Goal: Transaction & Acquisition: Purchase product/service

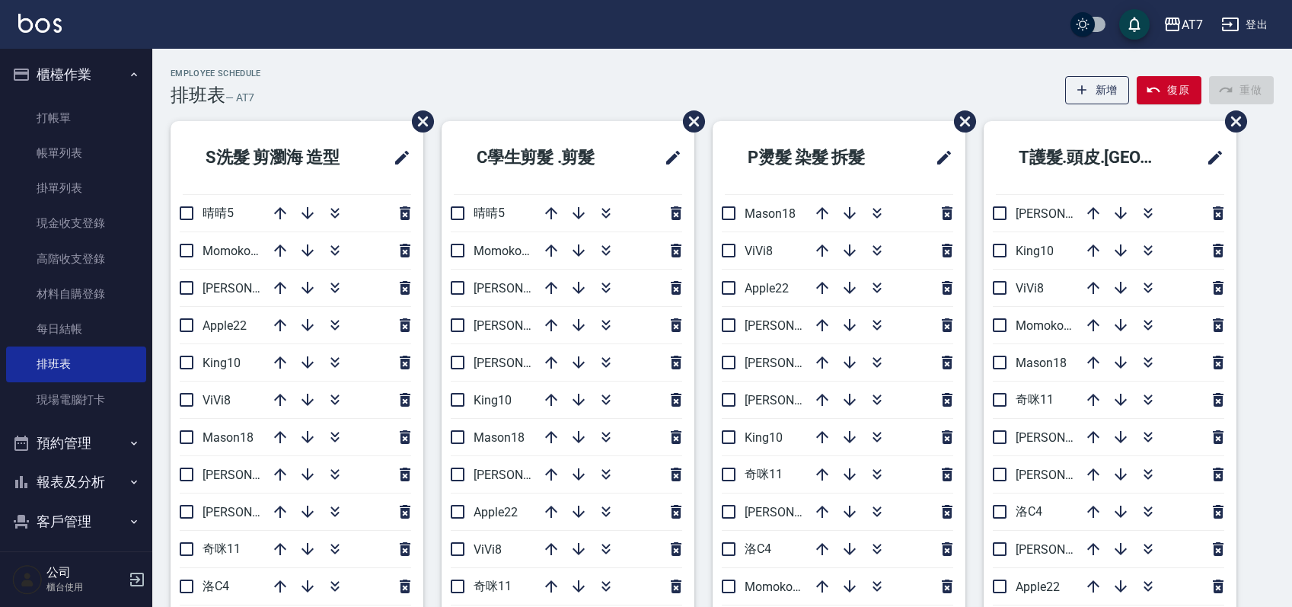
scroll to position [101, 0]
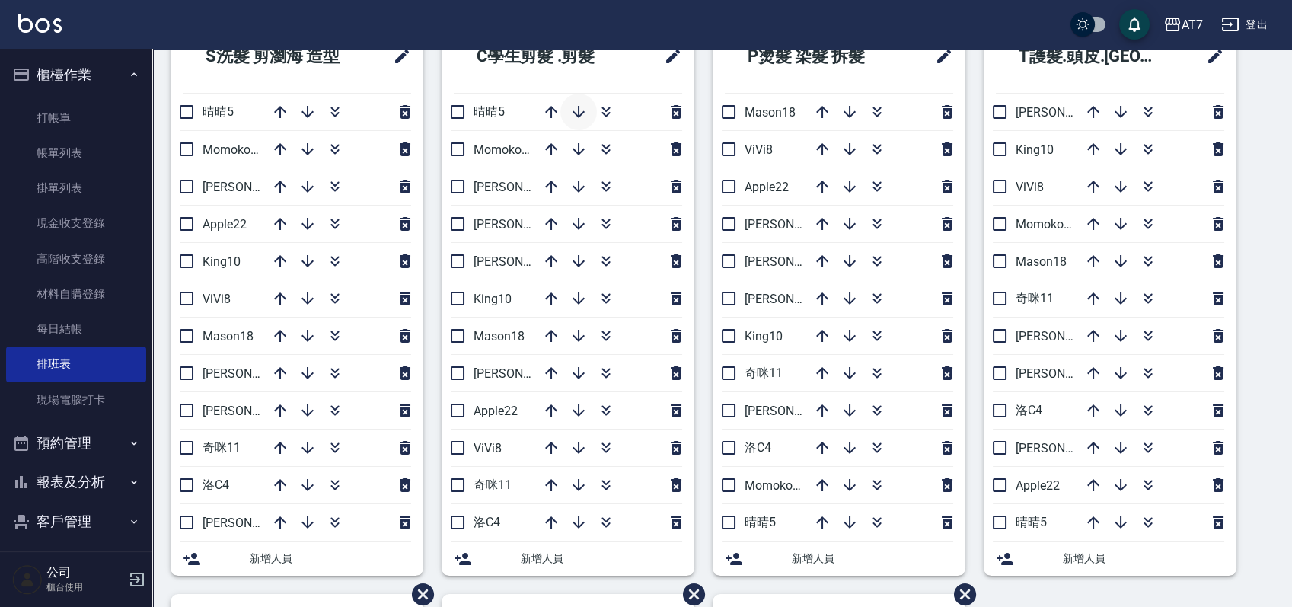
click at [578, 115] on icon "button" at bounding box center [579, 112] width 12 height 12
click at [550, 145] on icon "button" at bounding box center [551, 149] width 12 height 12
click at [574, 484] on icon "button" at bounding box center [579, 485] width 12 height 12
click at [604, 259] on icon "button" at bounding box center [606, 261] width 18 height 18
click at [67, 155] on link "帳單列表" at bounding box center [76, 153] width 140 height 35
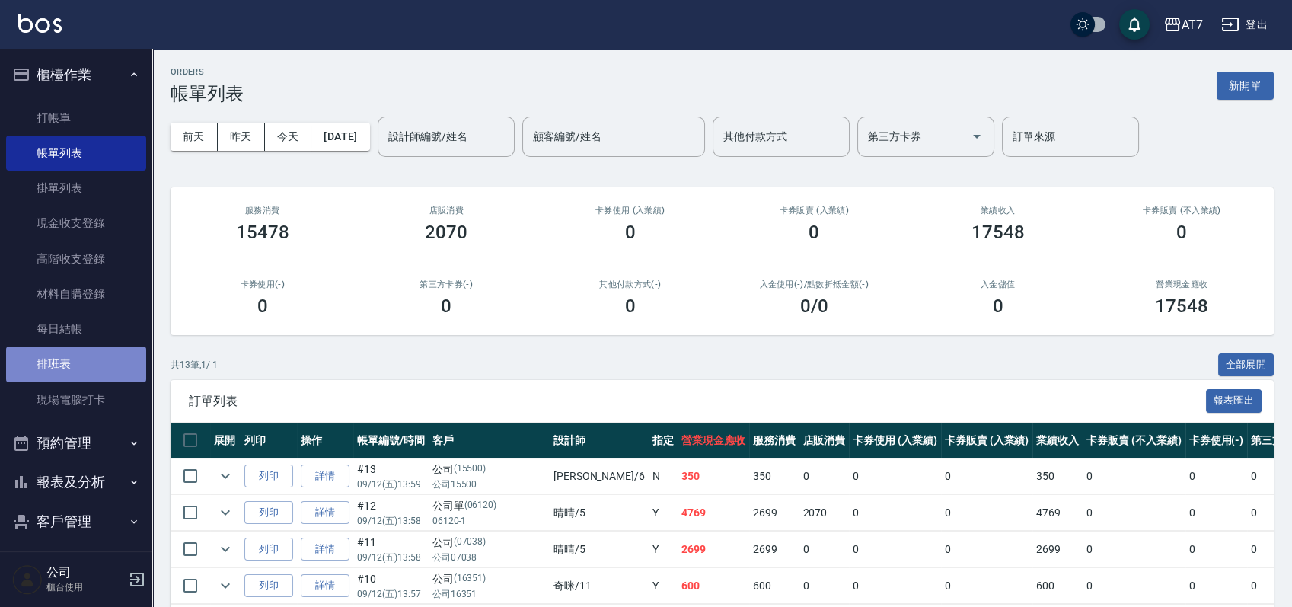
click at [99, 359] on link "排班表" at bounding box center [76, 364] width 140 height 35
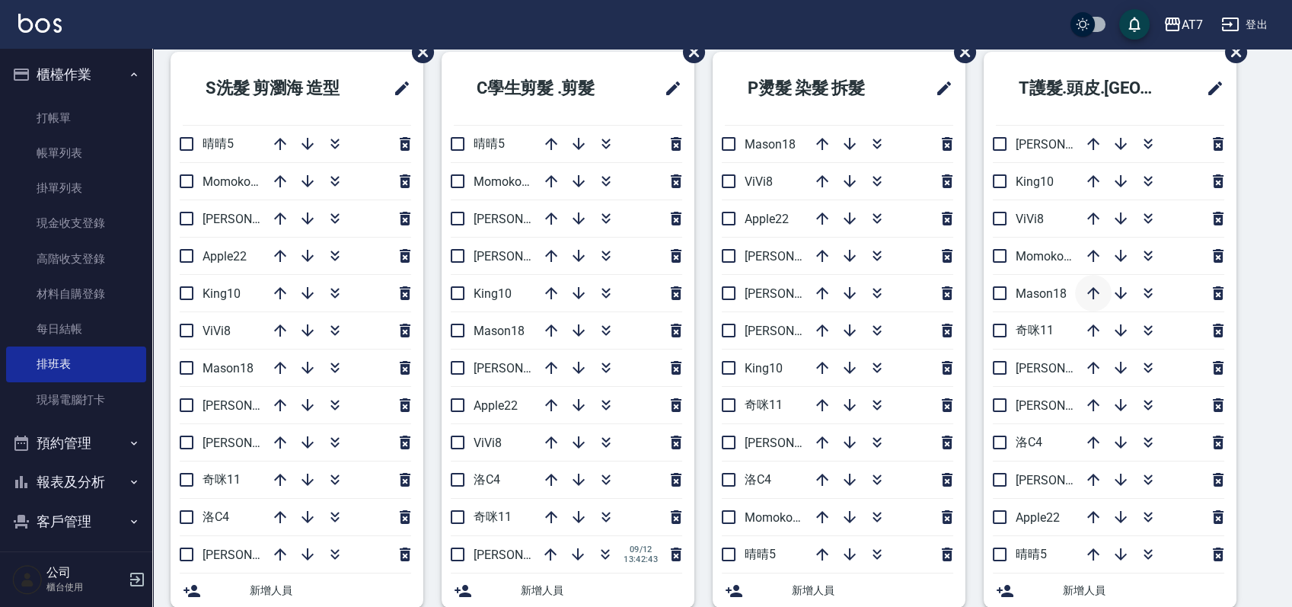
scroll to position [101, 0]
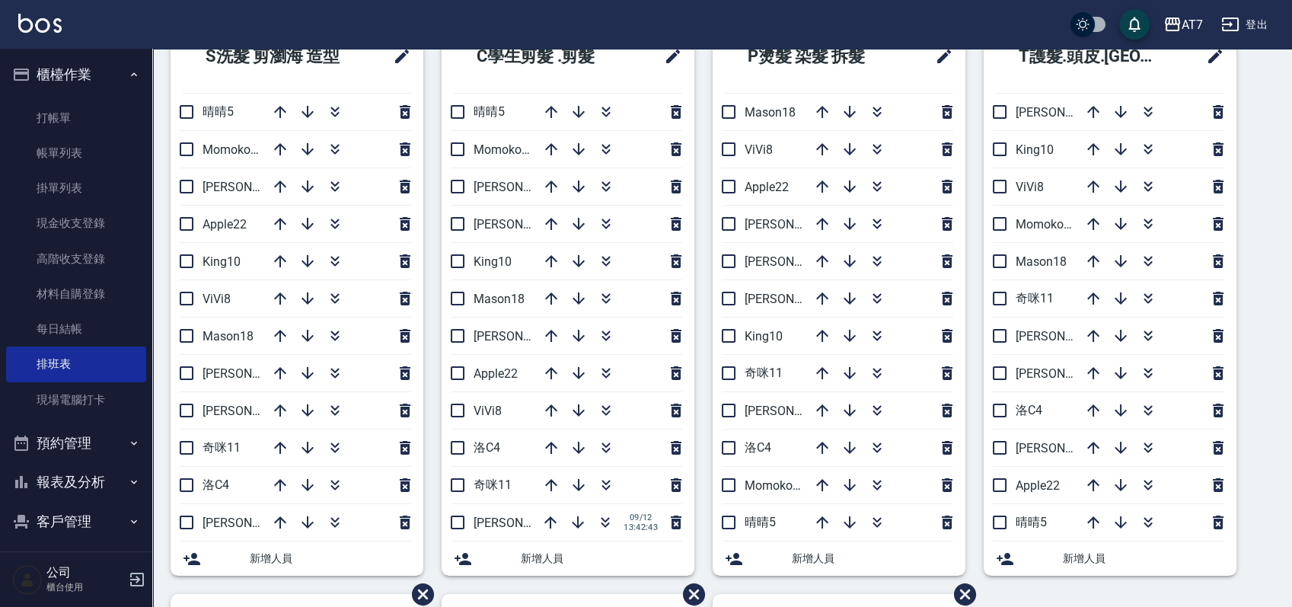
click at [1257, 426] on div "S洗髮 剪瀏海 造型 晴晴5 Momoko12 杜莎莎6 Apple22 King10 ViVi8 Mason18 郭郭9 泰拉7 奇咪11 洛C4 伊蕾2 …" at bounding box center [713, 594] width 1122 height 1148
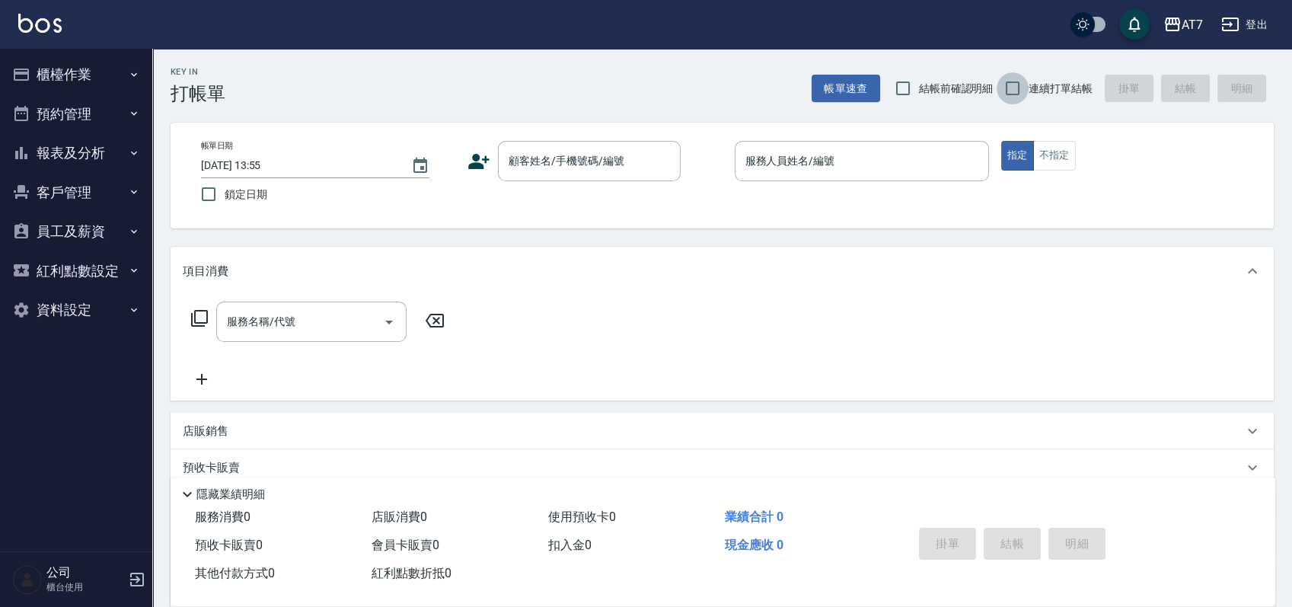
click at [1017, 84] on input "連續打單結帳" at bounding box center [1013, 88] width 32 height 32
checkbox input "true"
click at [603, 174] on input "顧客姓名/手機號碼/編號" at bounding box center [578, 161] width 146 height 27
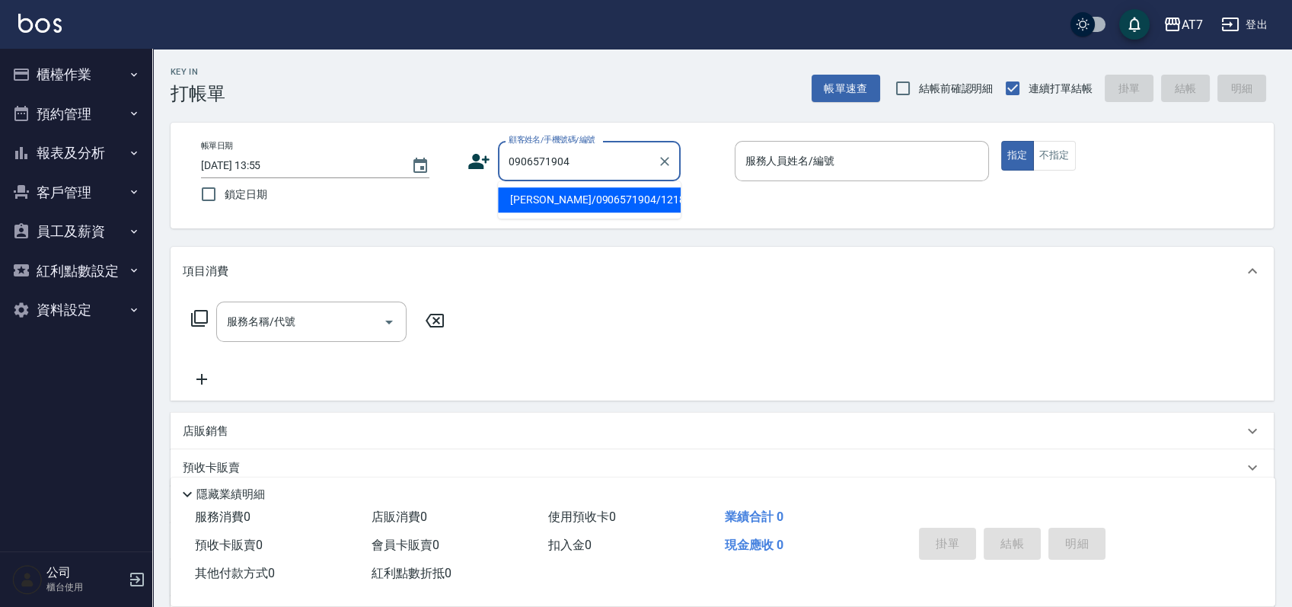
type input "謝少憲/0906571904/12187"
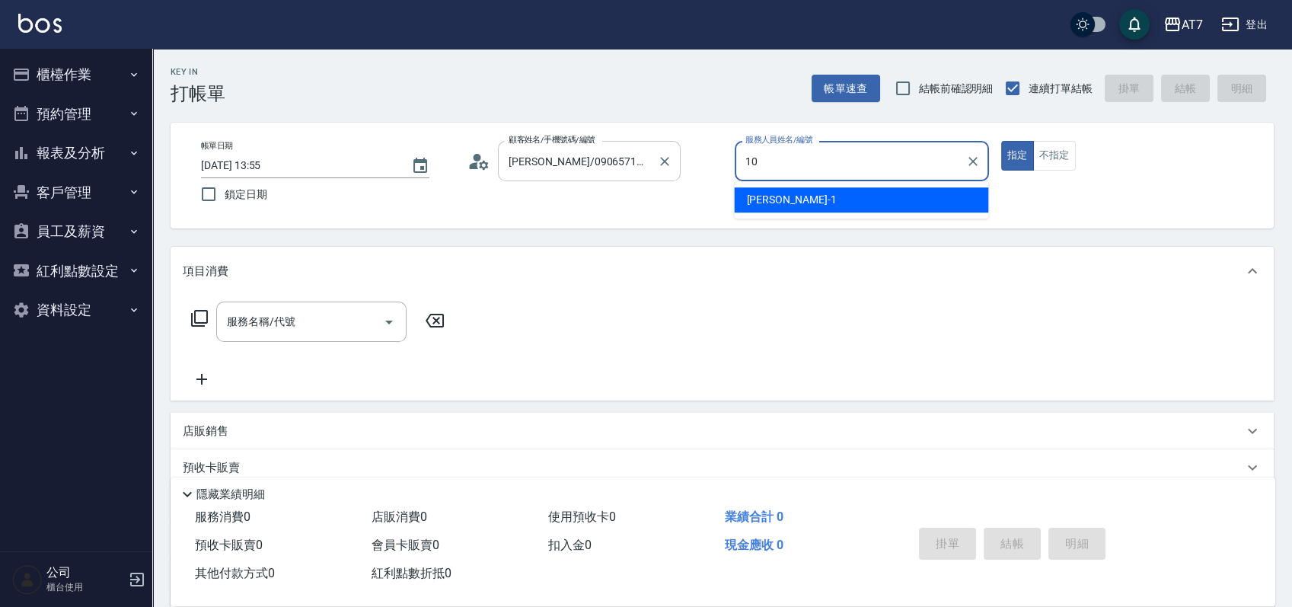
type input "King-10"
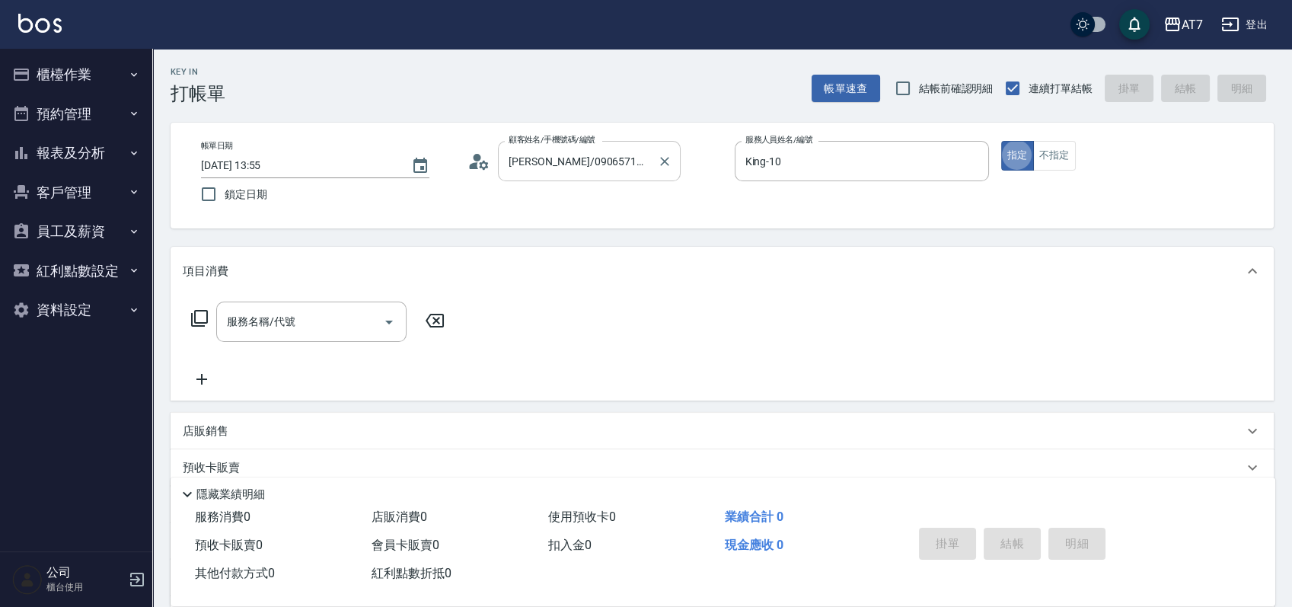
type button "true"
type input "401"
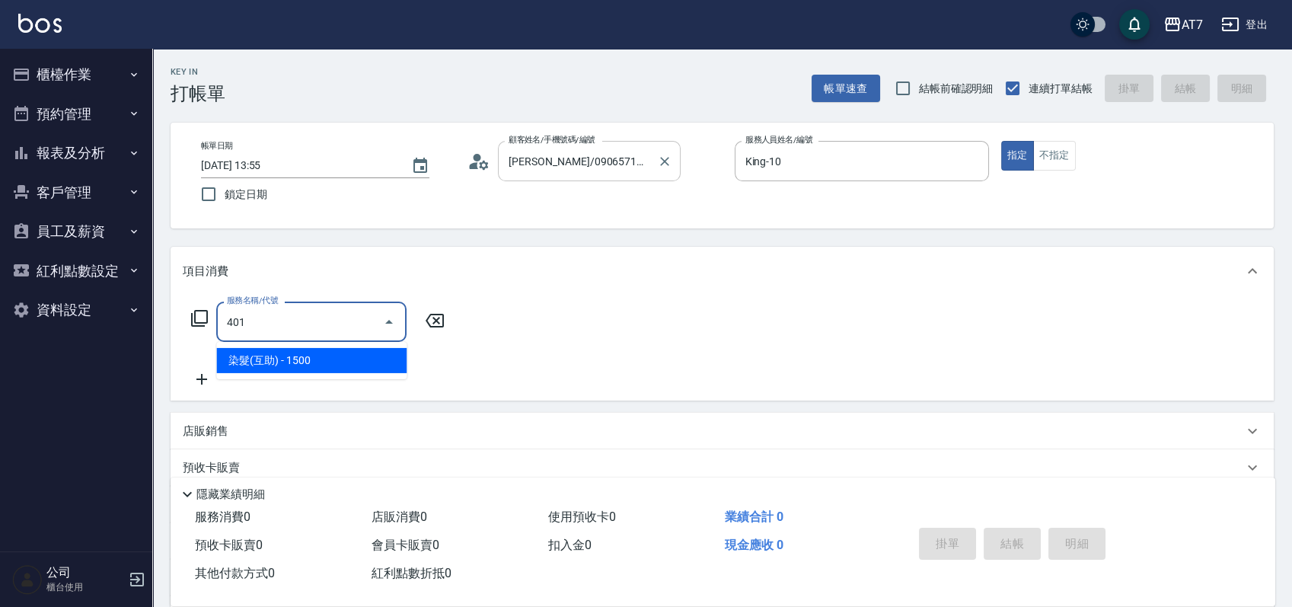
type input "150"
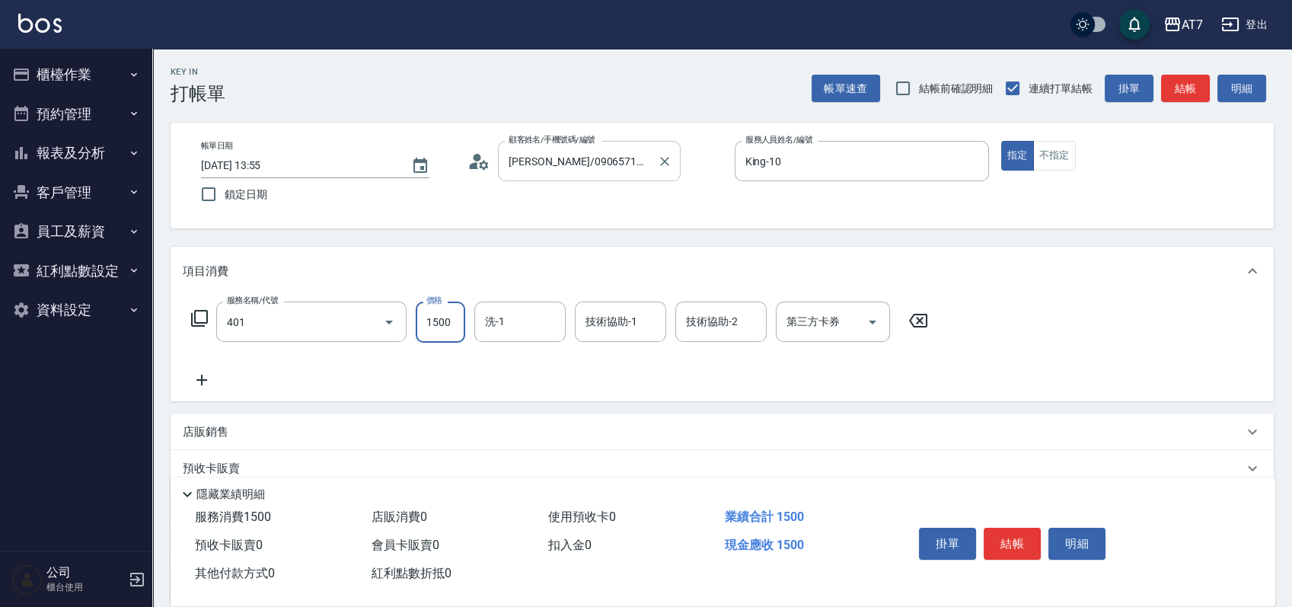
type input "染髮(互助)(401)"
type input "1"
type input "0"
type input "168"
type input "10"
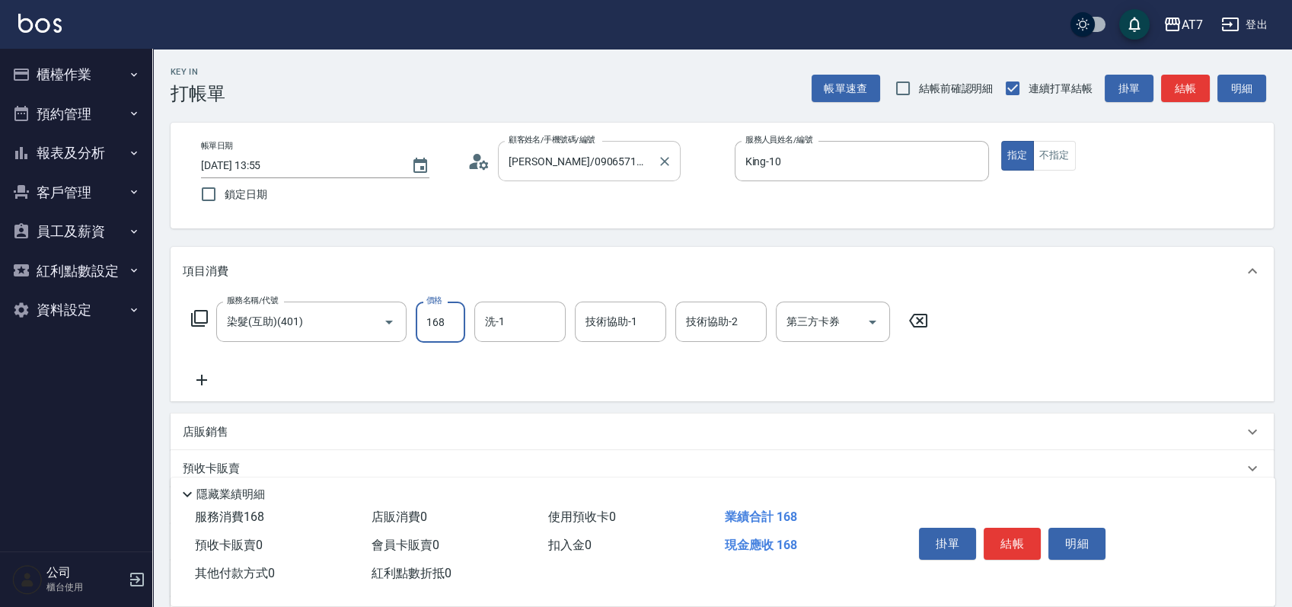
type input "1680"
type input "160"
type input "1680"
type input "Ivy-36"
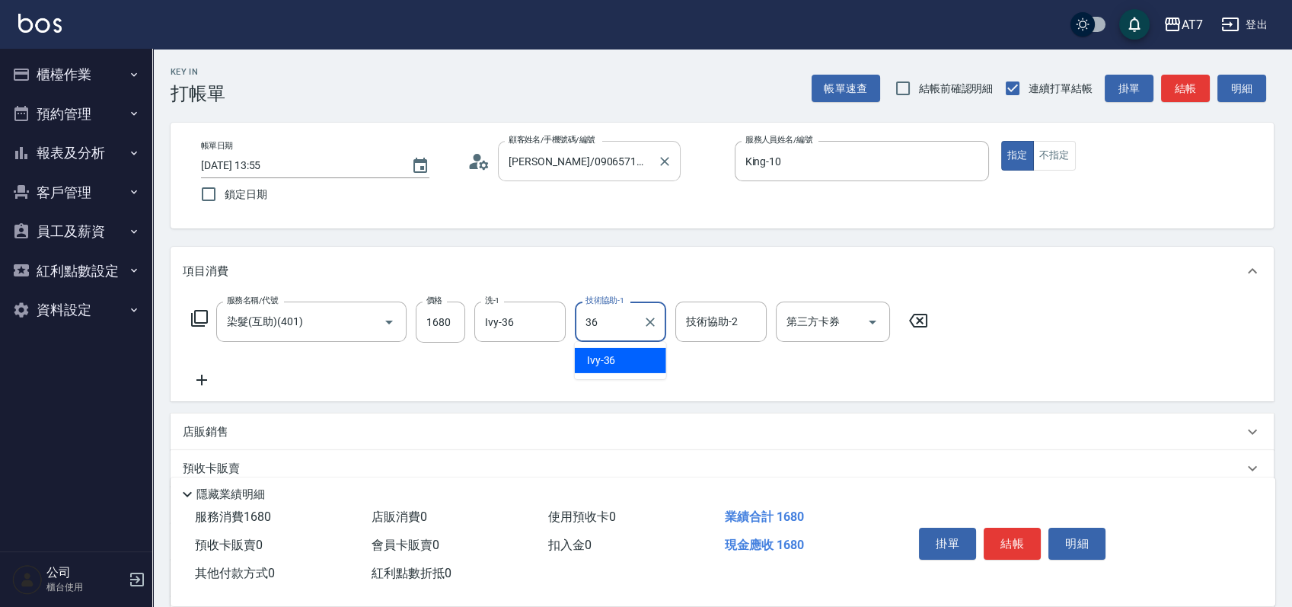
type input "Ivy-36"
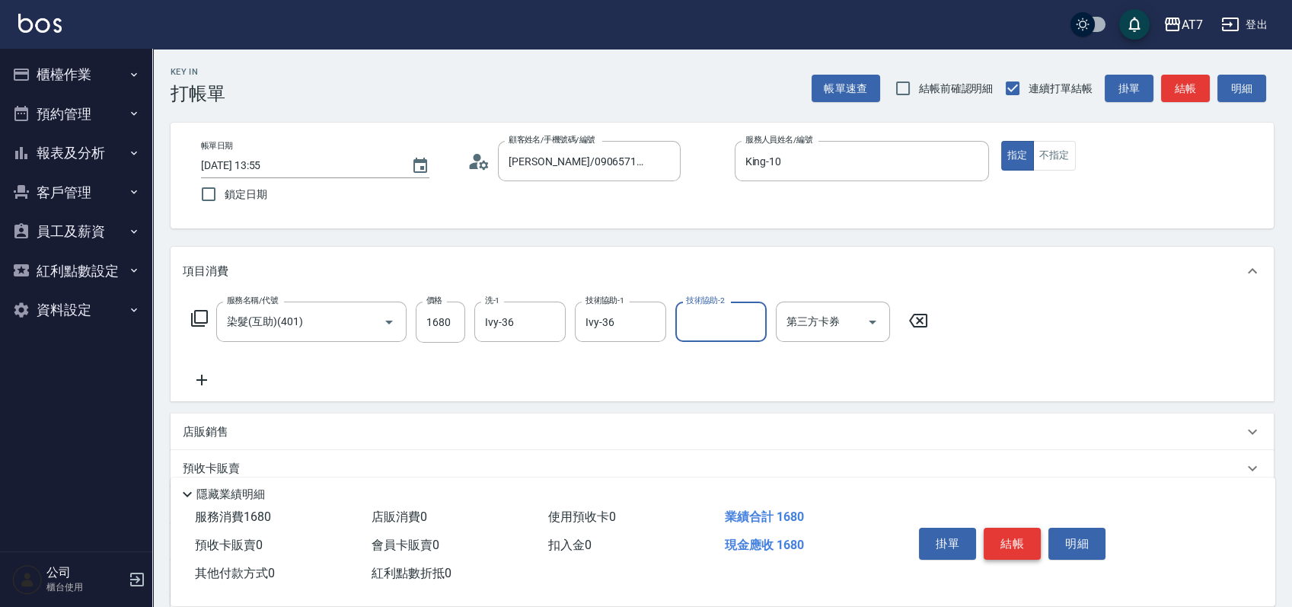
click at [1020, 539] on button "結帳" at bounding box center [1012, 544] width 57 height 32
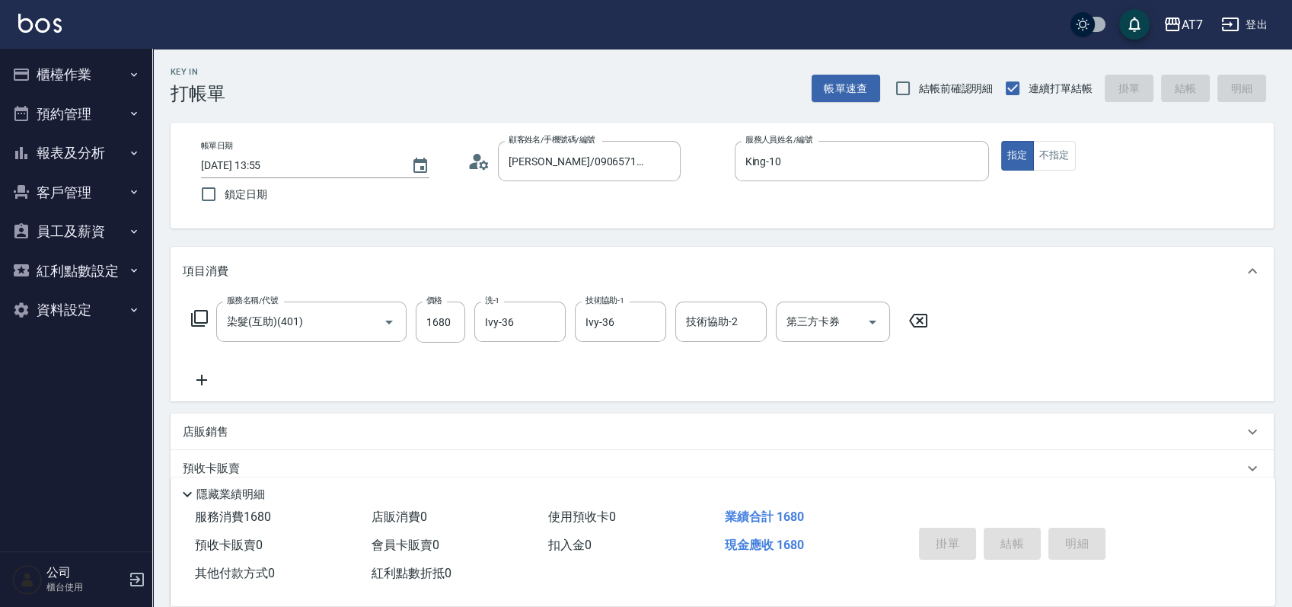
type input "0"
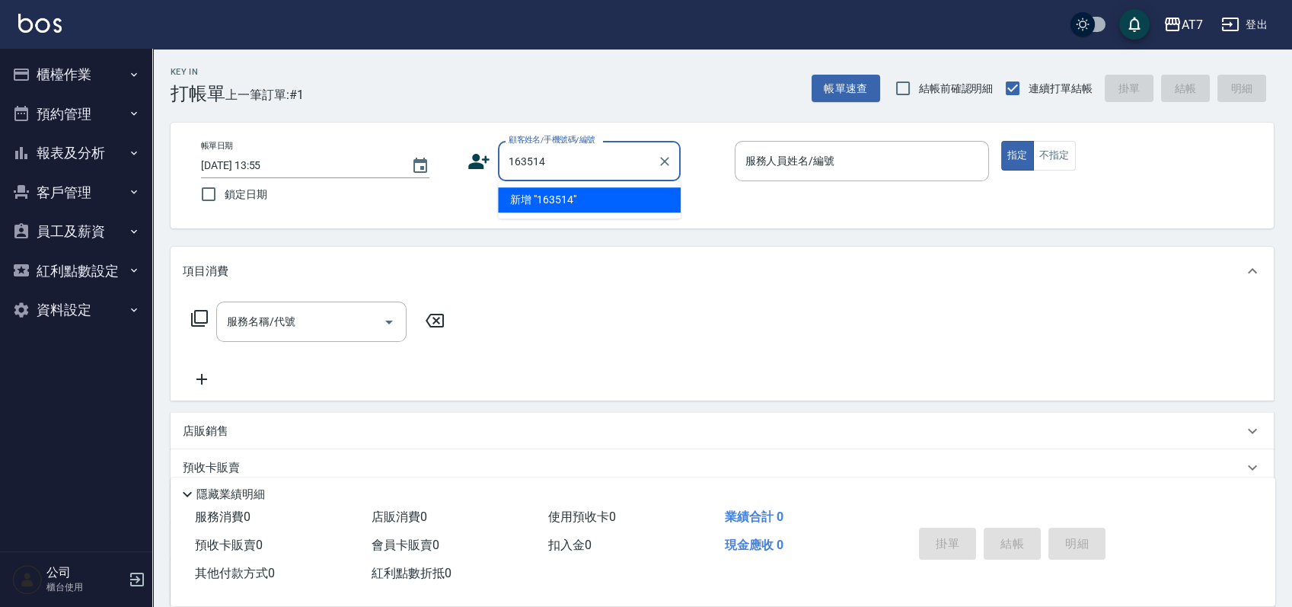
type input "163514"
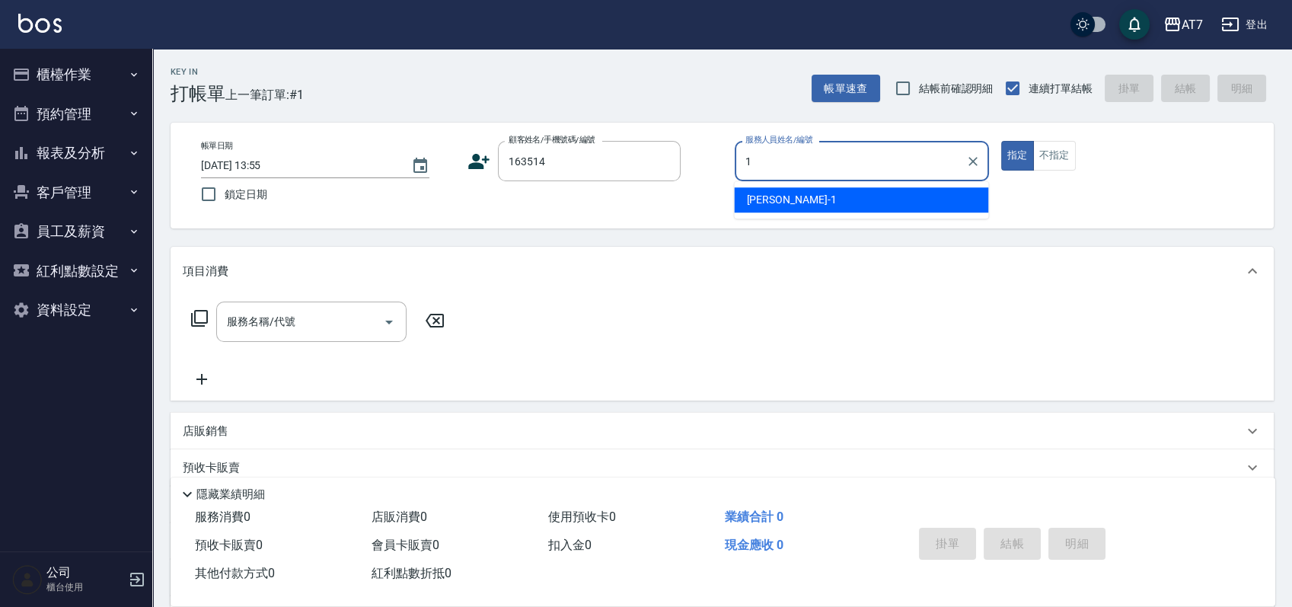
type input "米雪兒-1"
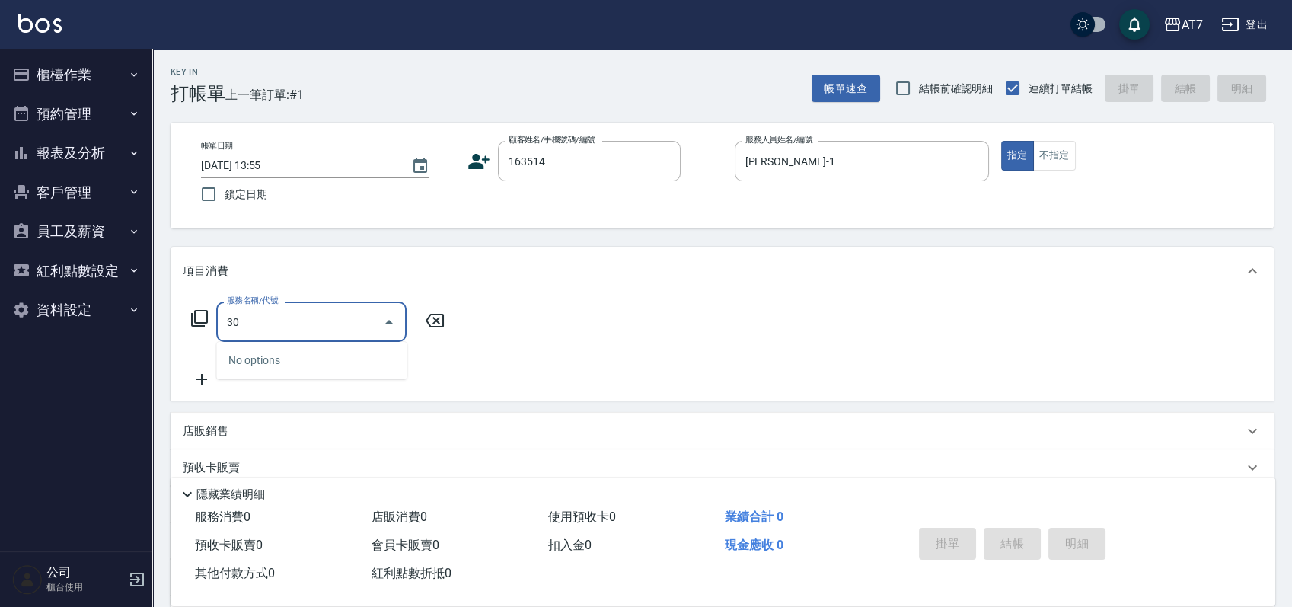
type input "305"
type input "50"
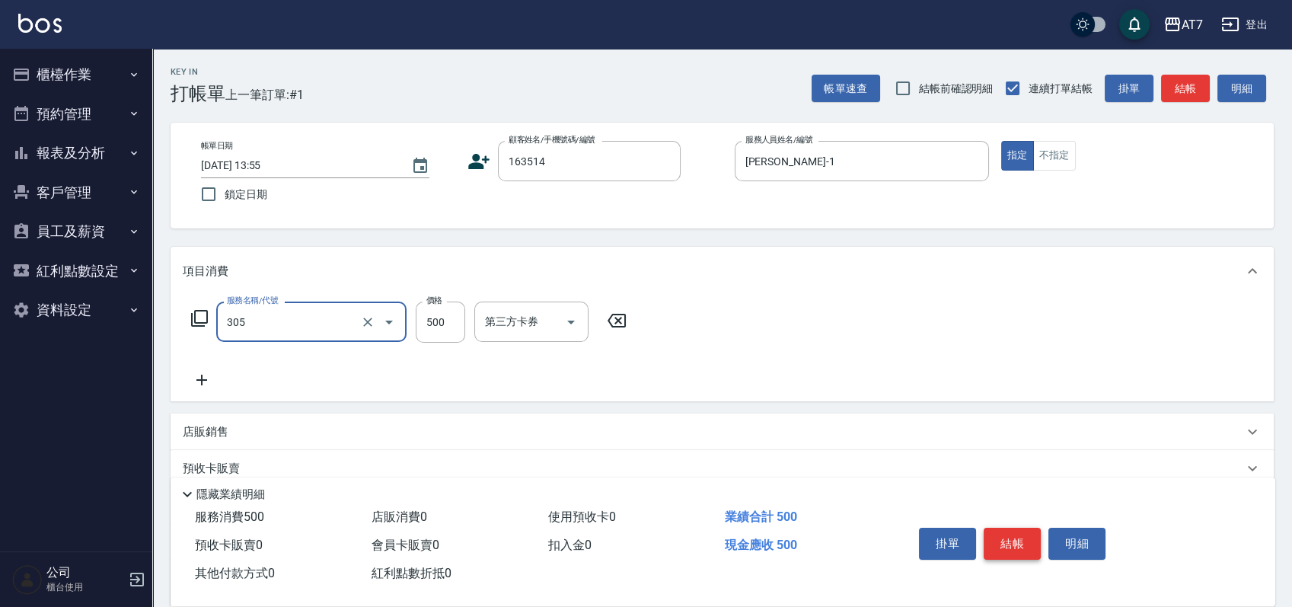
type input "A++剪髮(305)"
type input "6"
type input "0"
type input "65"
type input "60"
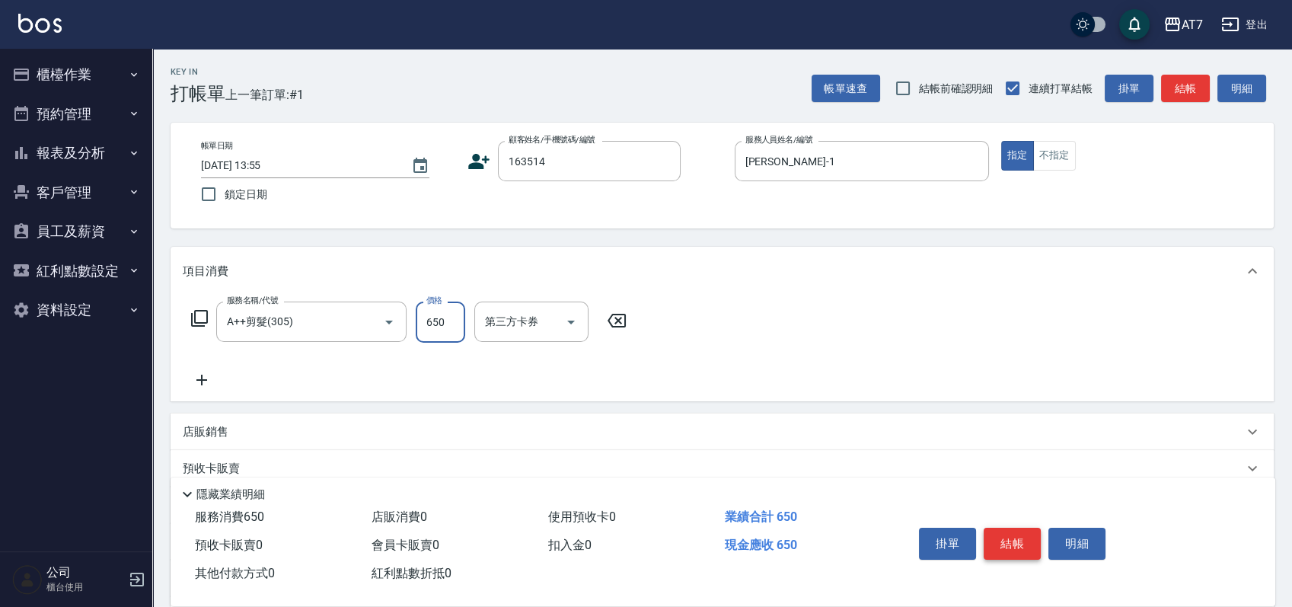
type input "650"
click at [1020, 539] on button "結帳" at bounding box center [1012, 544] width 57 height 32
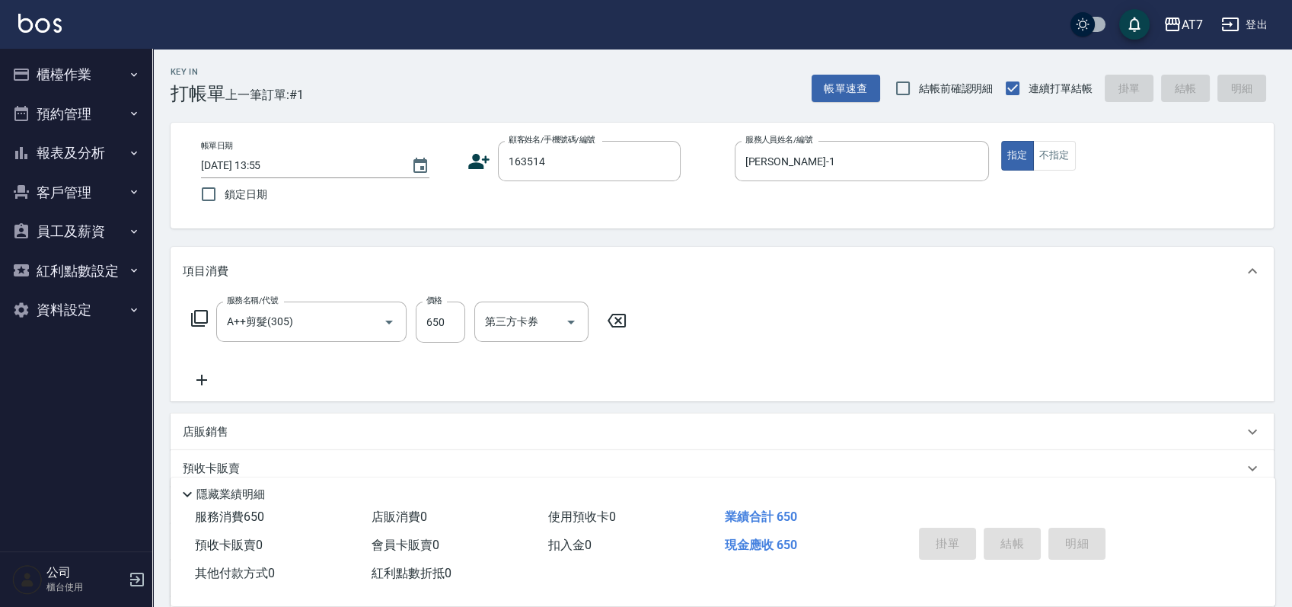
type input "0"
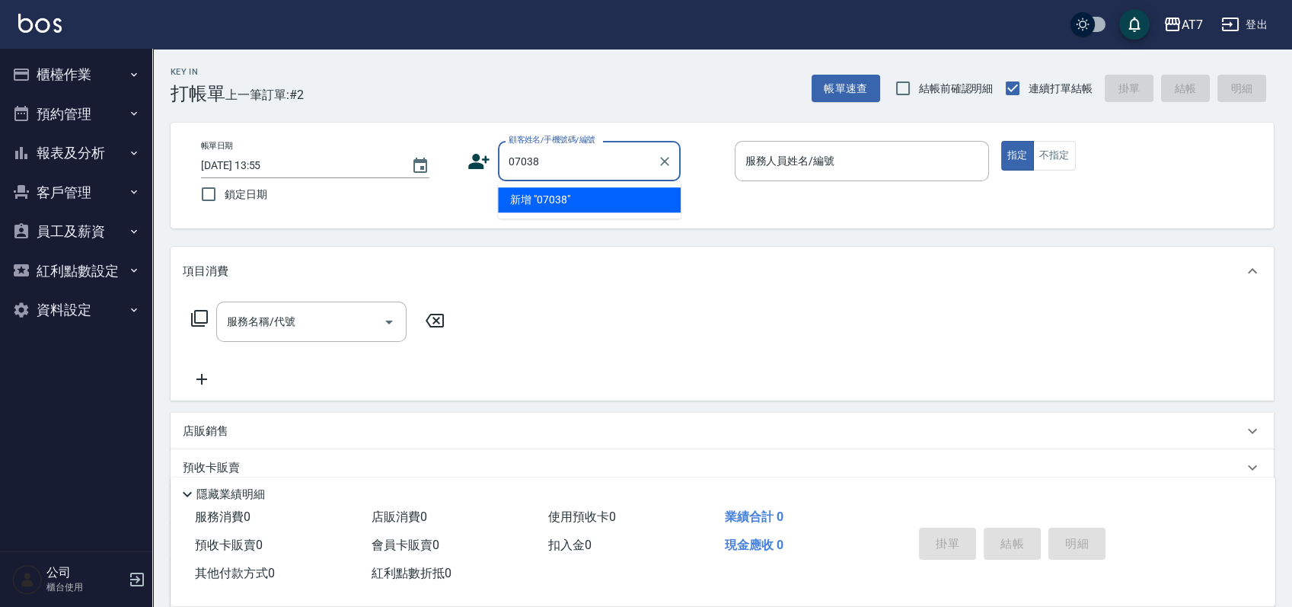
type input "07038"
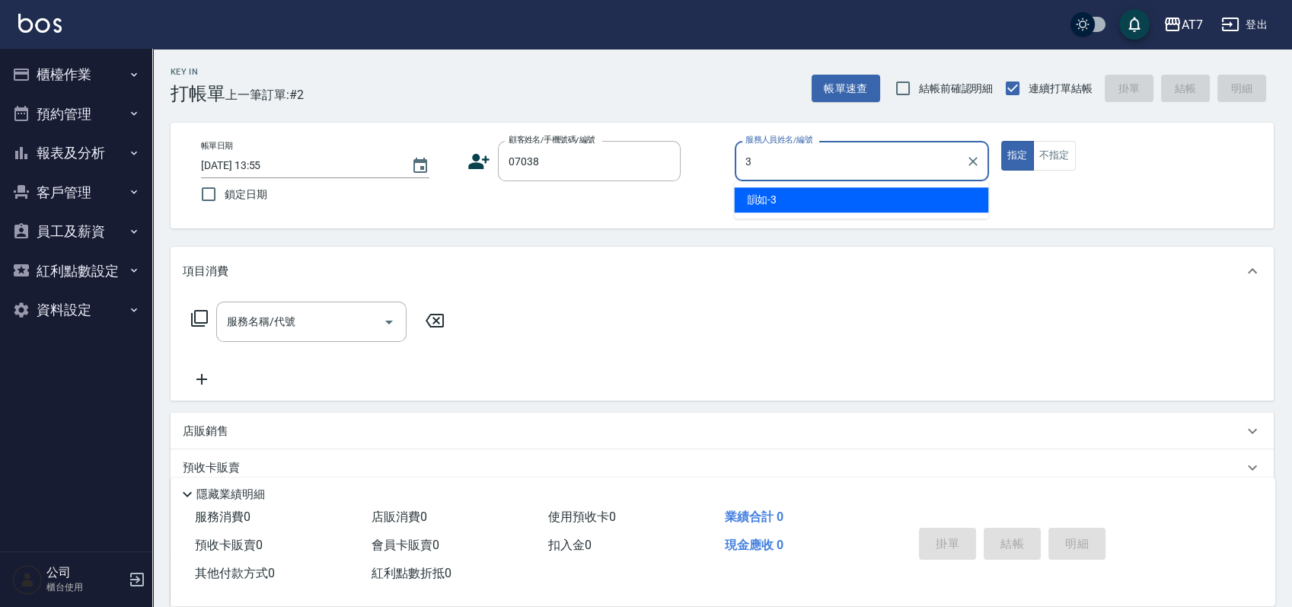
type input "韻如-3"
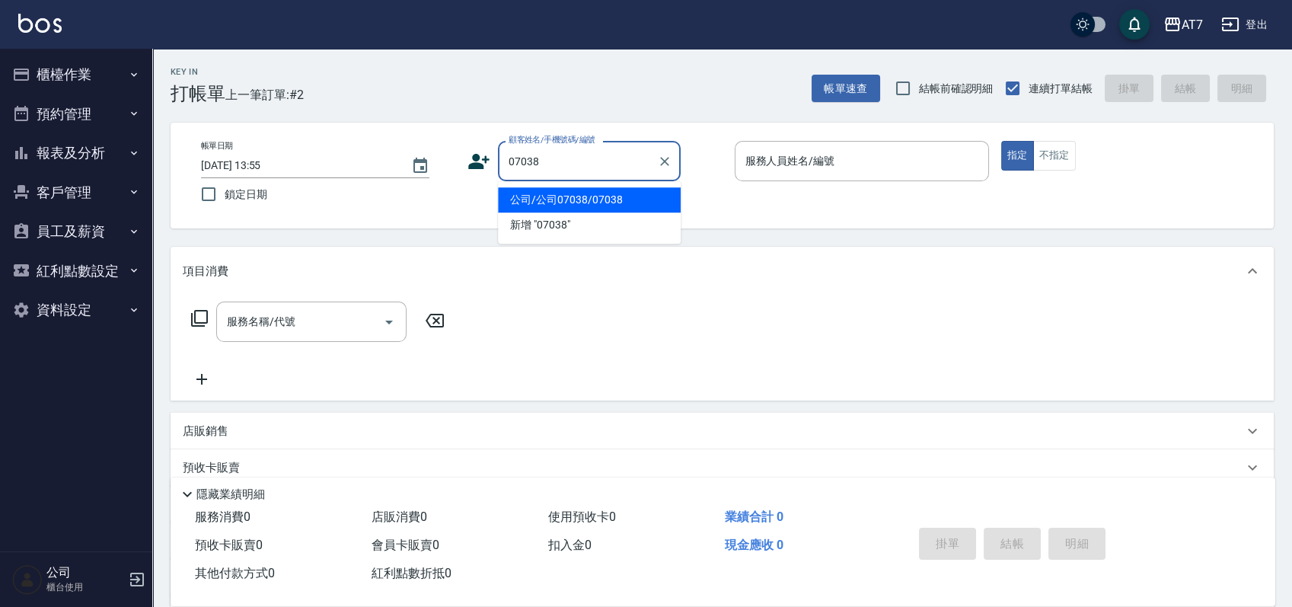
type input "公司/公司07038/07038"
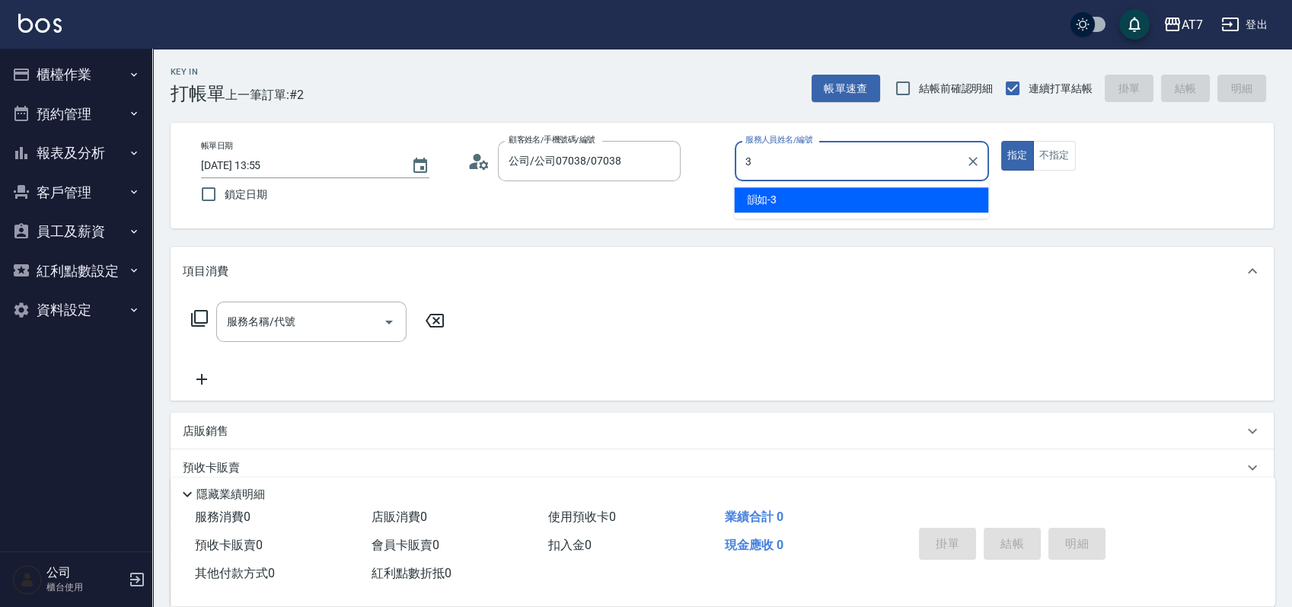
type input "韻如-3"
type button "true"
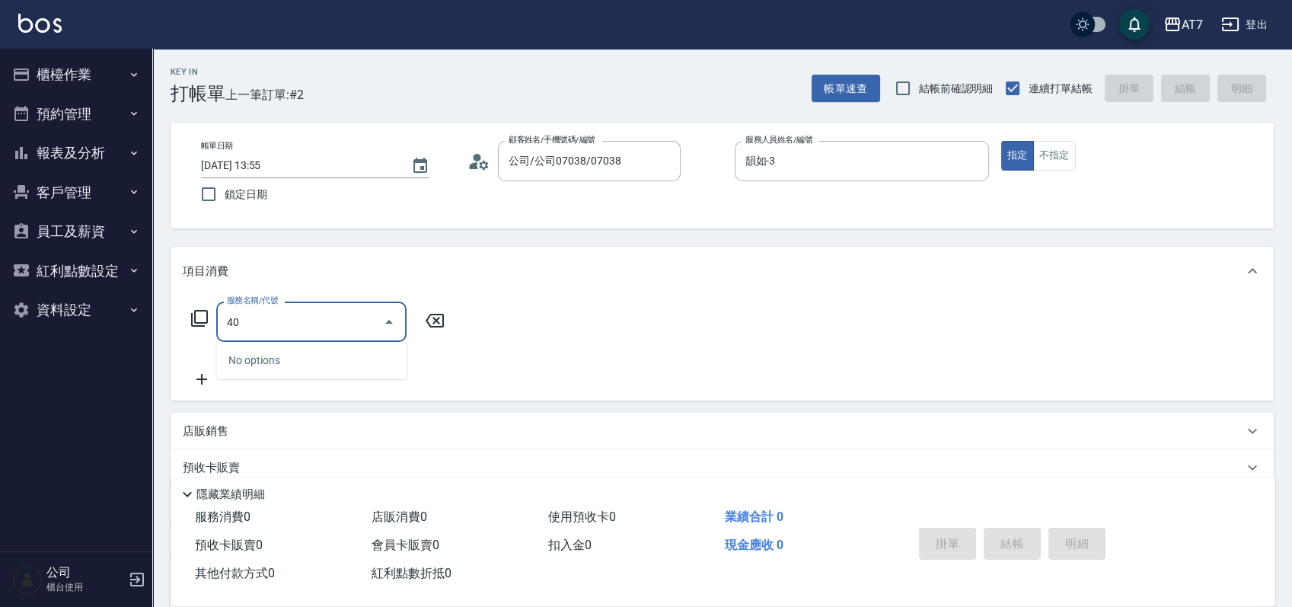
type input "400"
type input "150"
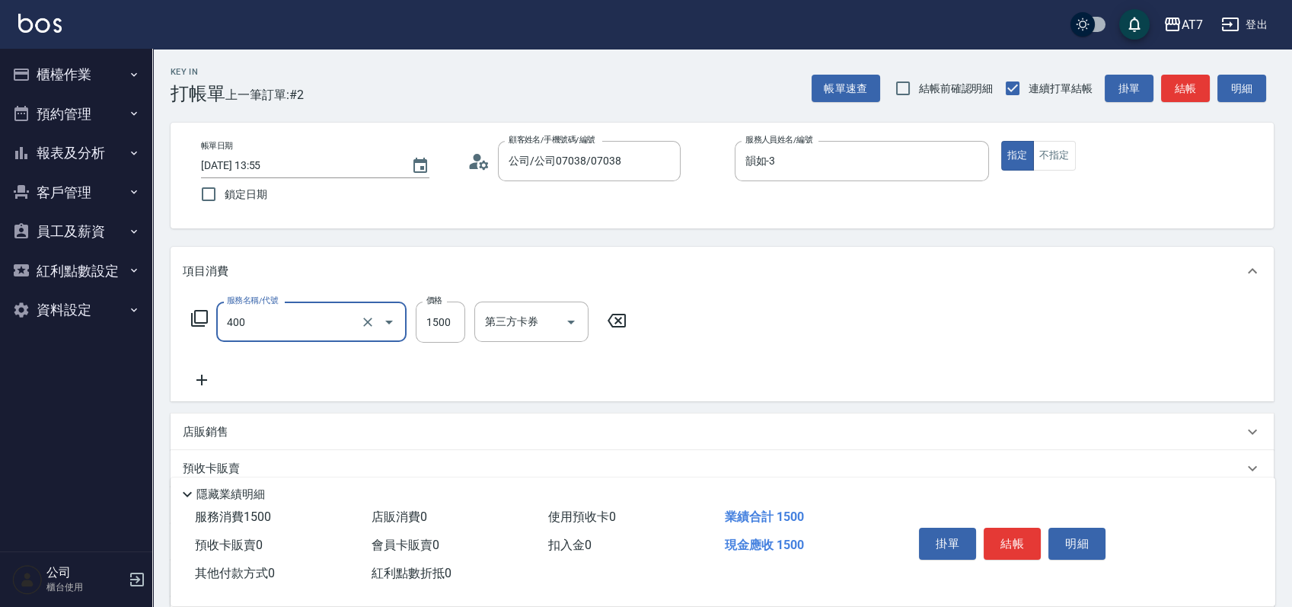
type input "染髮(400)"
type input "1"
type input "0"
type input "110"
type input "10"
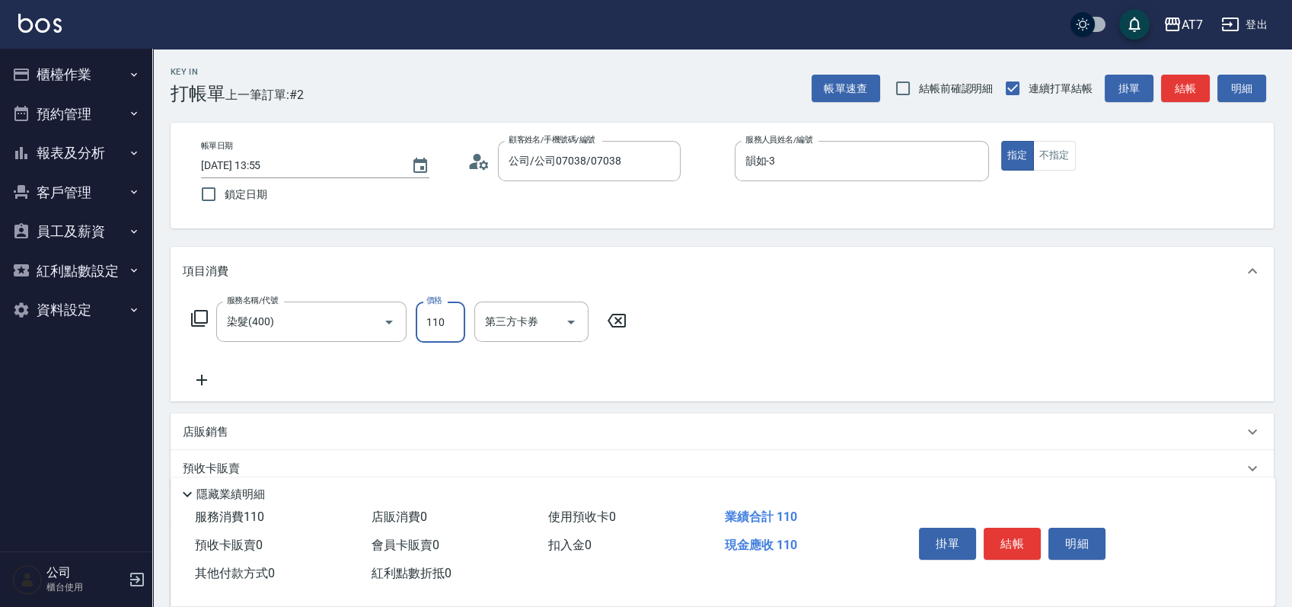
type input "1100"
type input "110"
type input "1100"
click at [1024, 536] on button "結帳" at bounding box center [1012, 544] width 57 height 32
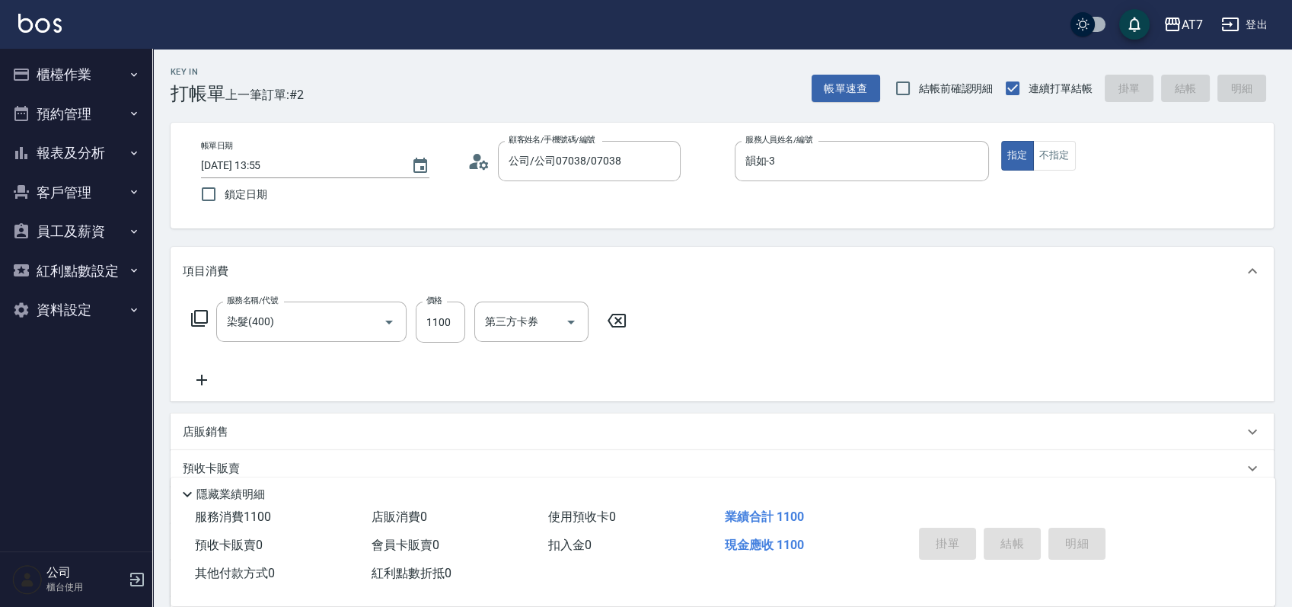
type input "0"
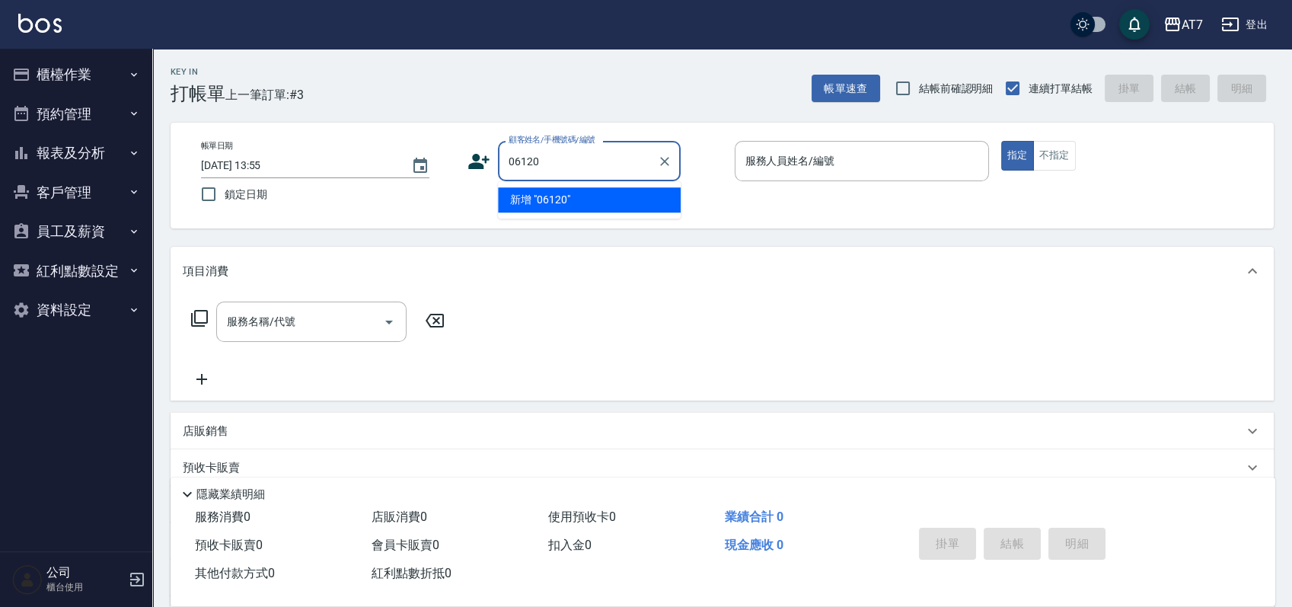
type input "06120"
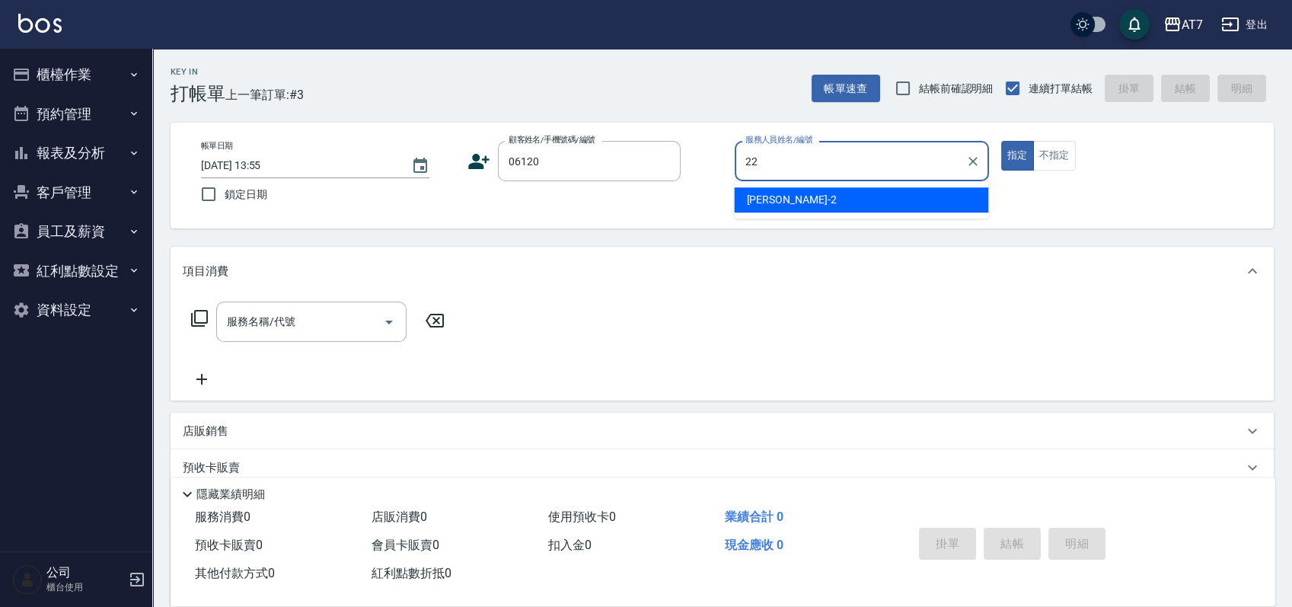
type input "Apple-22"
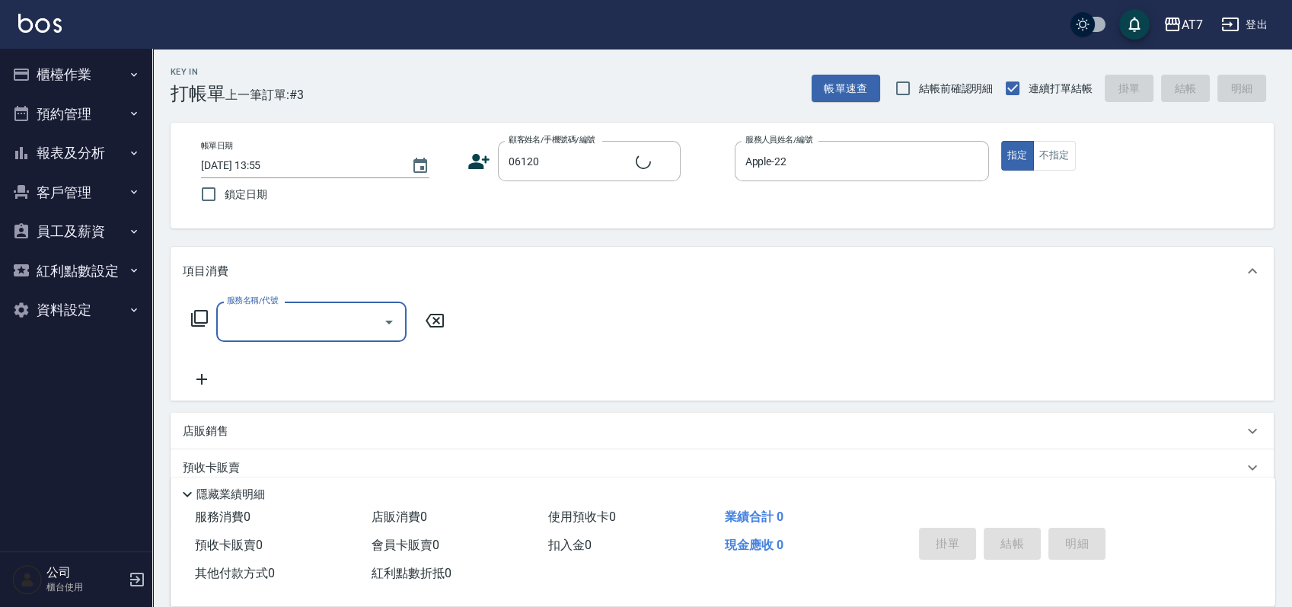
type input "公司單/06120-1/06120"
type input "400"
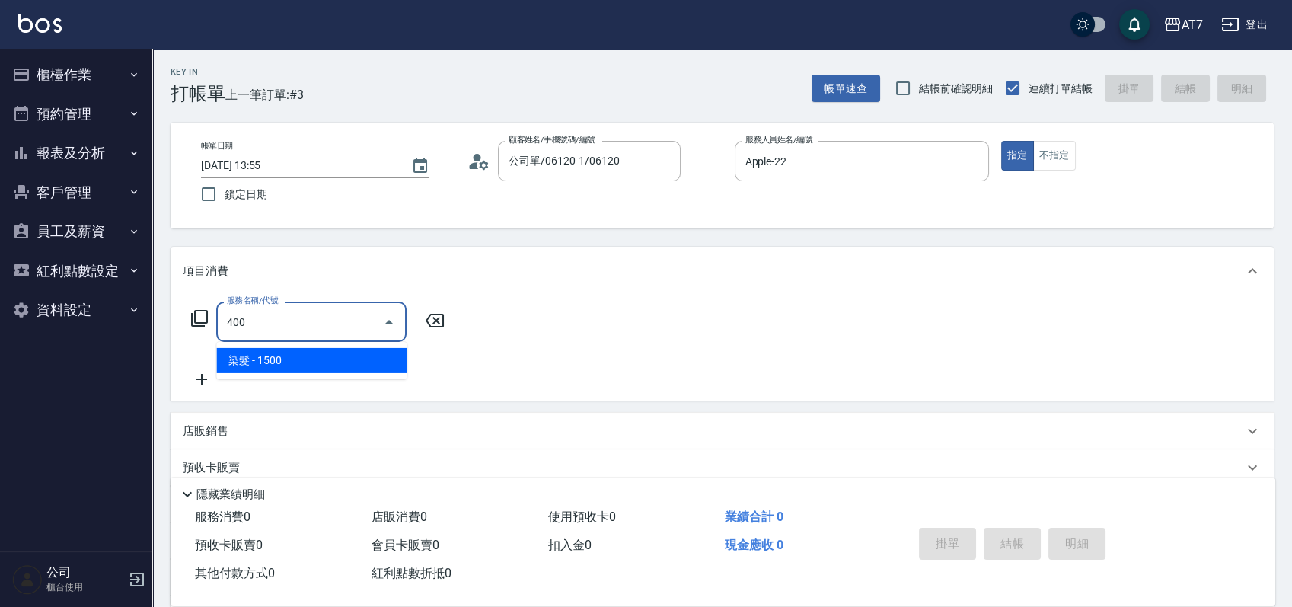
type input "150"
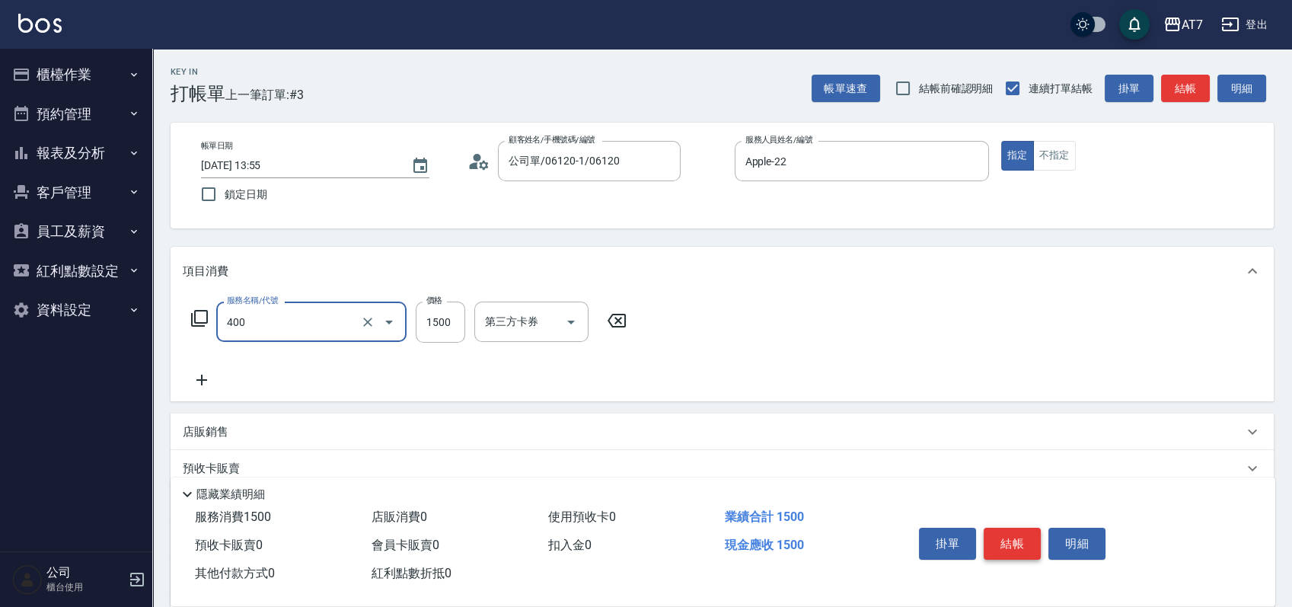
type input "染髮(400)"
type input "2"
type input "0"
type input "270"
type input "20"
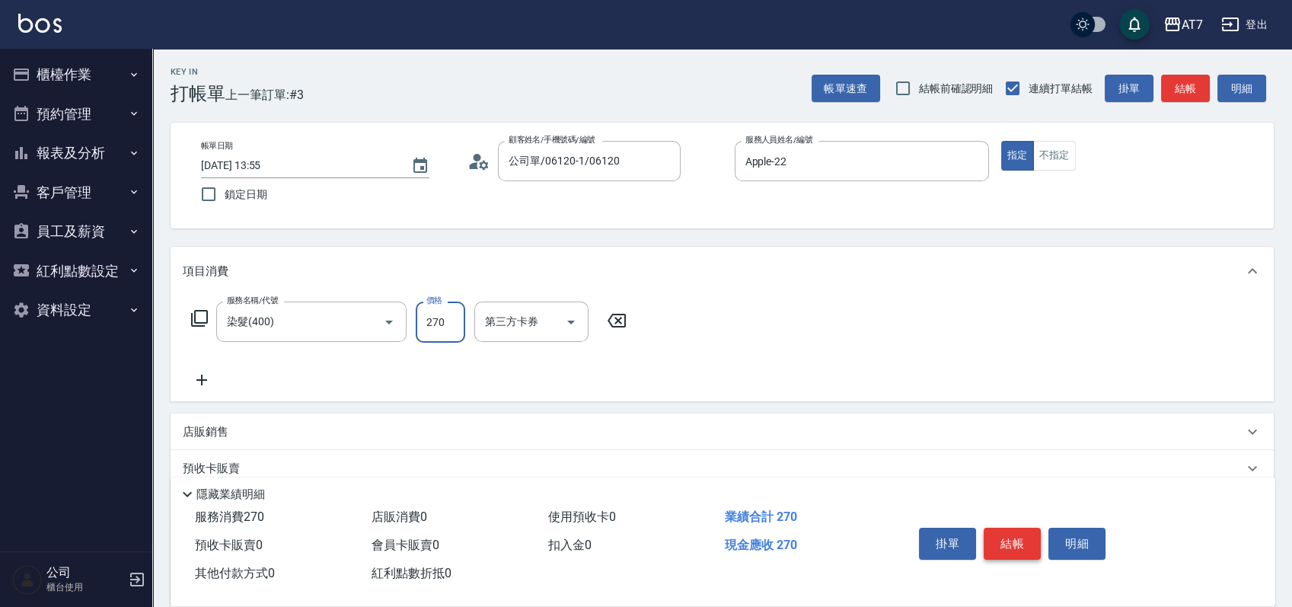
type input "2700"
type input "270"
type input "2700"
click at [1024, 536] on button "結帳" at bounding box center [1012, 544] width 57 height 32
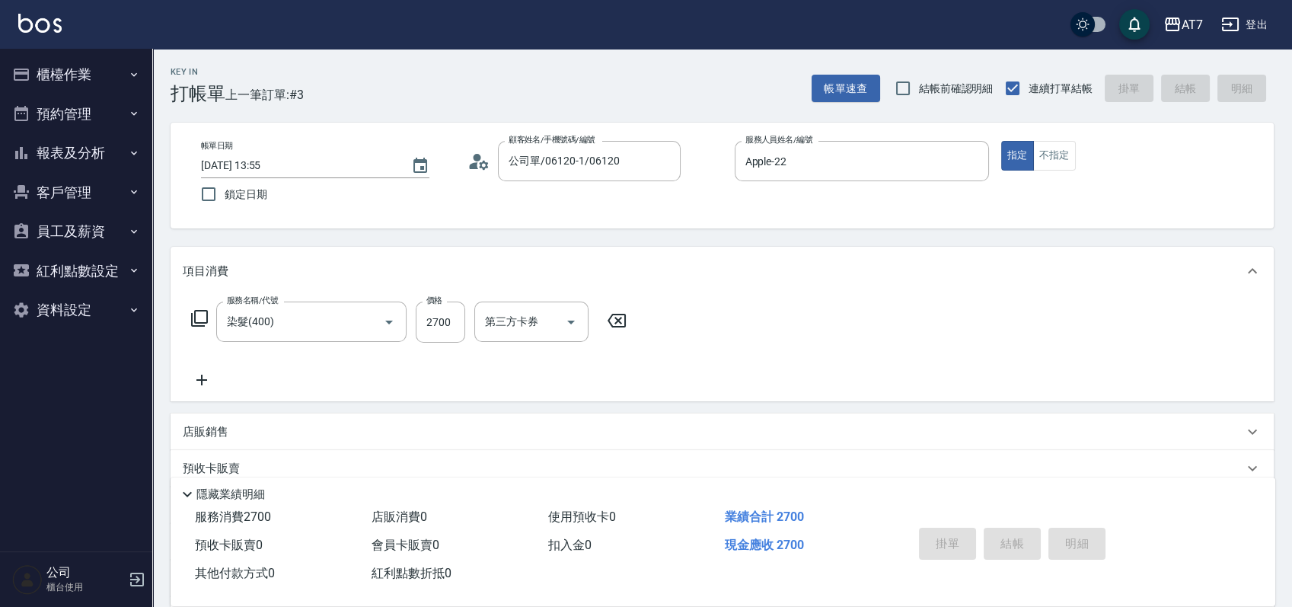
type input "[DATE] 13:56"
type input "0"
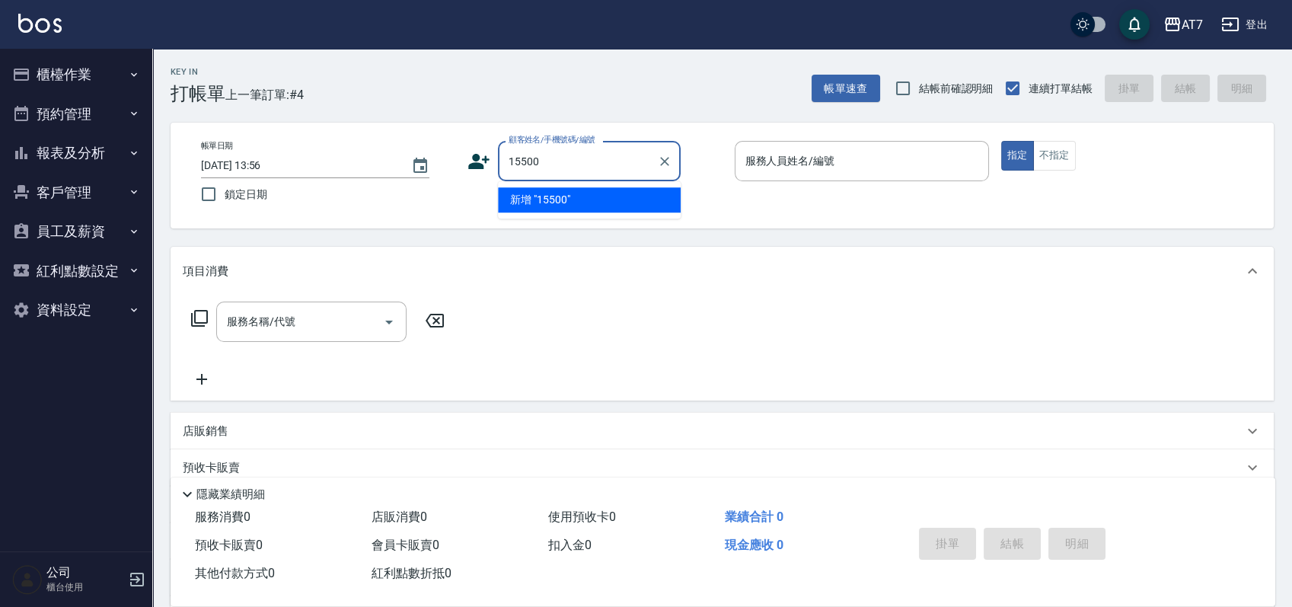
type input "15500"
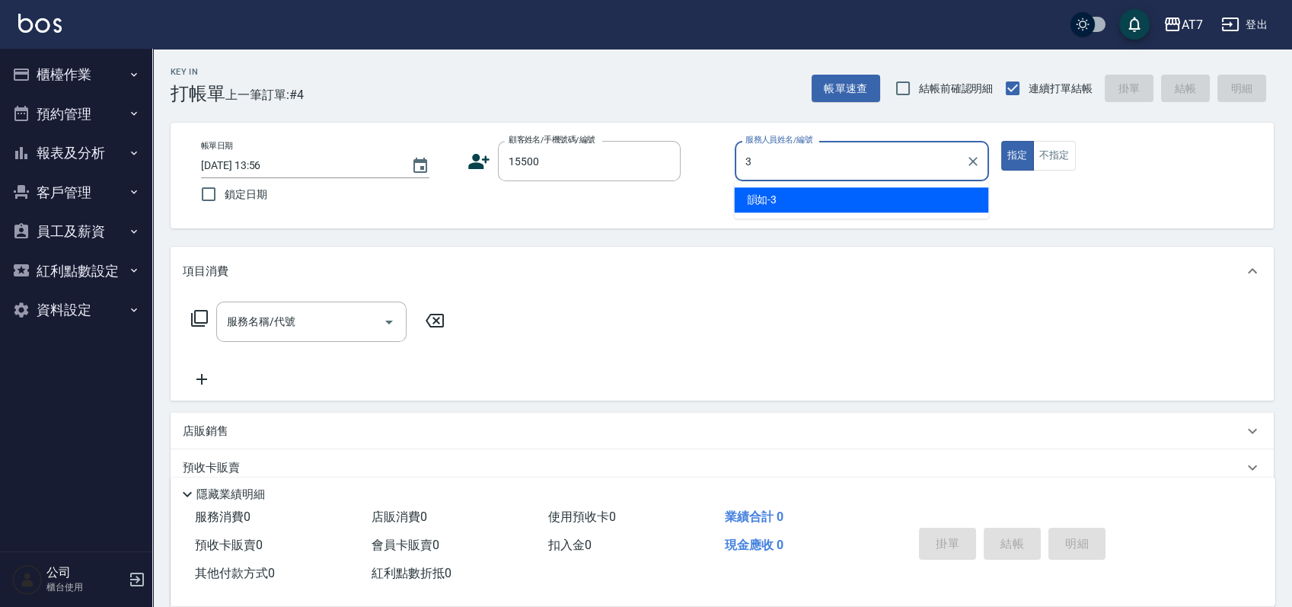
type input "韻如-3"
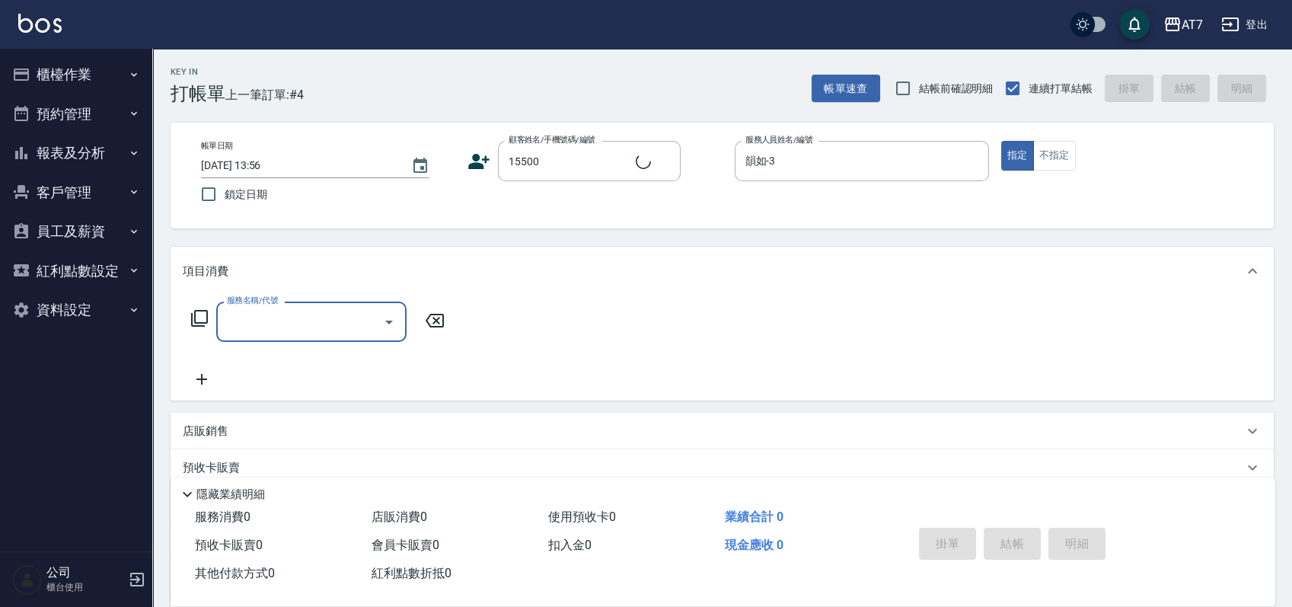
type input "公司/公司15500/15500"
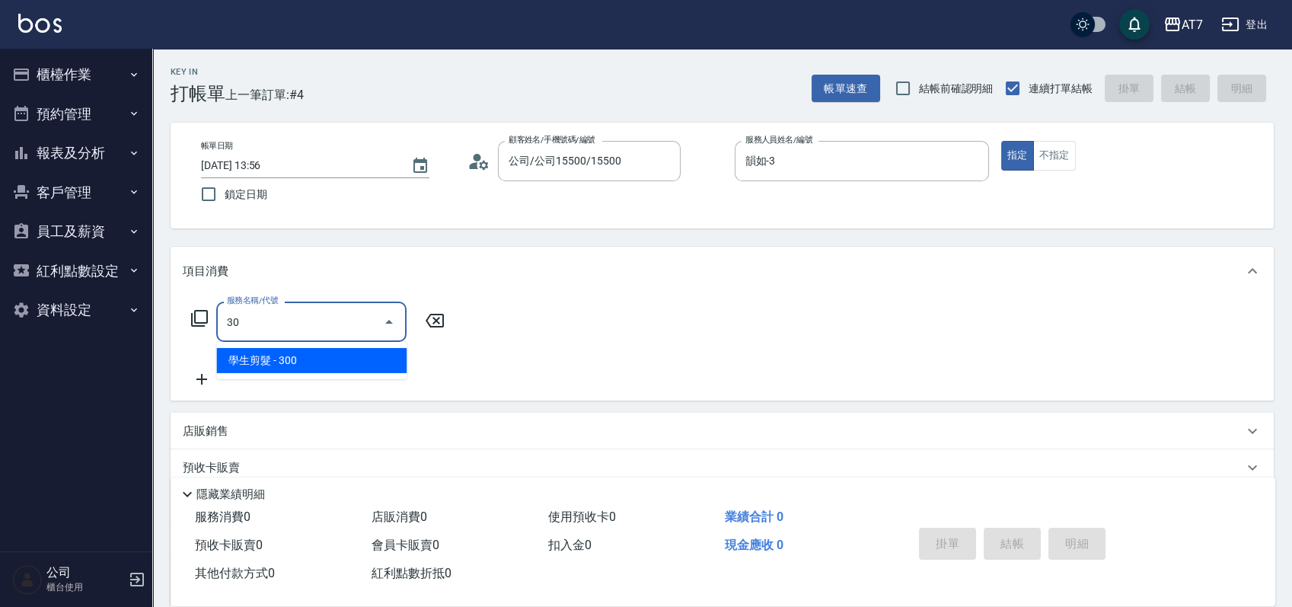
type input "301"
type input "30"
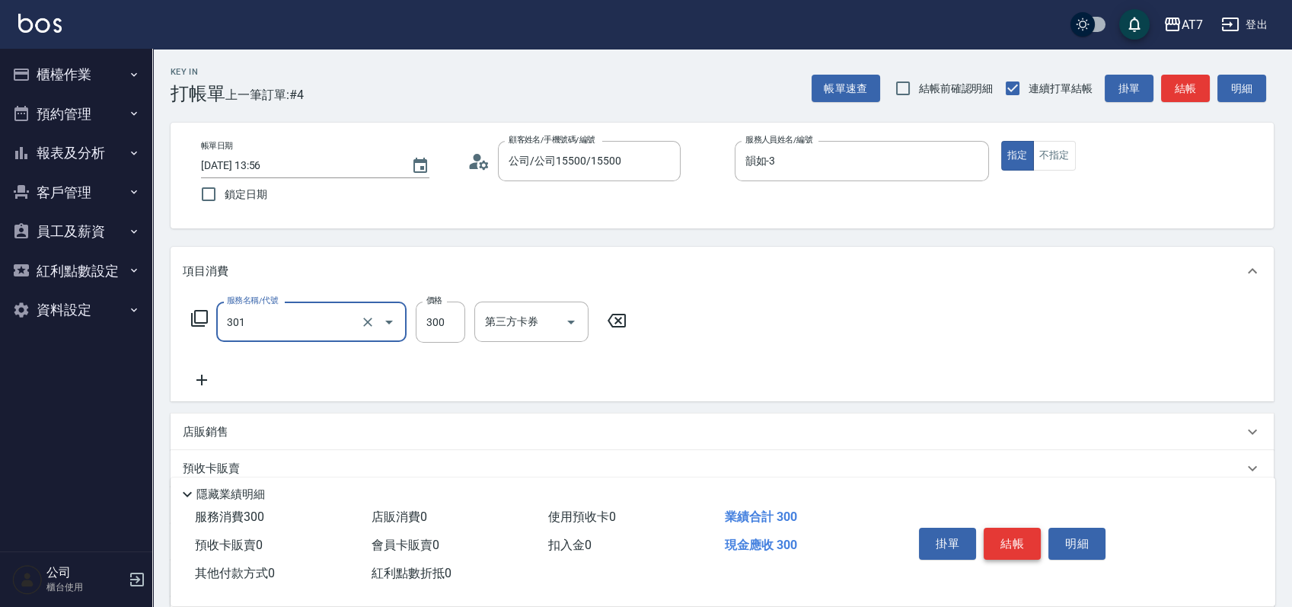
type input "學生剪髮(301)"
click at [1024, 536] on button "結帳" at bounding box center [1012, 544] width 57 height 32
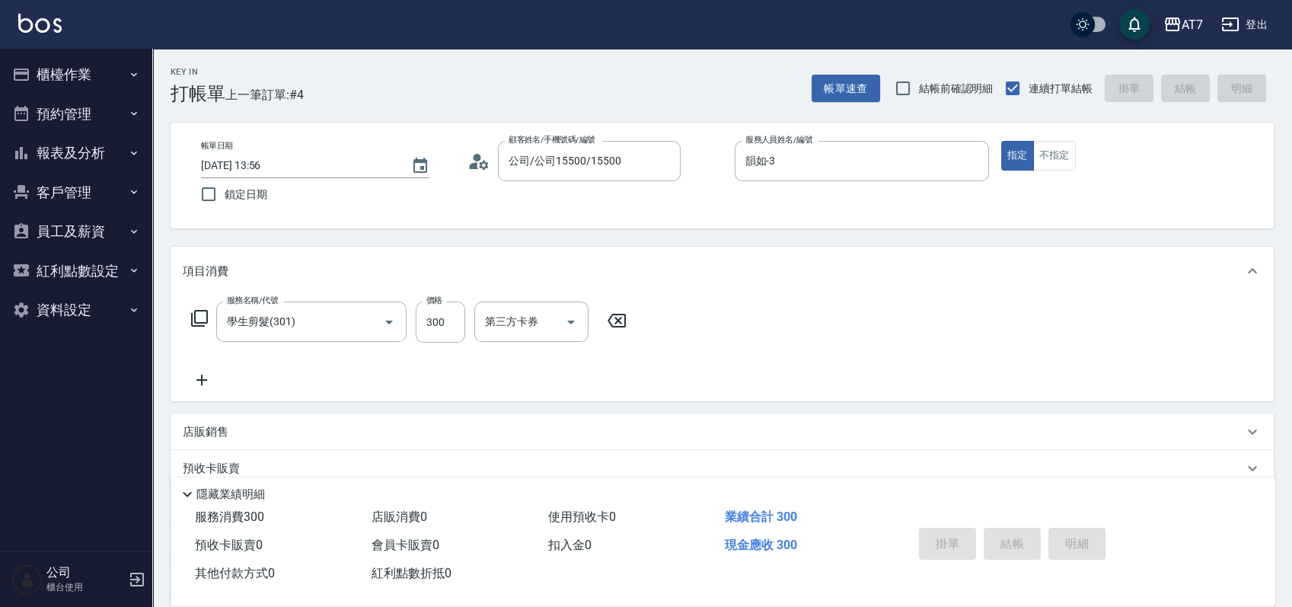
type input "0"
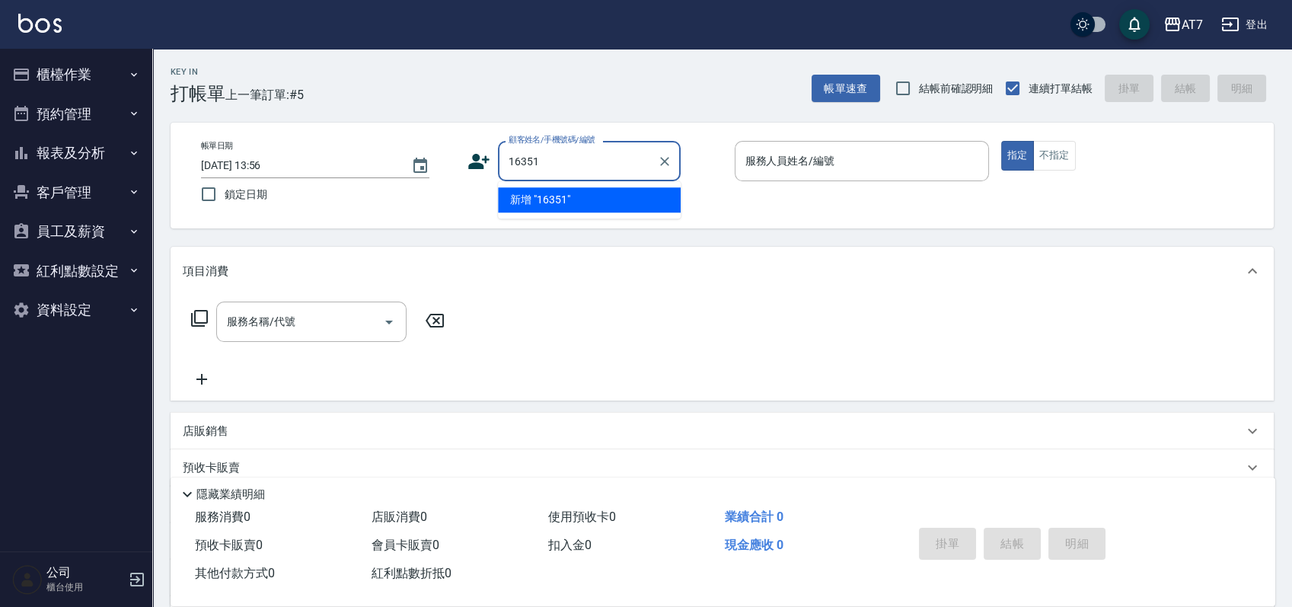
type input "16351"
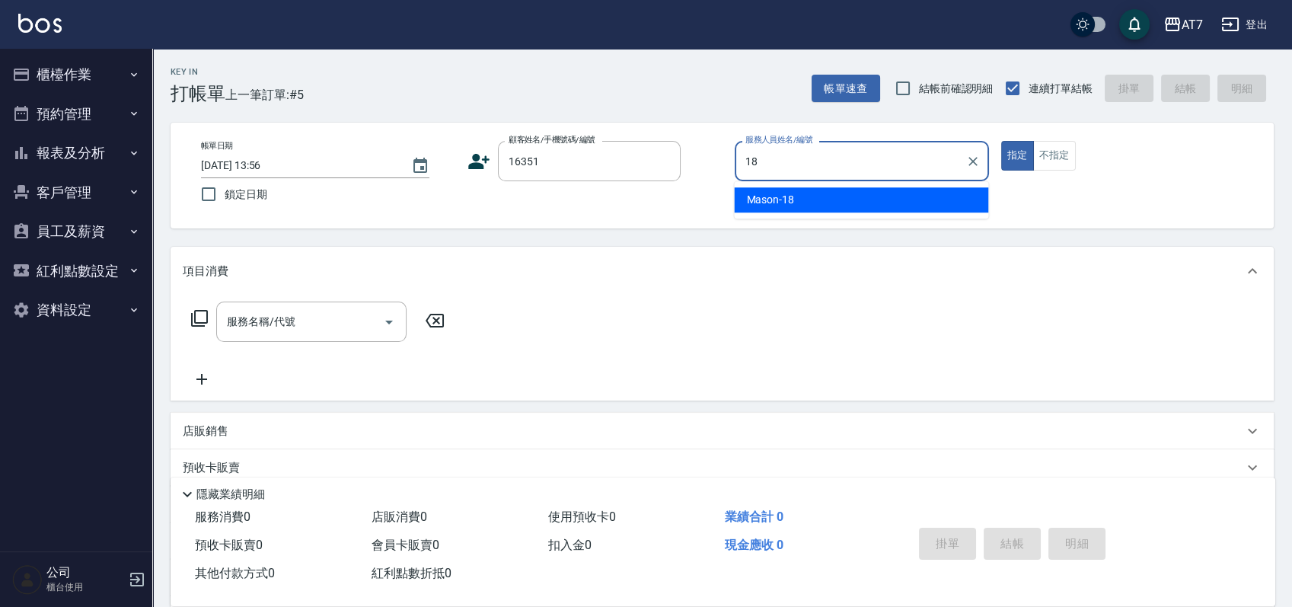
type input "Mason-18"
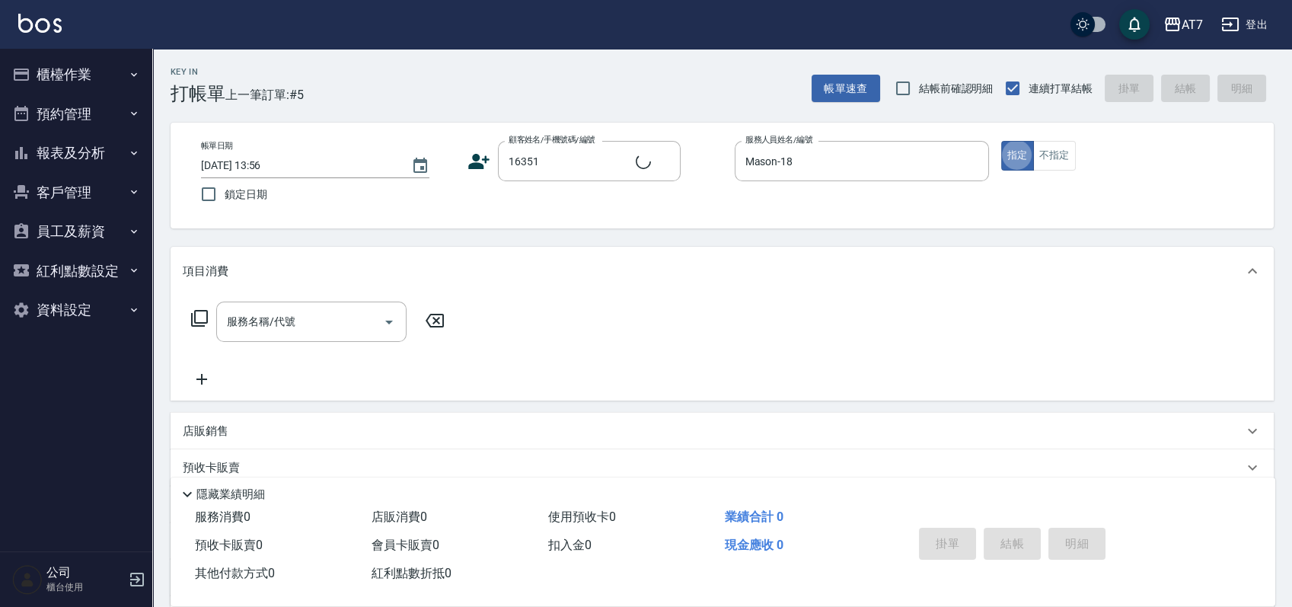
type input "公司/公司16351/16351"
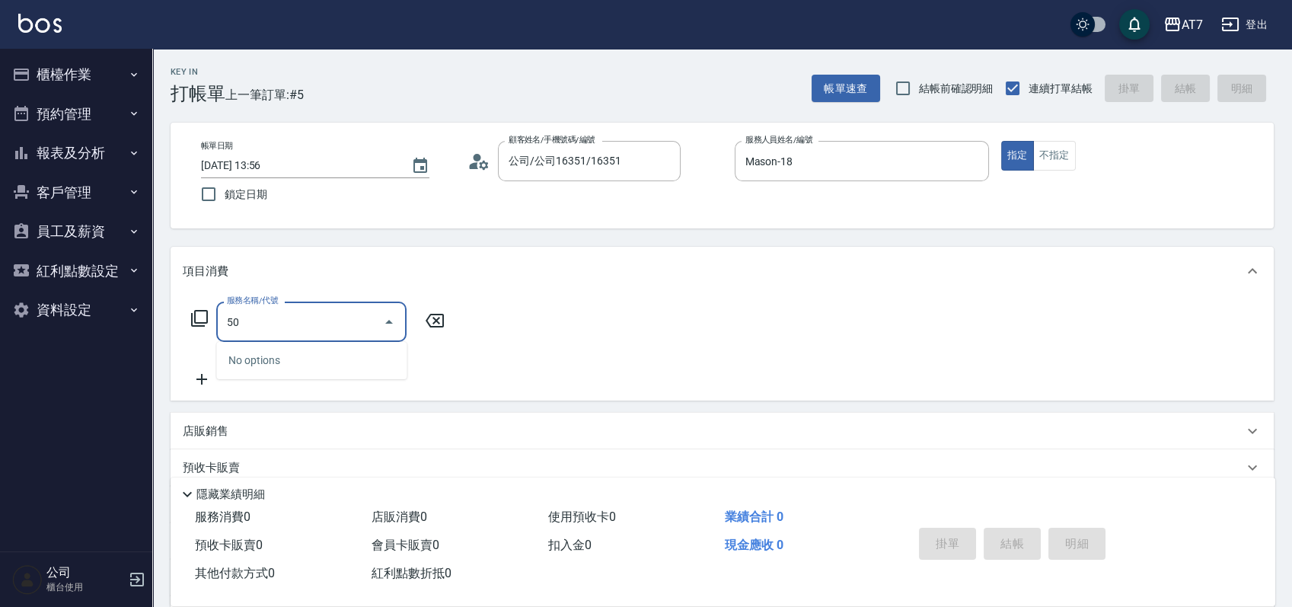
type input "500"
type input "30"
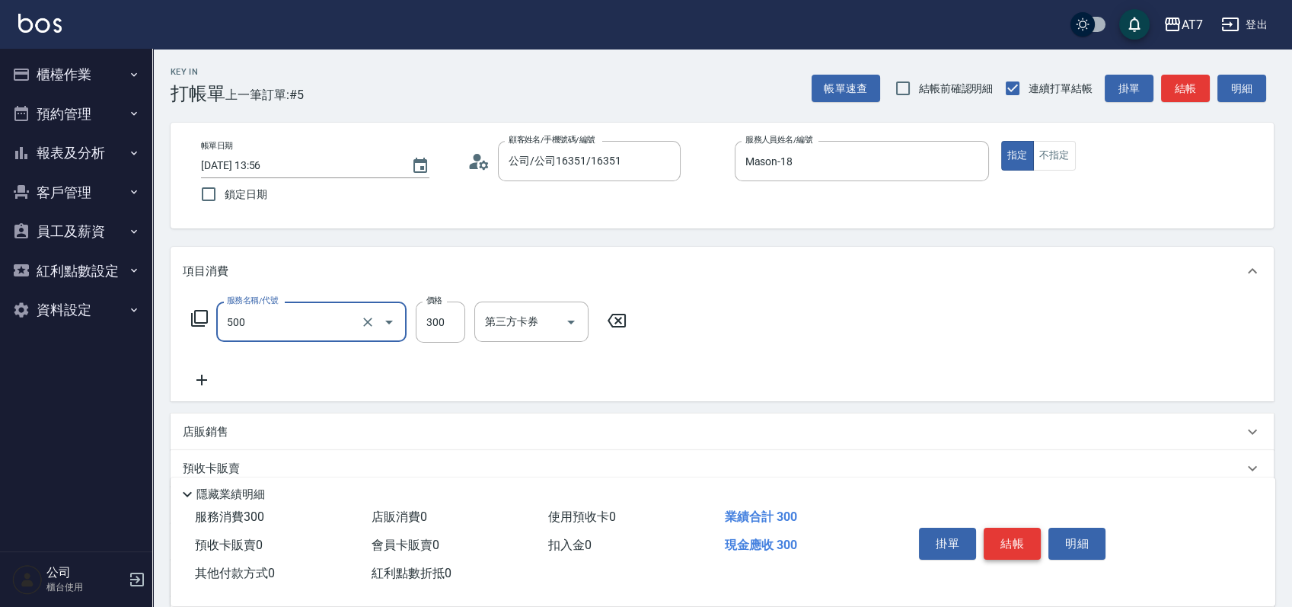
type input "洗髮(500)"
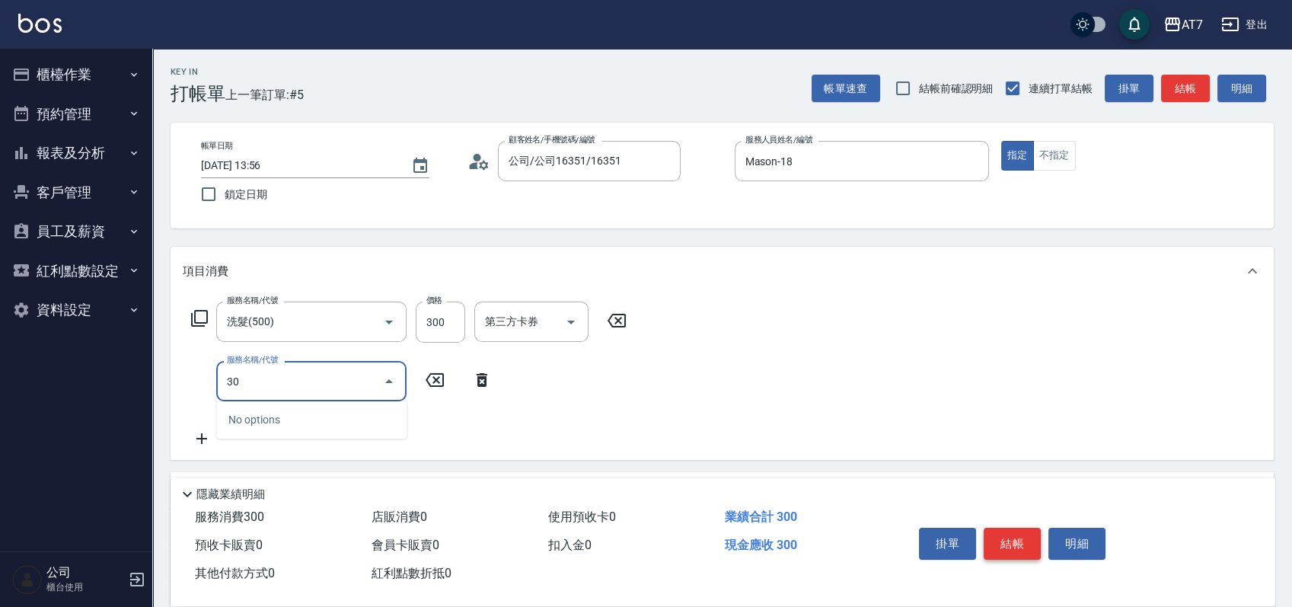
type input "303"
type input "70"
type input "A級剪髮(303)"
click at [1024, 536] on button "結帳" at bounding box center [1012, 544] width 57 height 32
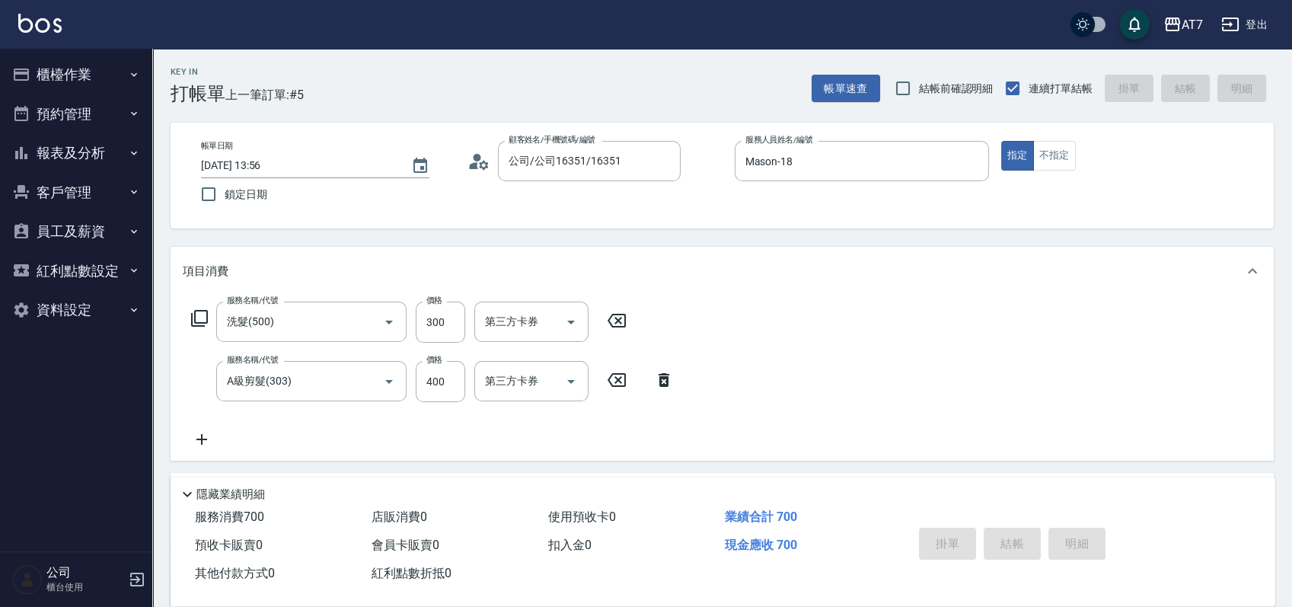
type input "0"
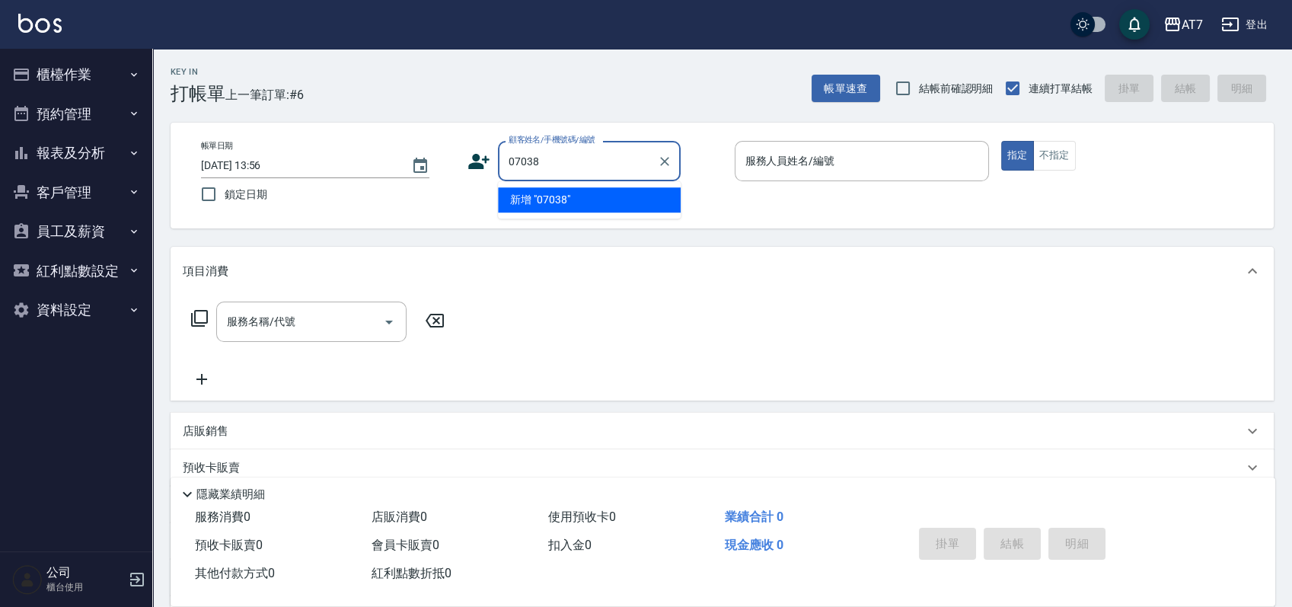
type input "07038"
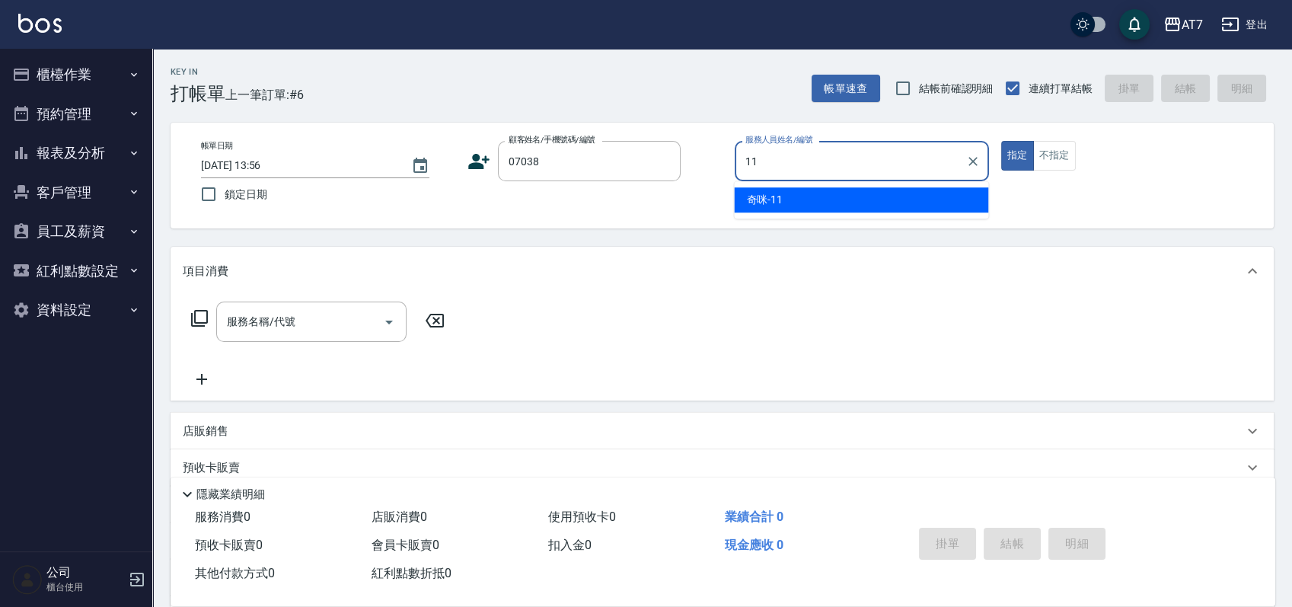
type input "奇咪-11"
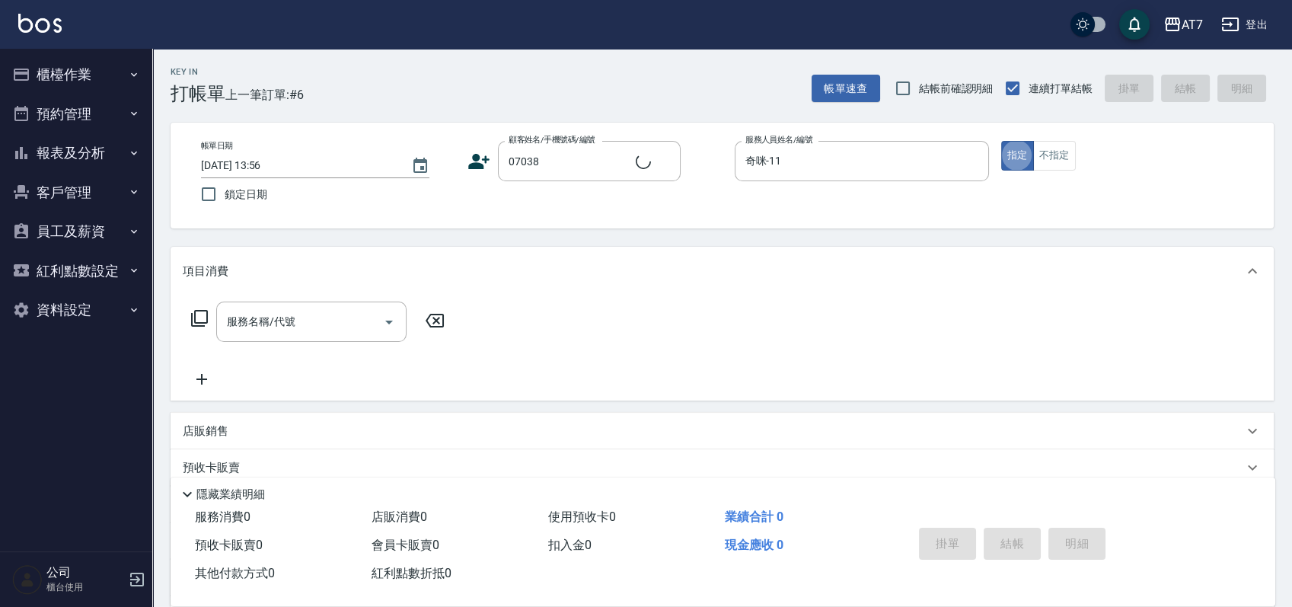
type input "公司/公司07038/07038"
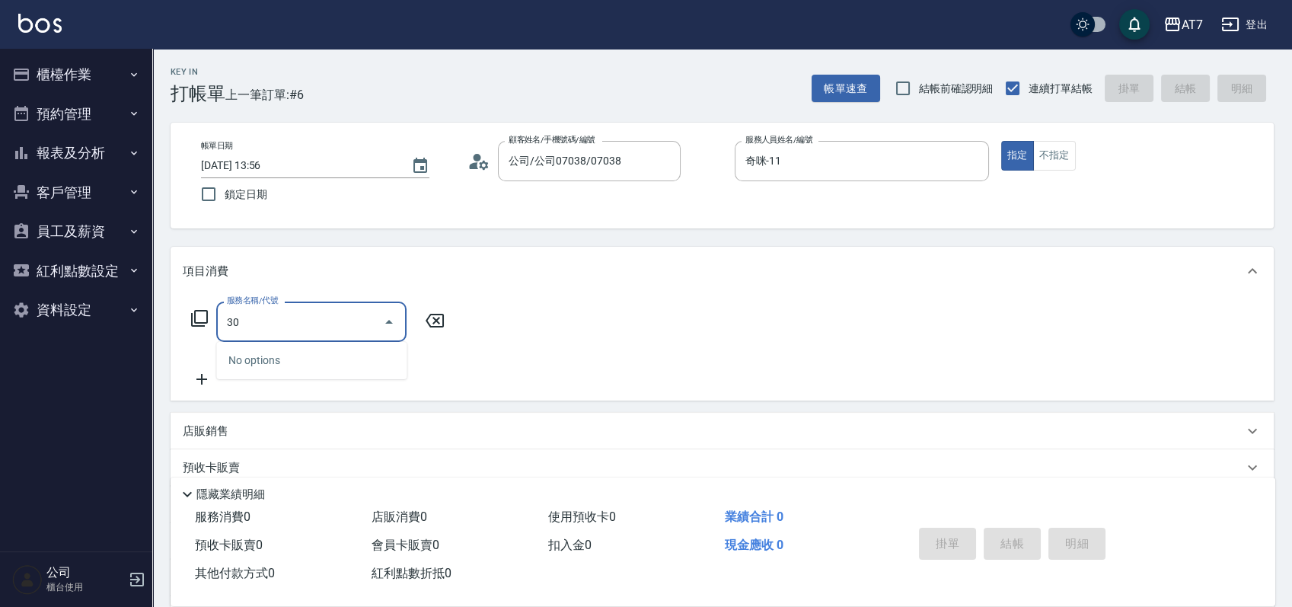
type input "302"
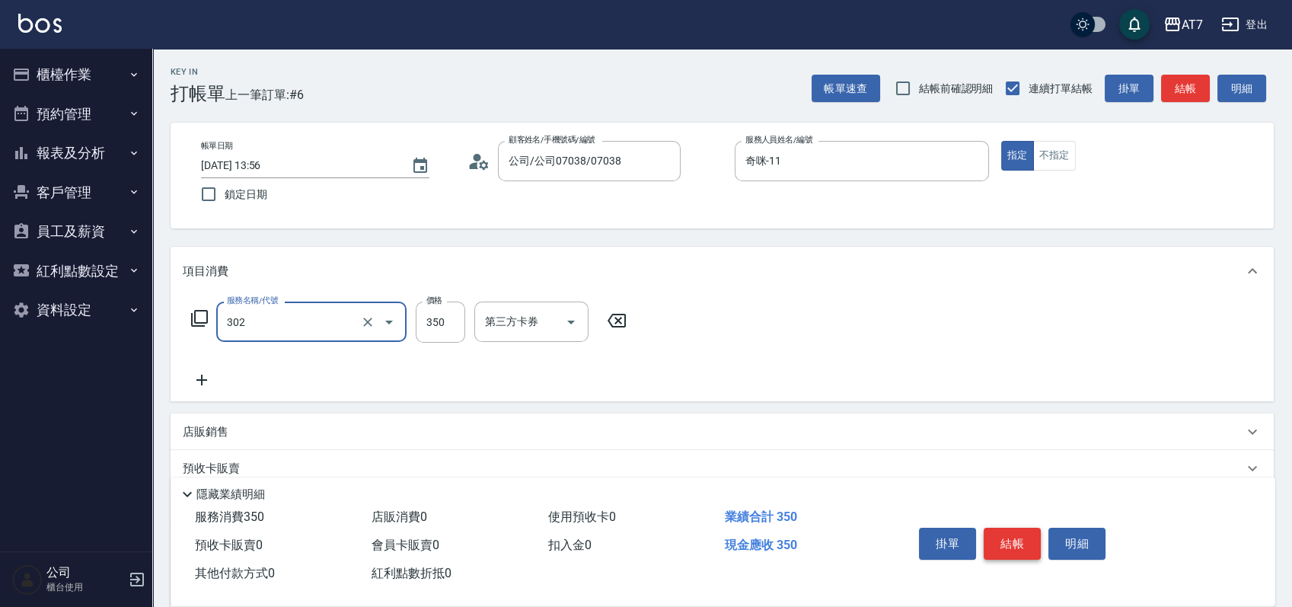
type input "30"
type input "剪髮(302)"
click at [1024, 536] on button "結帳" at bounding box center [1012, 544] width 57 height 32
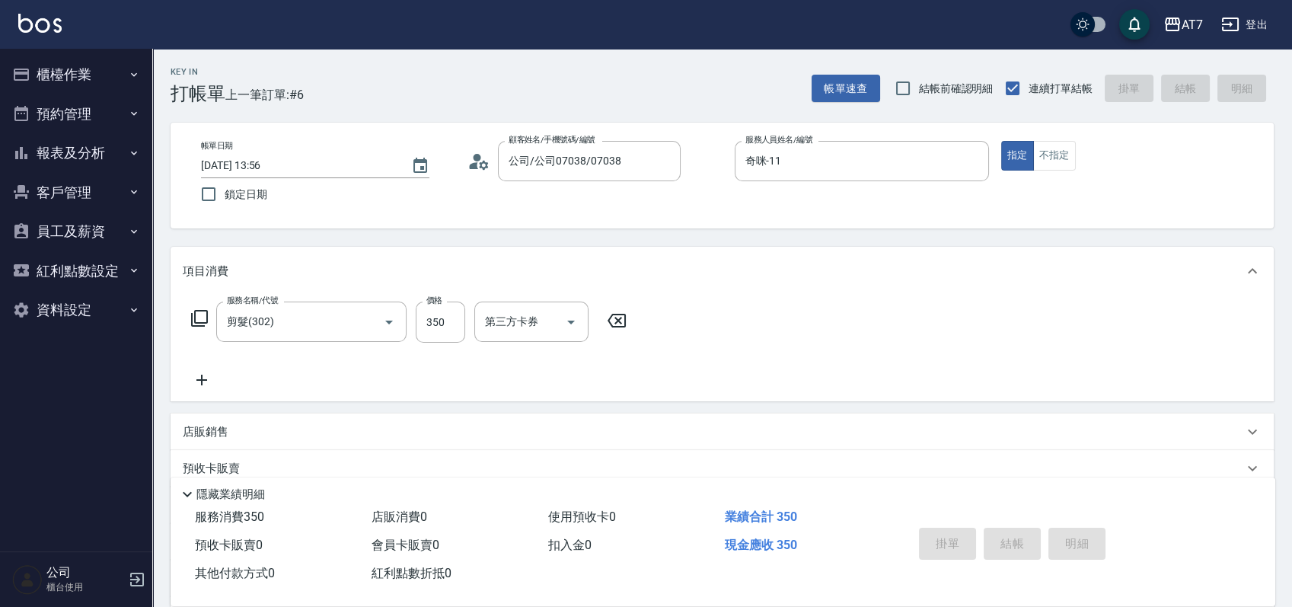
type input "0"
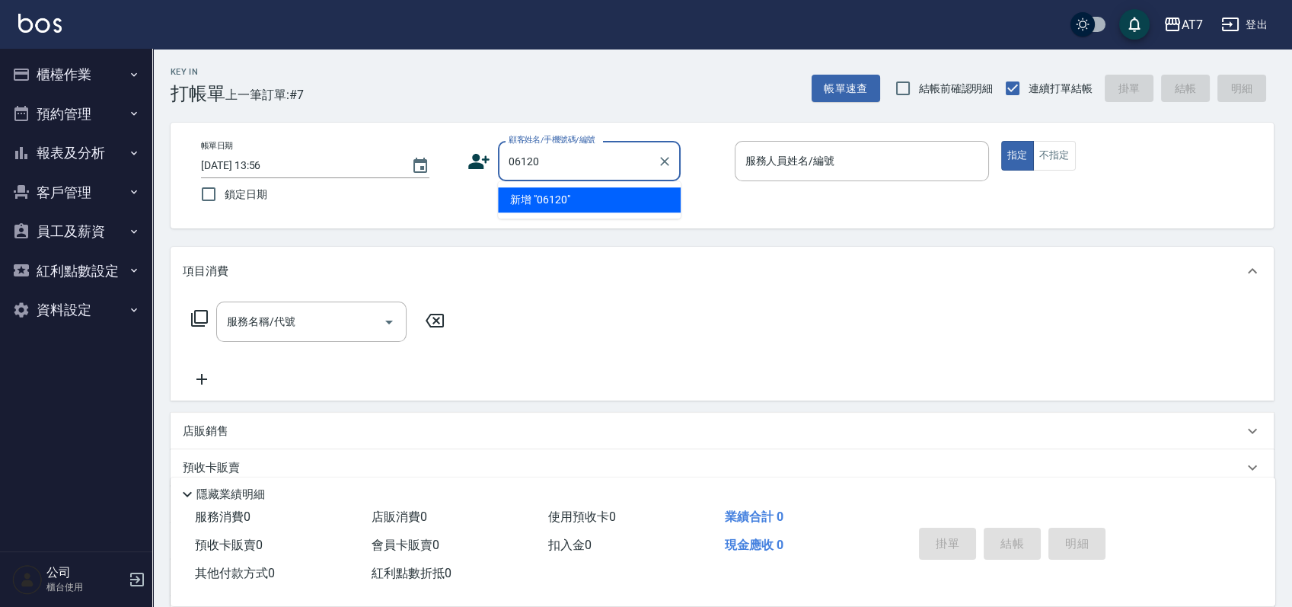
type input "06120"
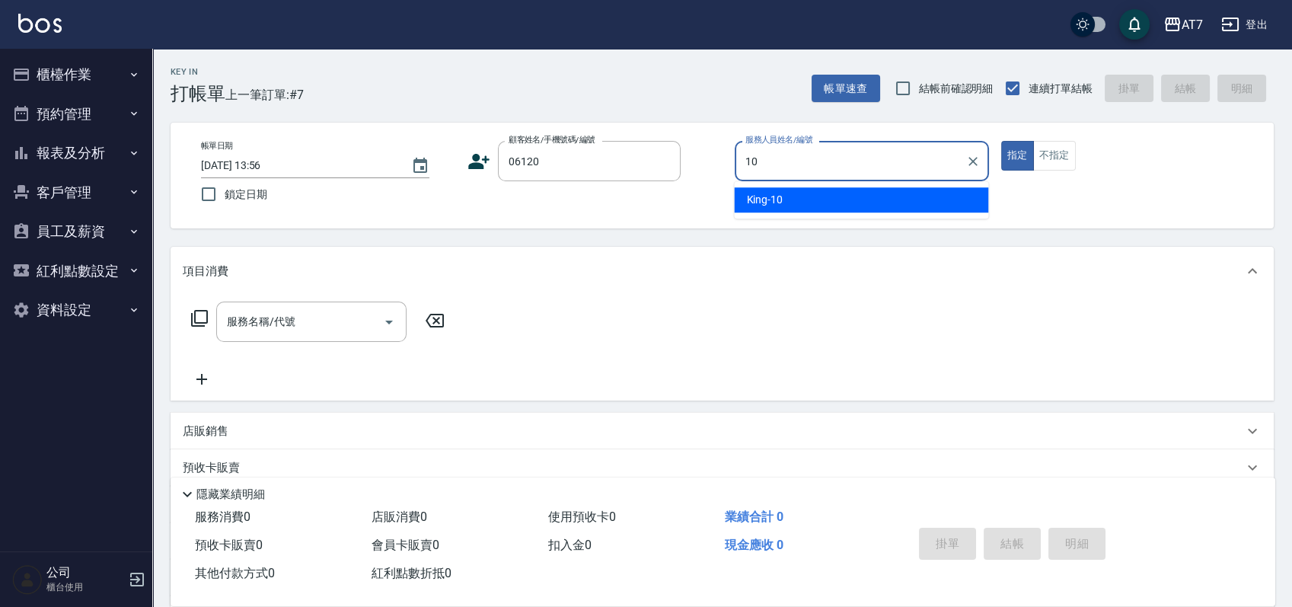
type input "King-10"
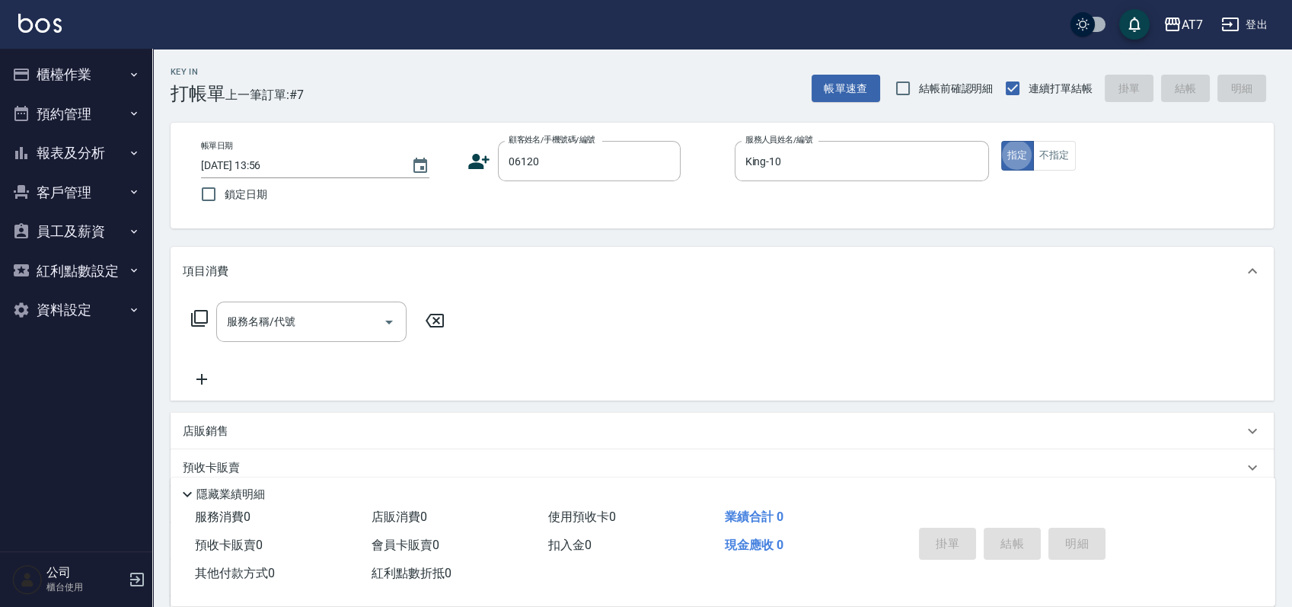
type input "公司單/06120-1/06120"
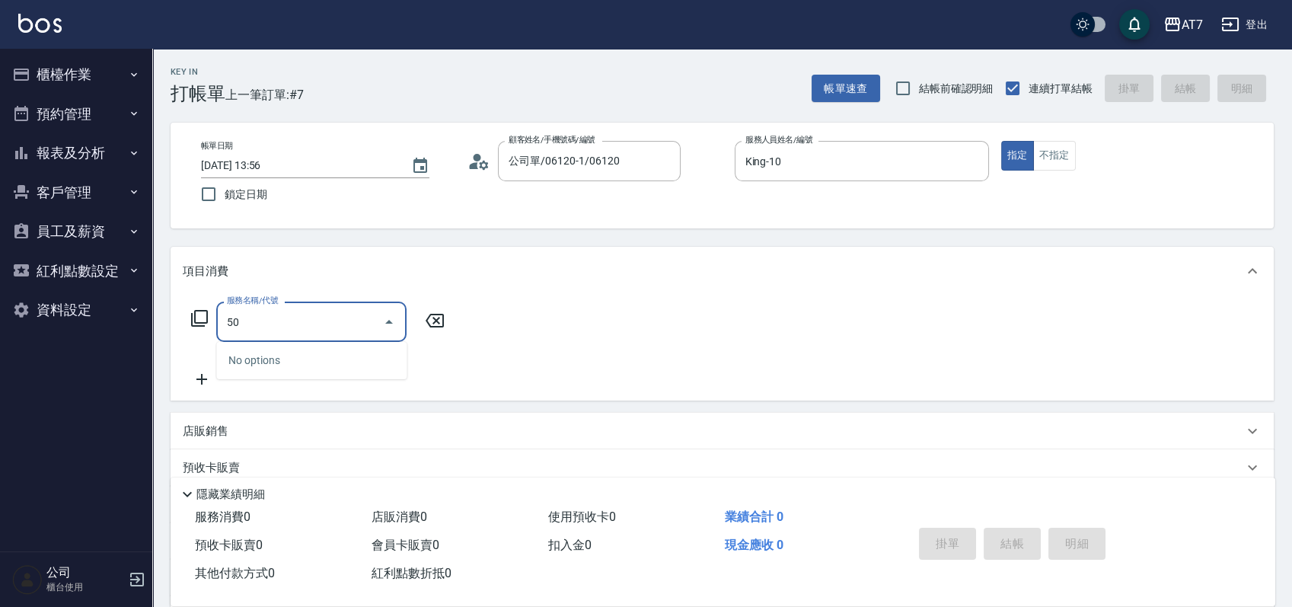
type input "501"
type input "30"
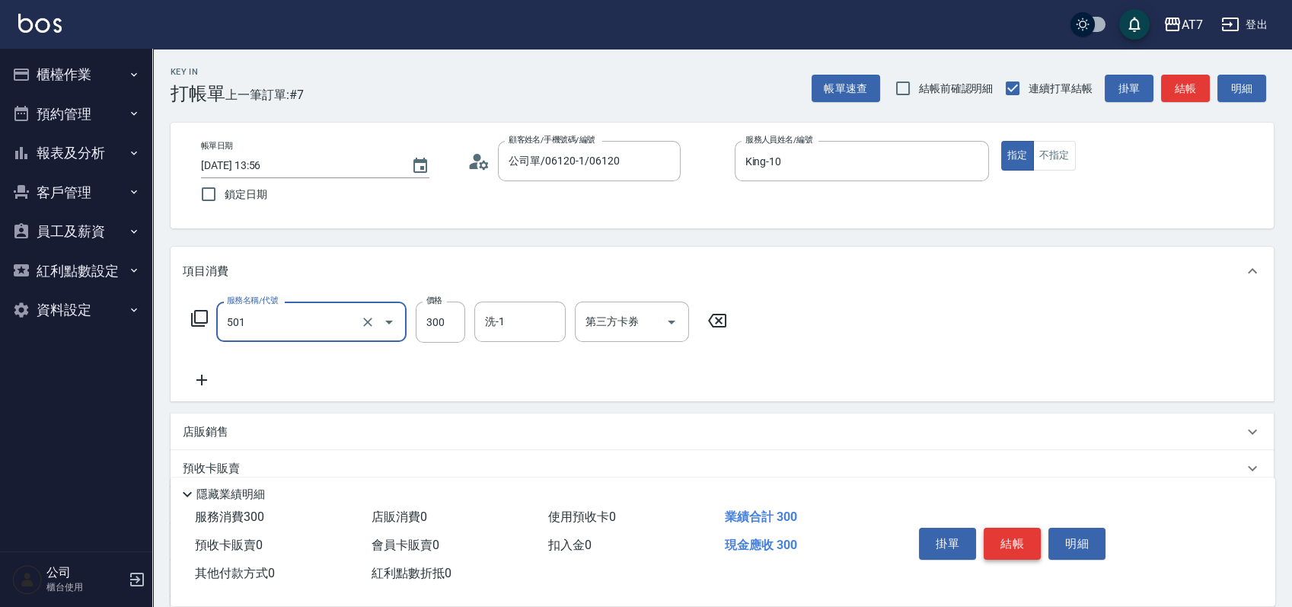
type input "洗髮(互助)(501)"
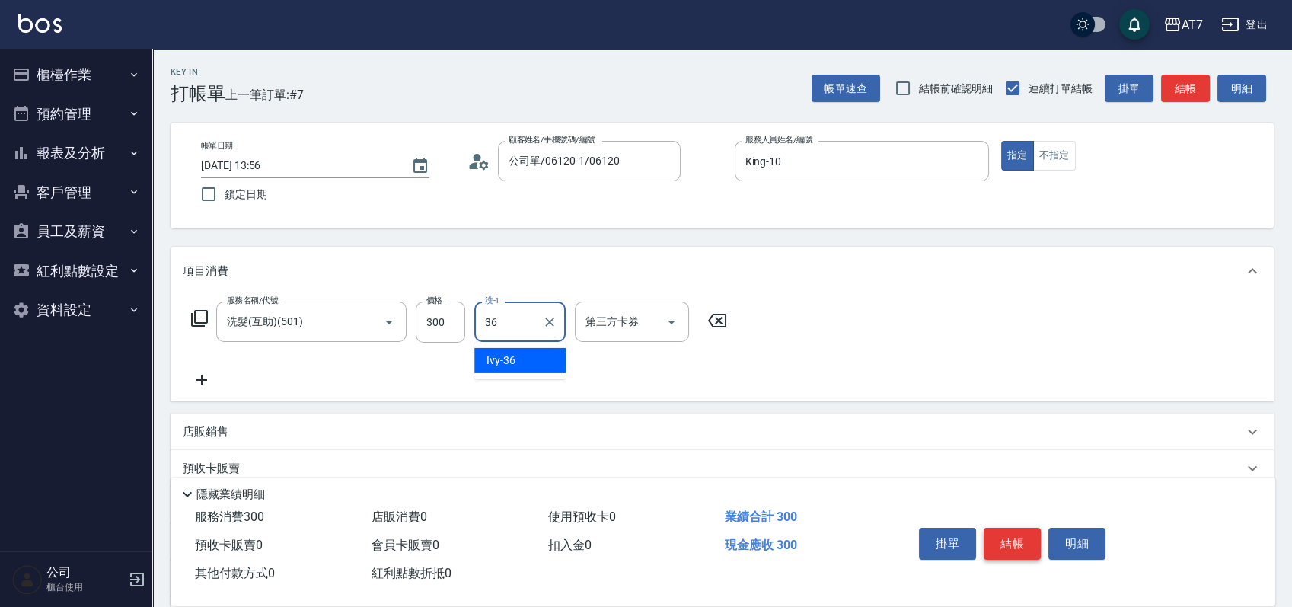
type input "Ivy-36"
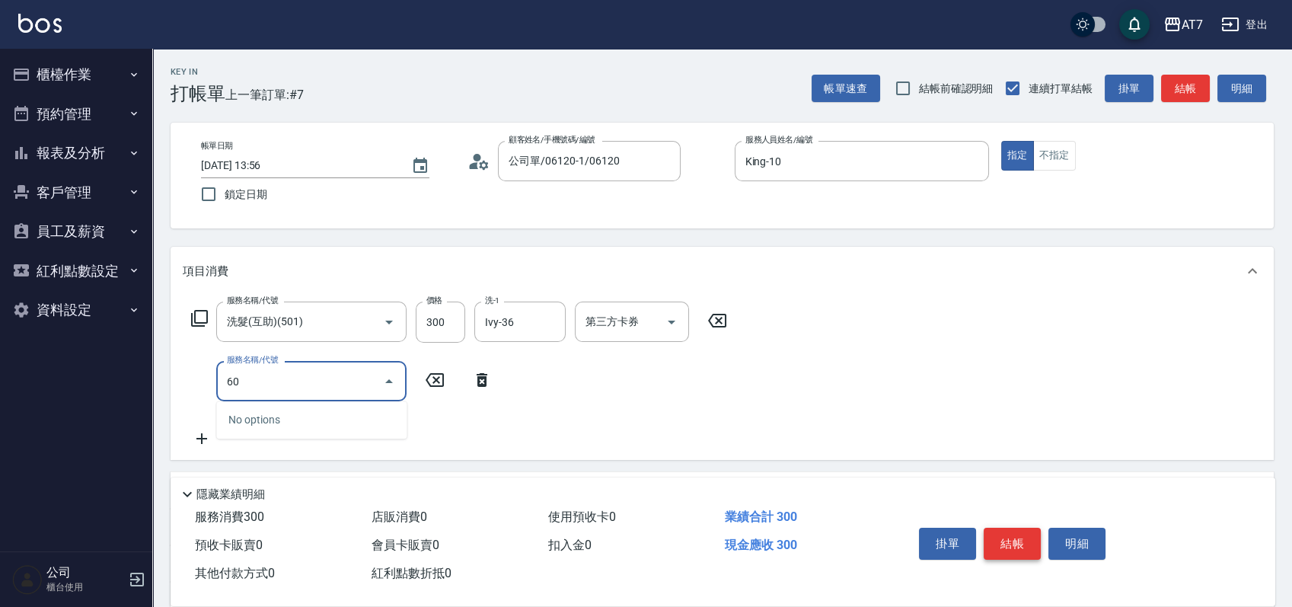
type input "603"
type input "110"
type input "TKO護髮（助(603)"
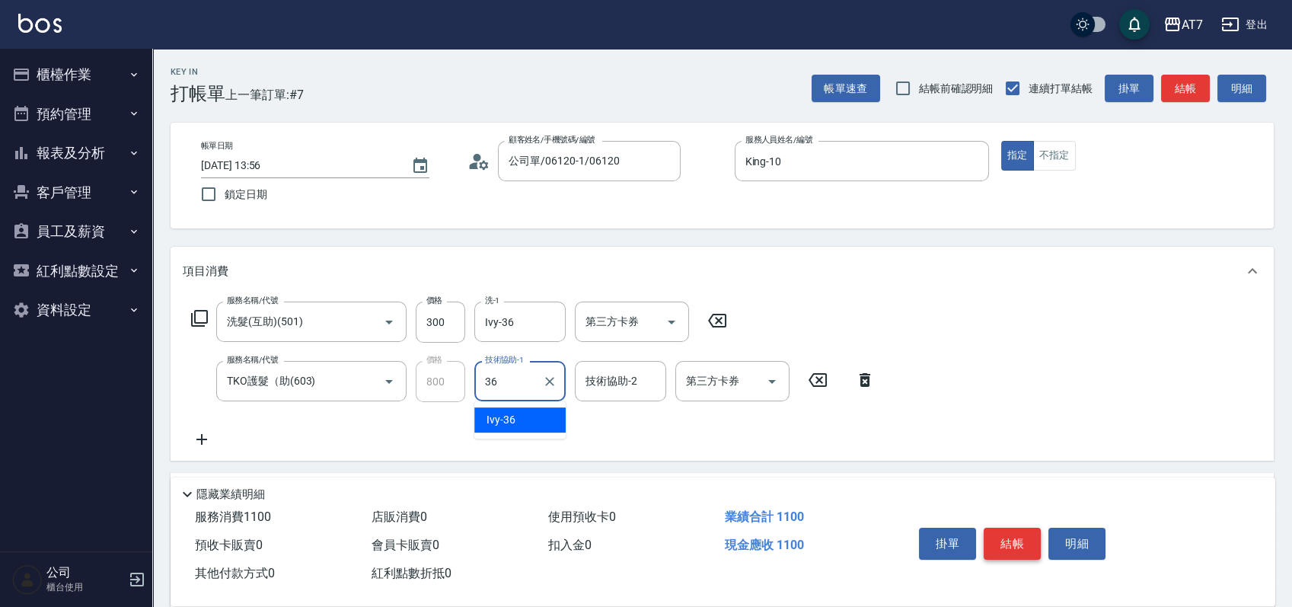
type input "Ivy-36"
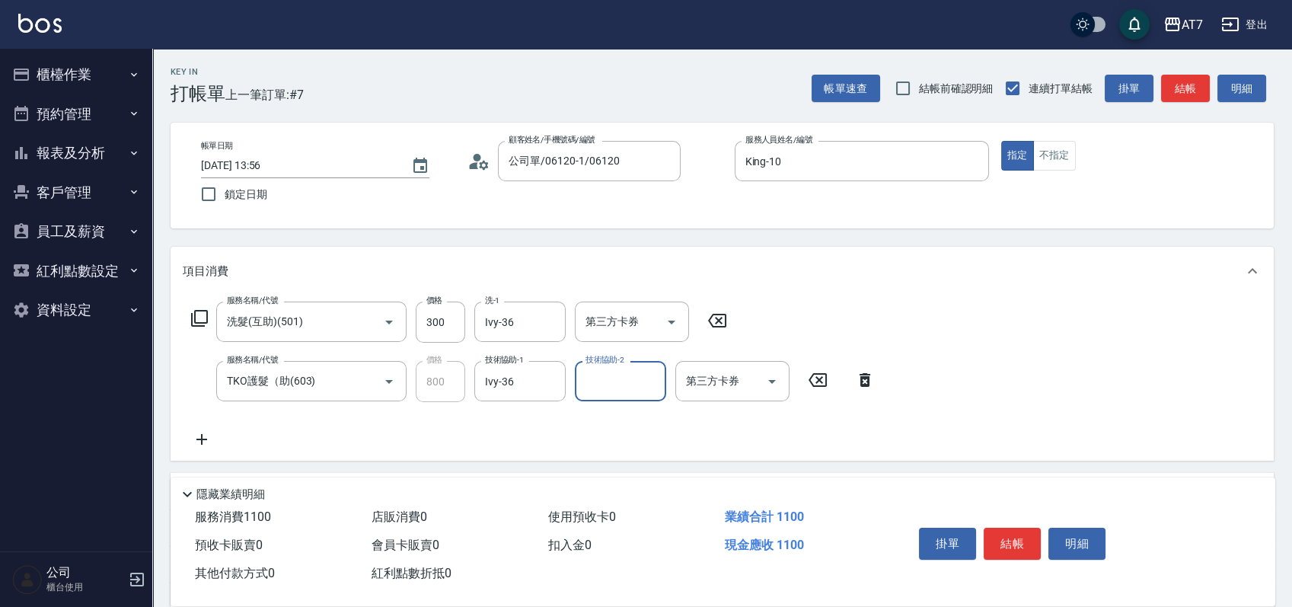
drag, startPoint x: 721, startPoint y: 313, endPoint x: 628, endPoint y: 303, distance: 94.2
click at [720, 314] on icon at bounding box center [717, 320] width 38 height 18
type input "80"
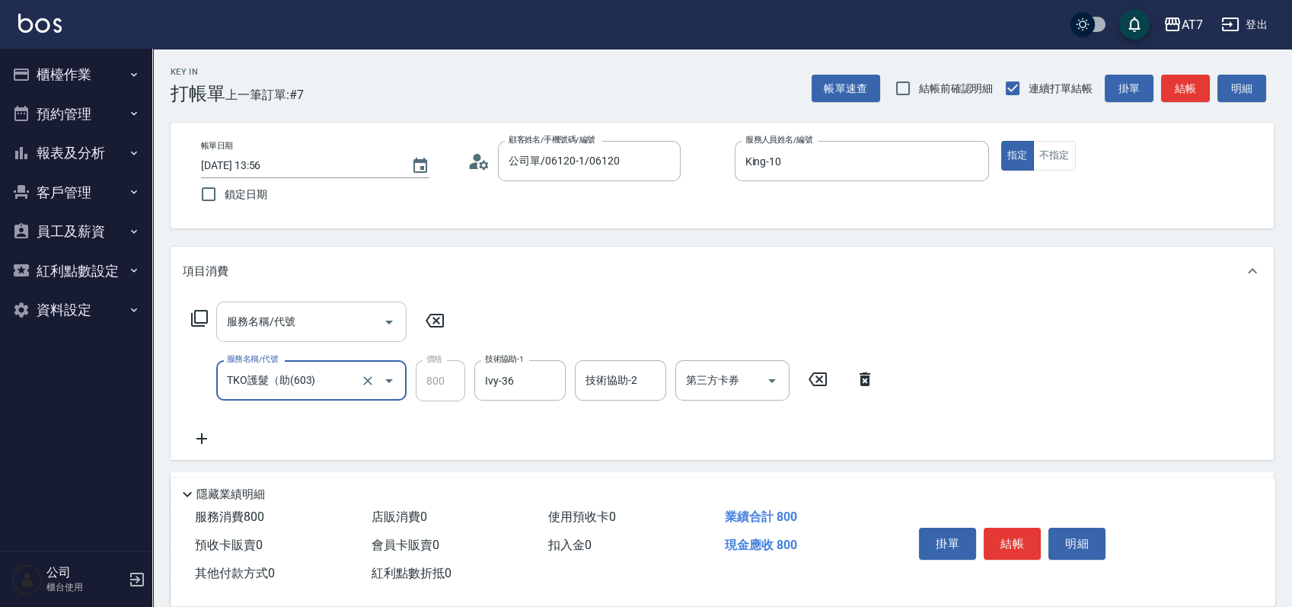
click at [316, 331] on input "服務名稱/代號" at bounding box center [300, 321] width 154 height 27
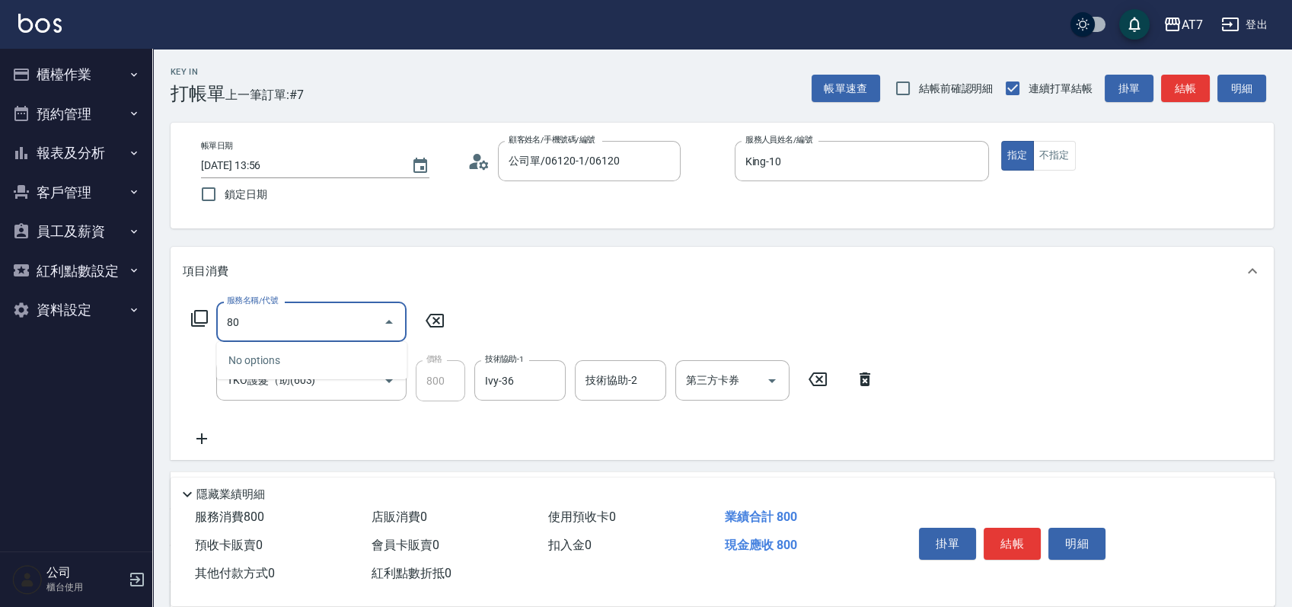
type input "801"
type input "120"
type input "自購-葉綠素洗髮(互助)(801)"
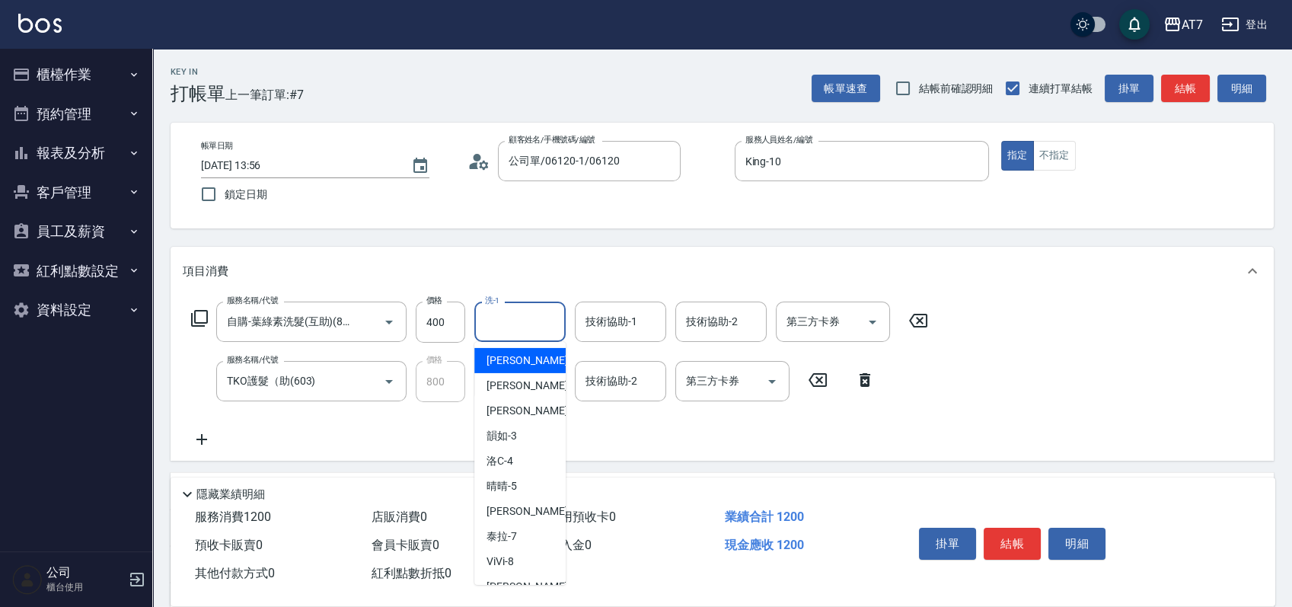
click at [525, 321] on input "洗-1" at bounding box center [520, 321] width 78 height 27
type input "Ivy-36"
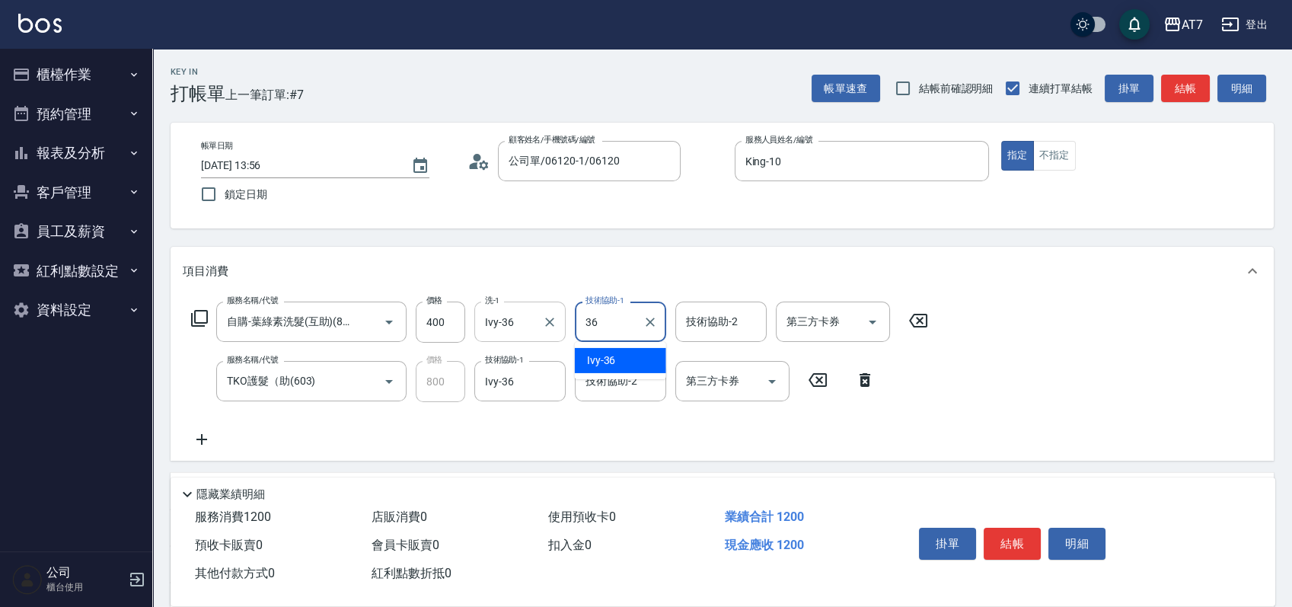
type input "Ivy-36"
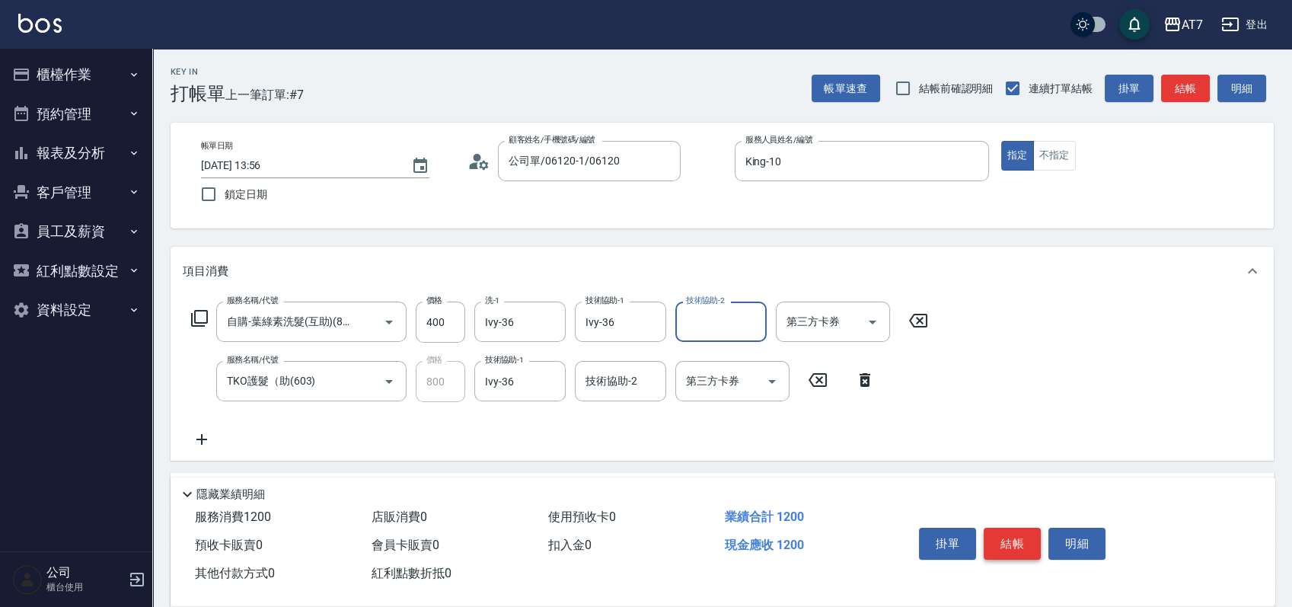
click at [1016, 540] on button "結帳" at bounding box center [1012, 544] width 57 height 32
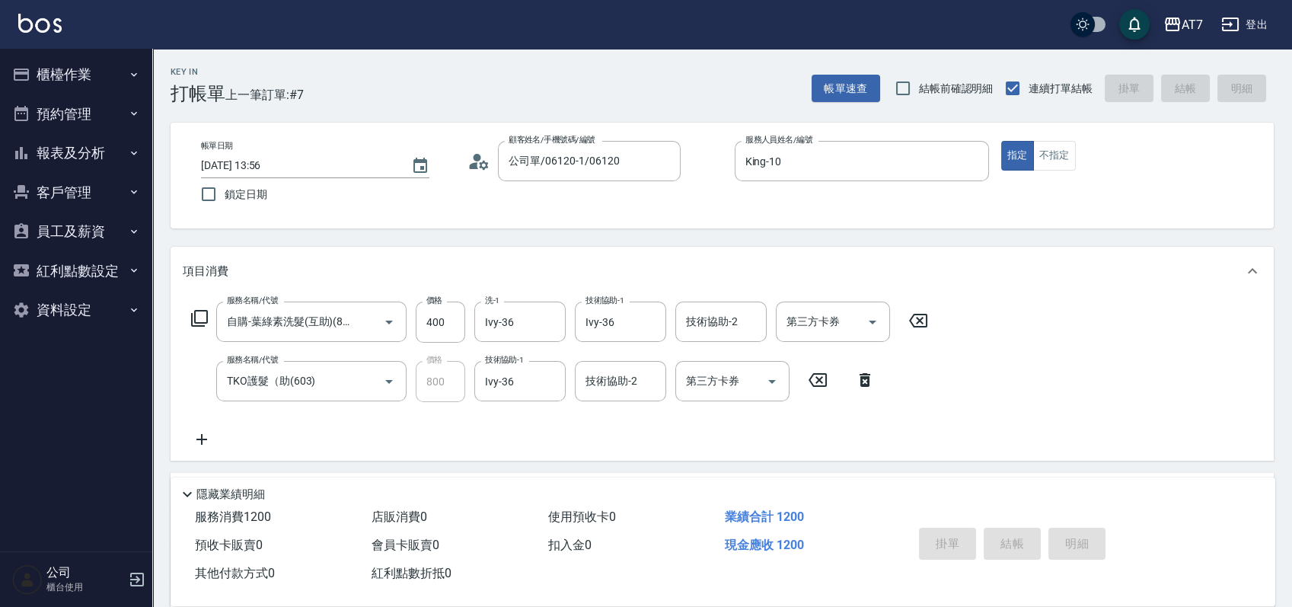
type input "[DATE] 13:57"
type input "0"
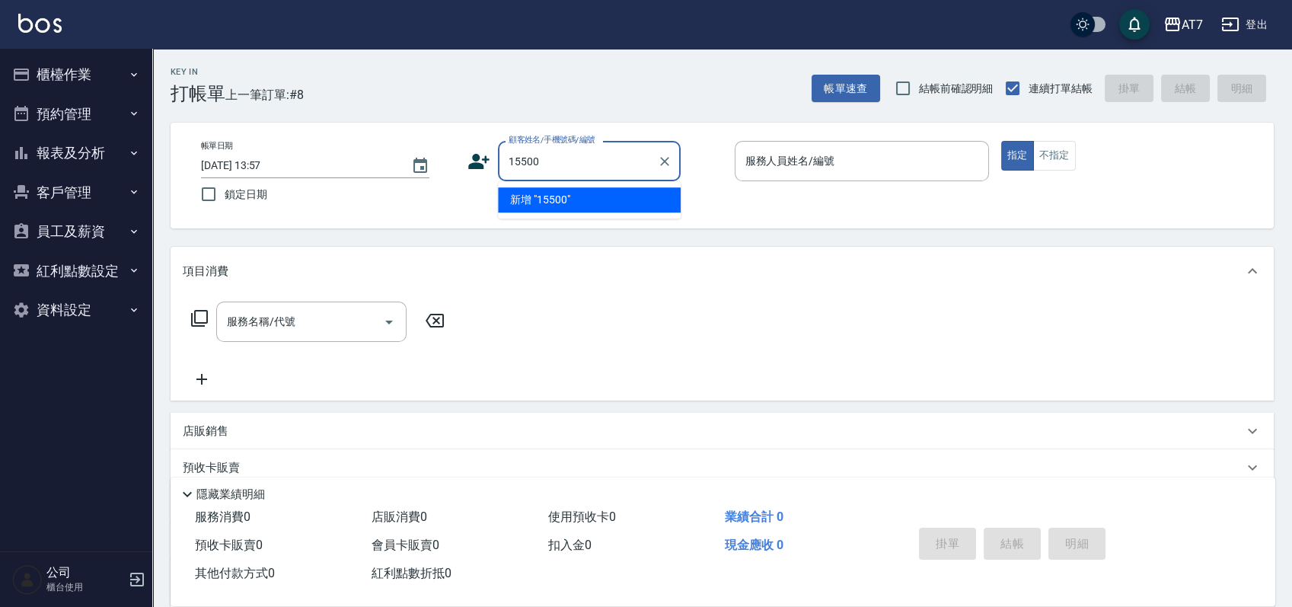
type input "15500"
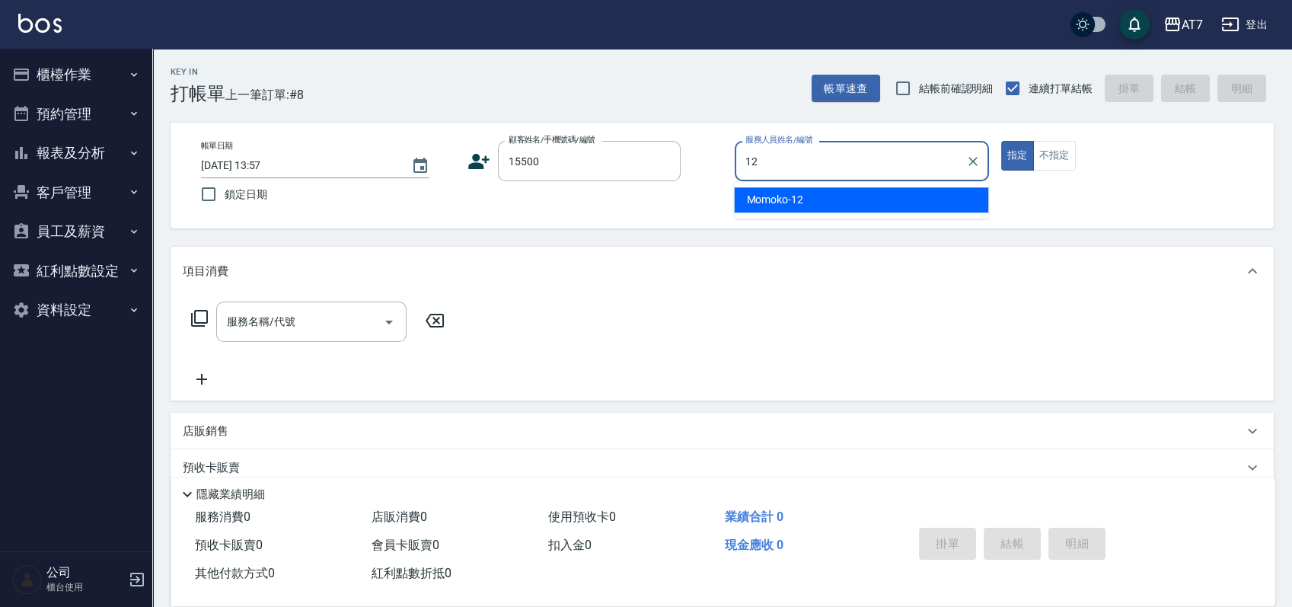
type input "Momoko-12"
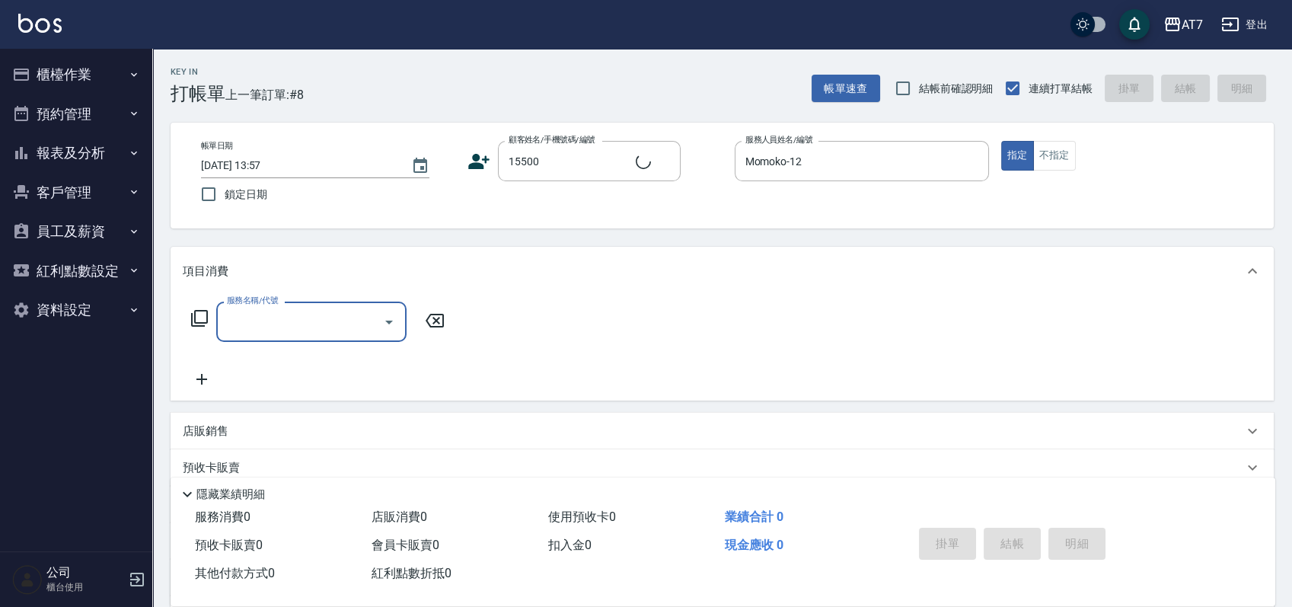
type input "公司/公司15500/15500"
type input "304"
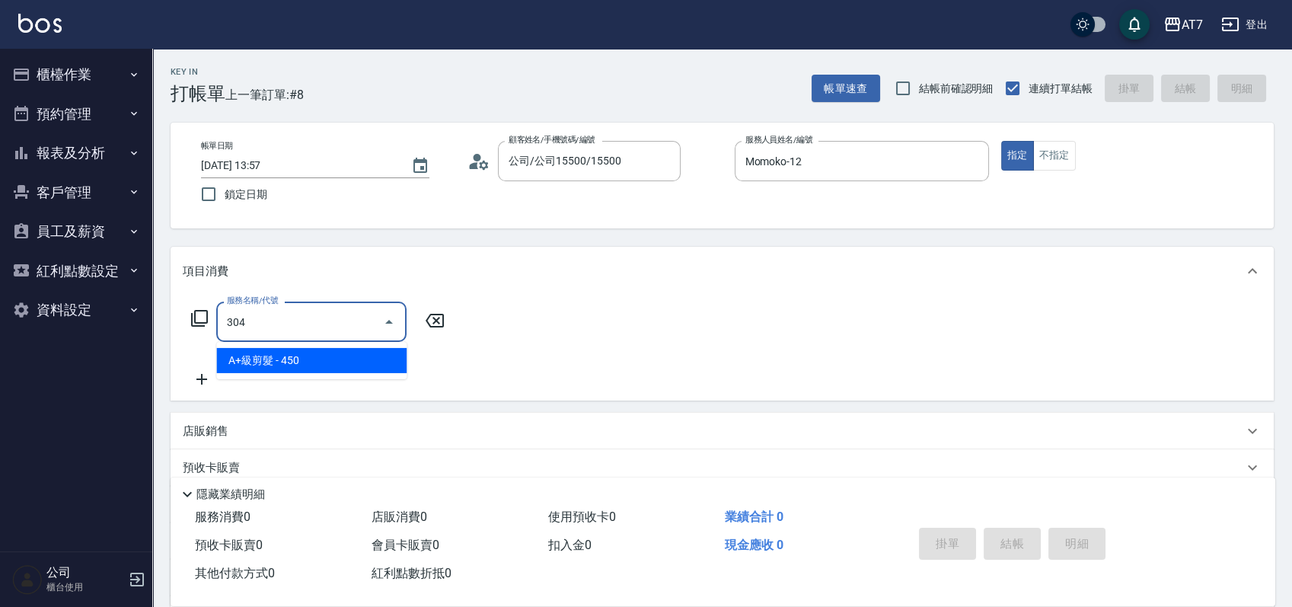
type input "40"
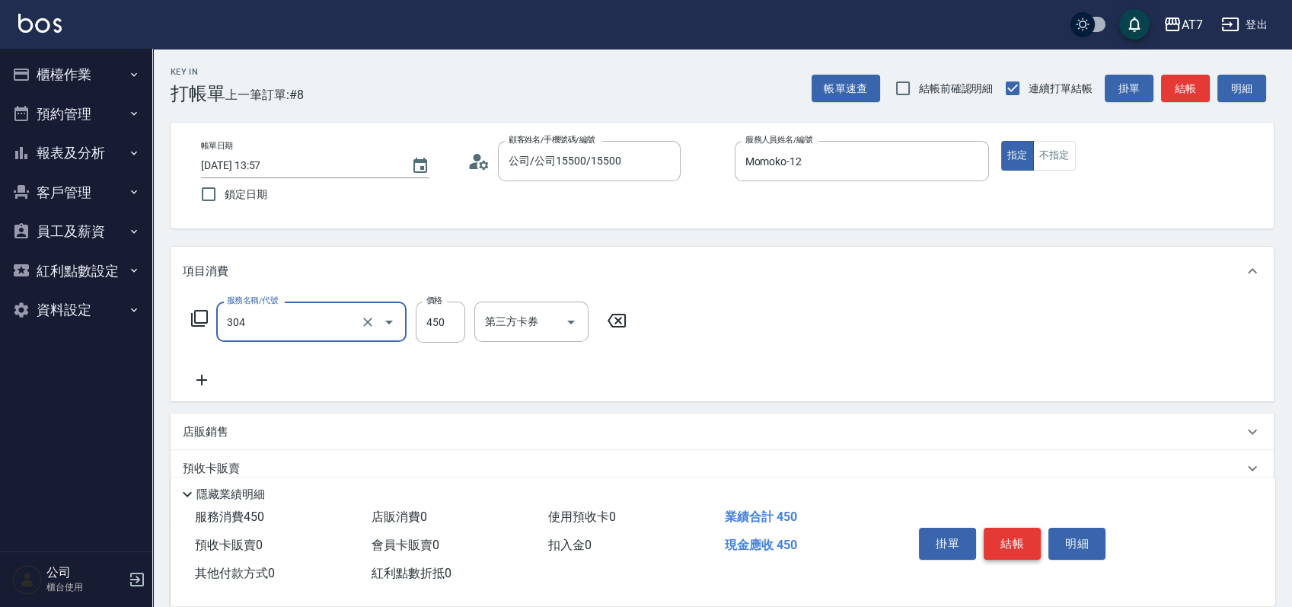
type input "A+級剪髮(304)"
click at [1016, 540] on button "結帳" at bounding box center [1012, 544] width 57 height 32
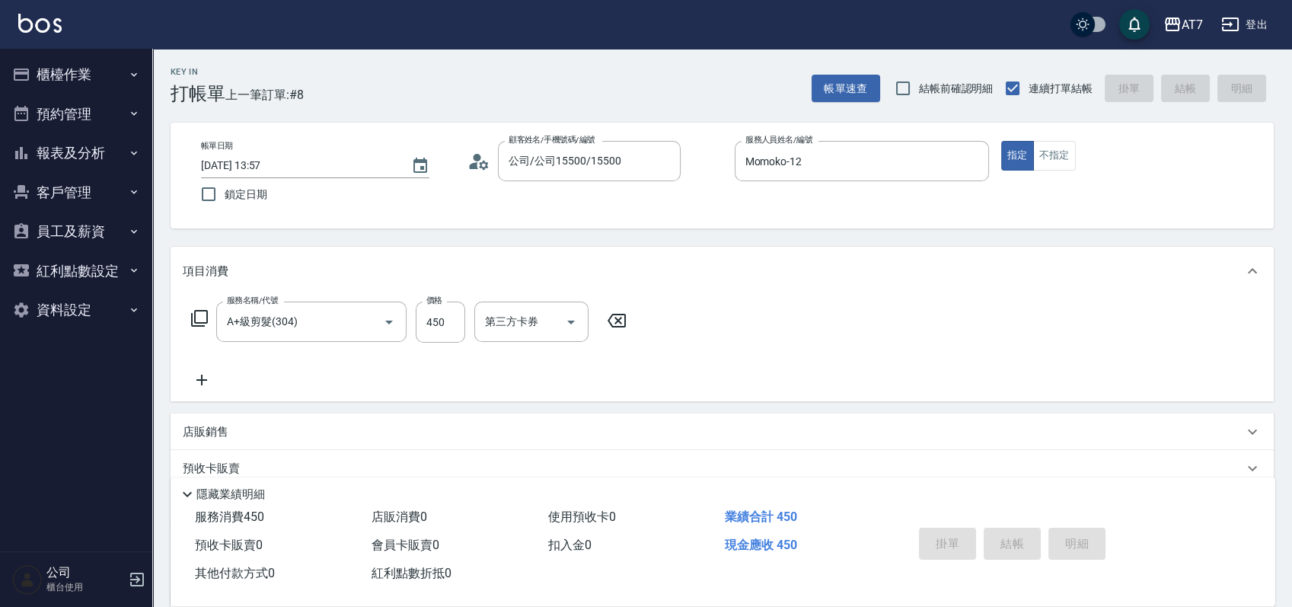
type input "0"
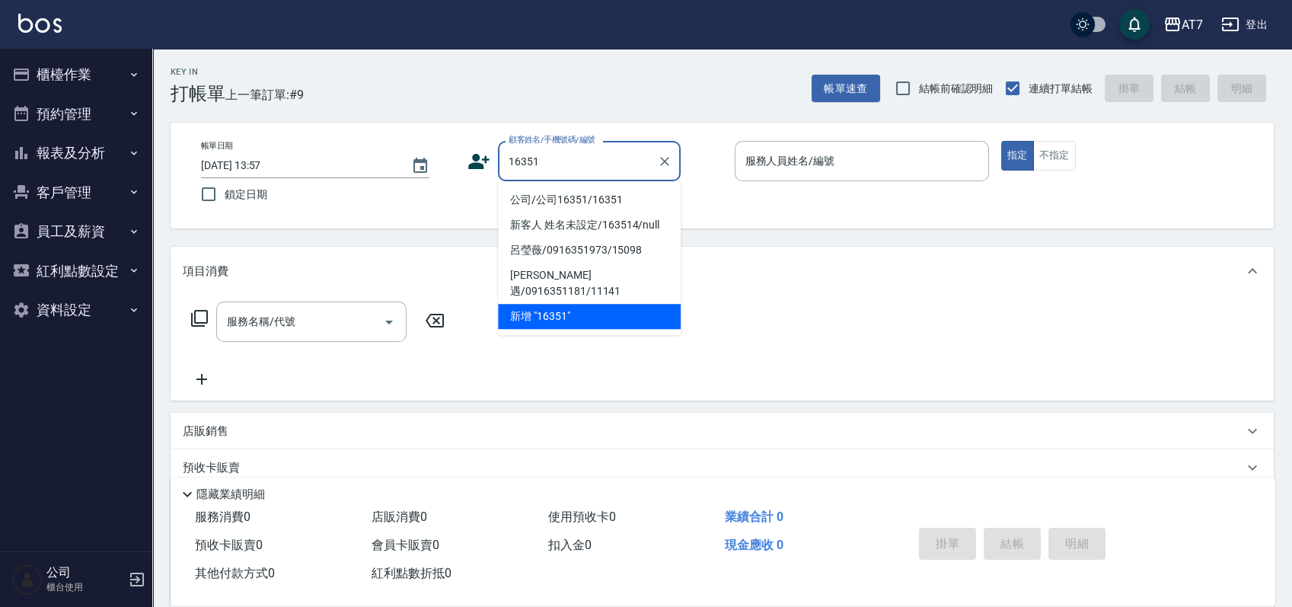
type input "公司/公司16351/16351"
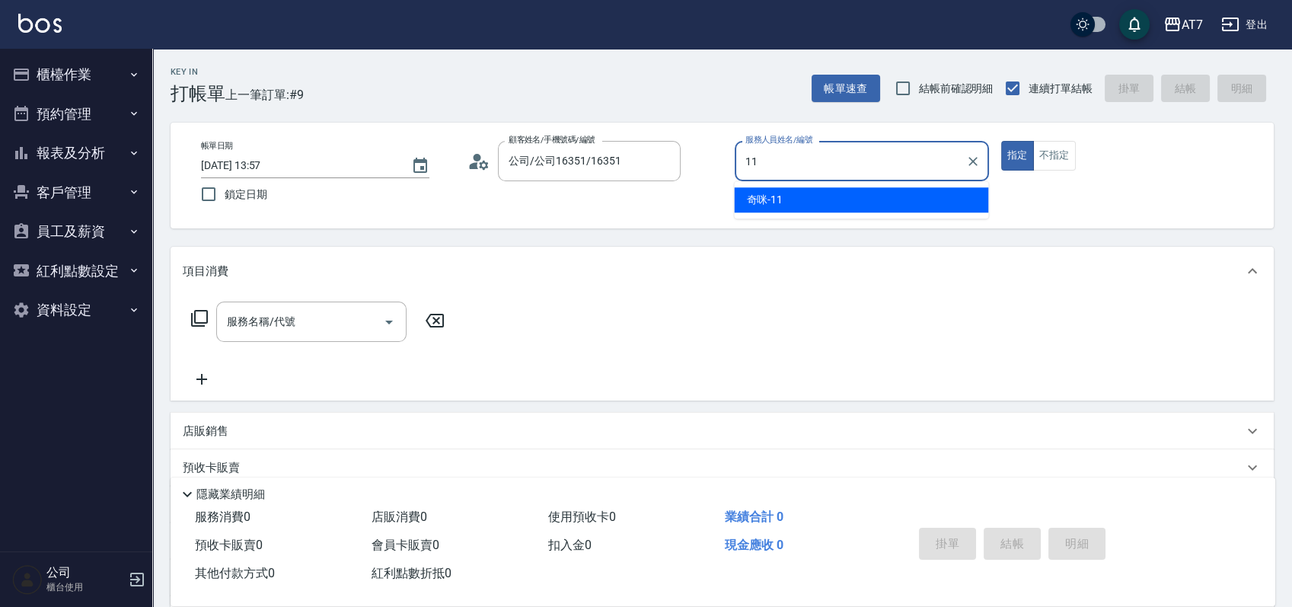
type input "奇咪-11"
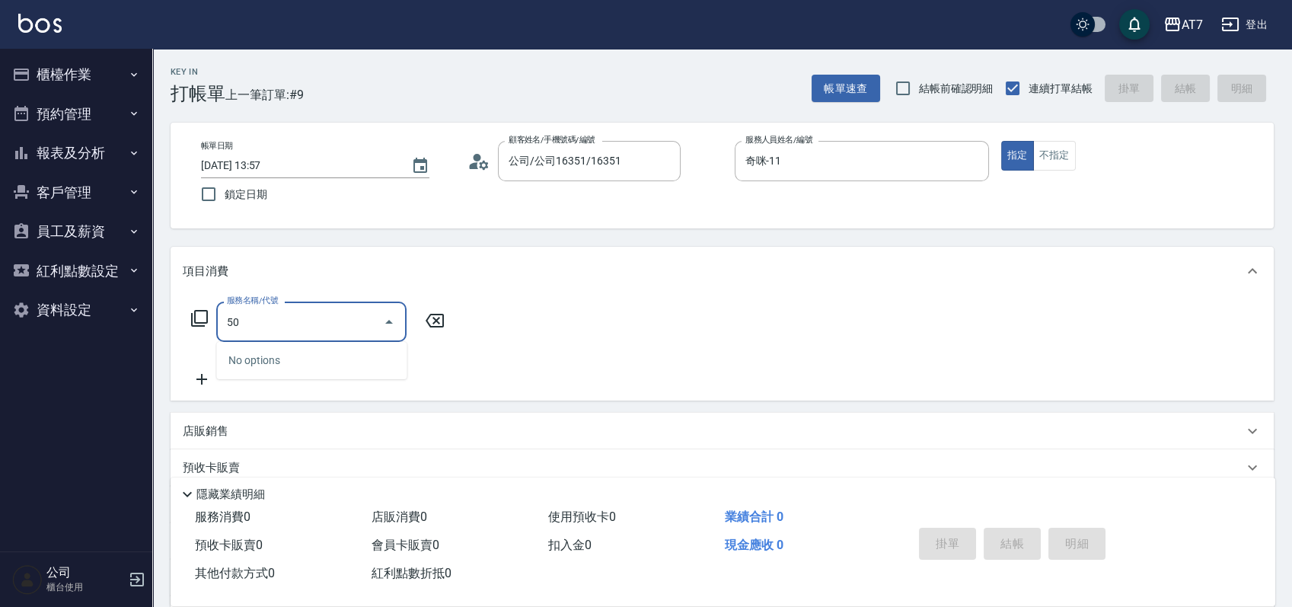
type input "500"
type input "30"
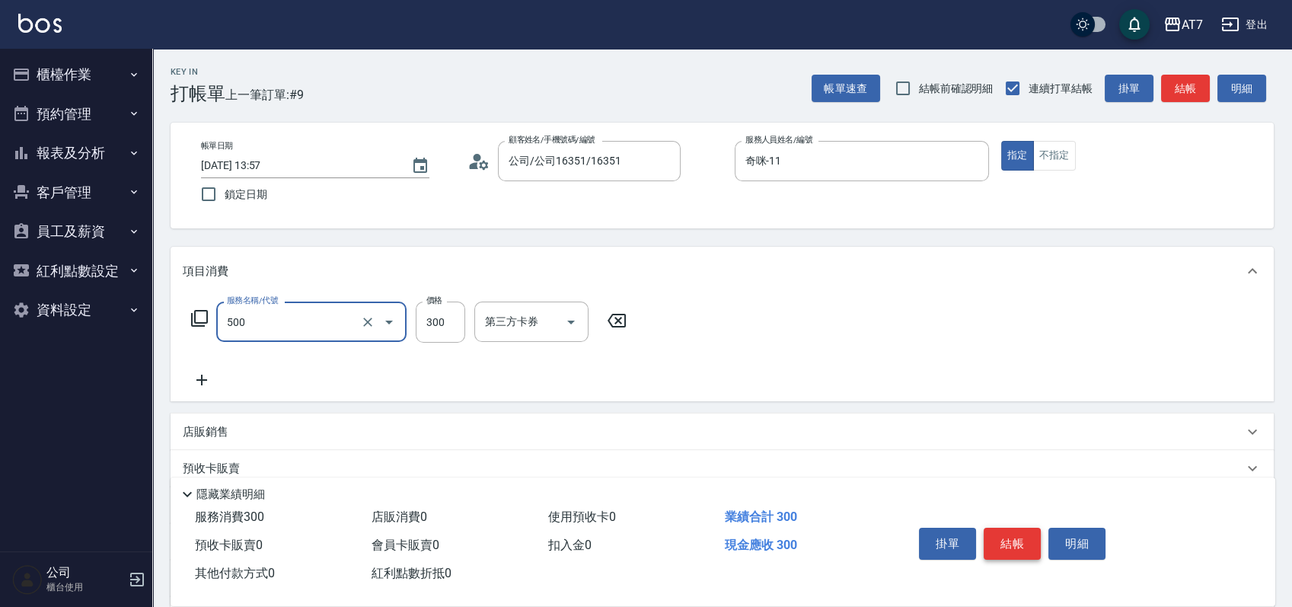
type input "洗髮(500)"
type input "0"
type input "25"
type input "20"
type input "250"
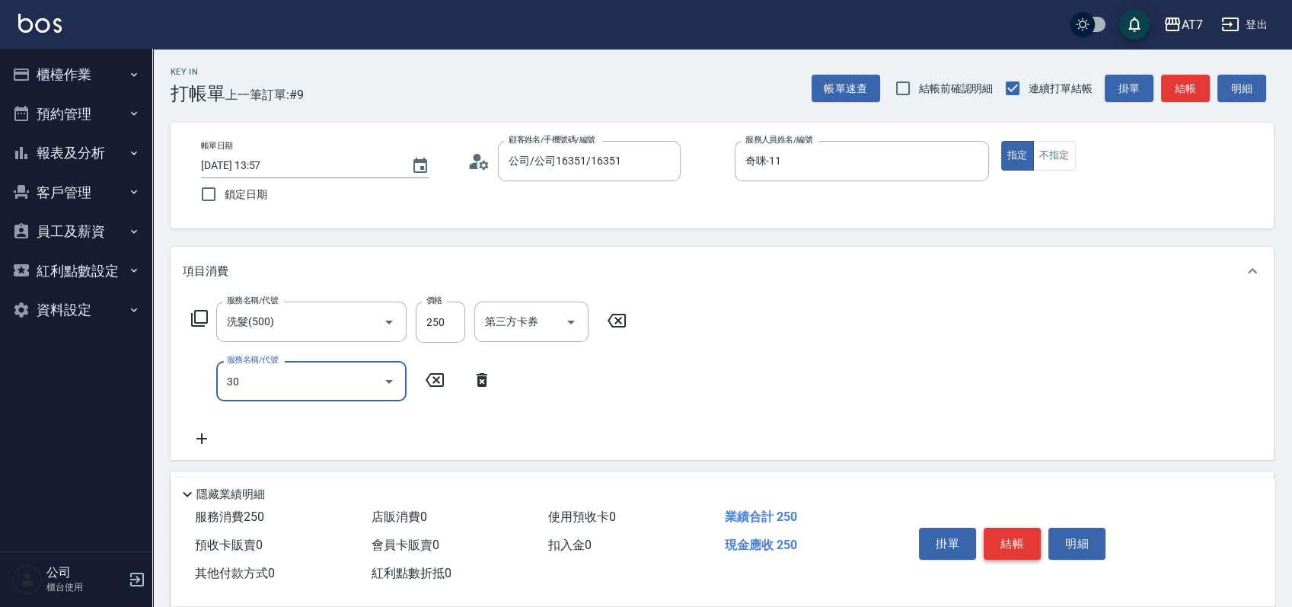
type input "302"
type input "60"
type input "剪髮(302)"
click at [1016, 540] on button "結帳" at bounding box center [1012, 544] width 57 height 32
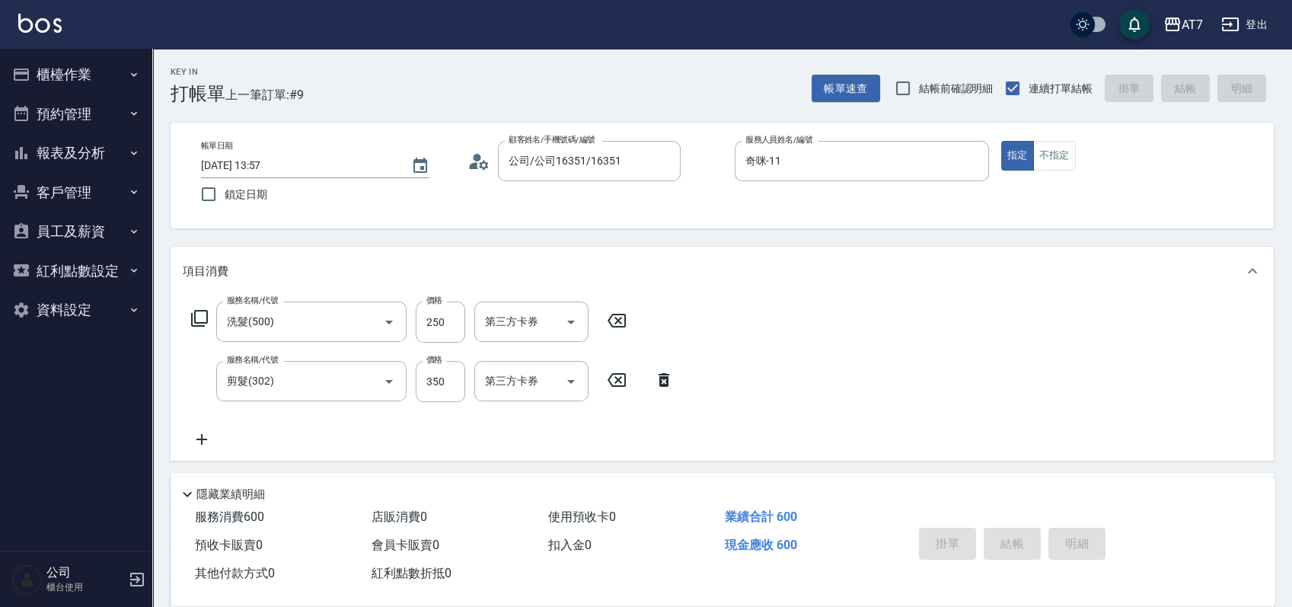
type input "[DATE] 13:58"
type input "0"
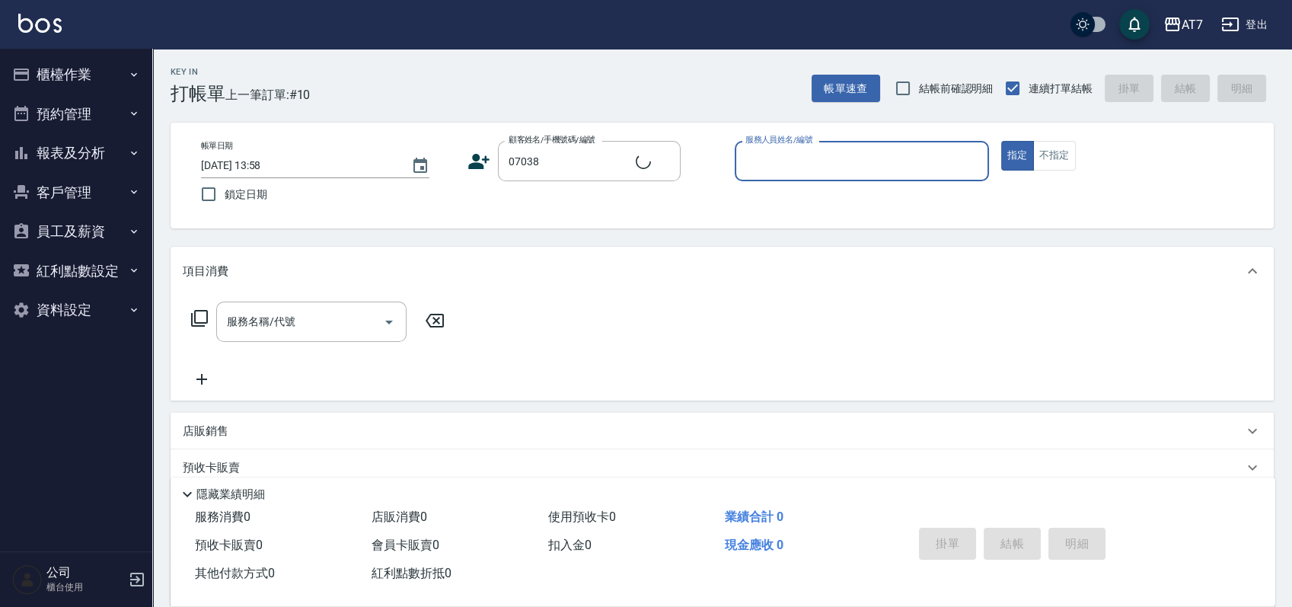
type input "公司/公司07038/07038"
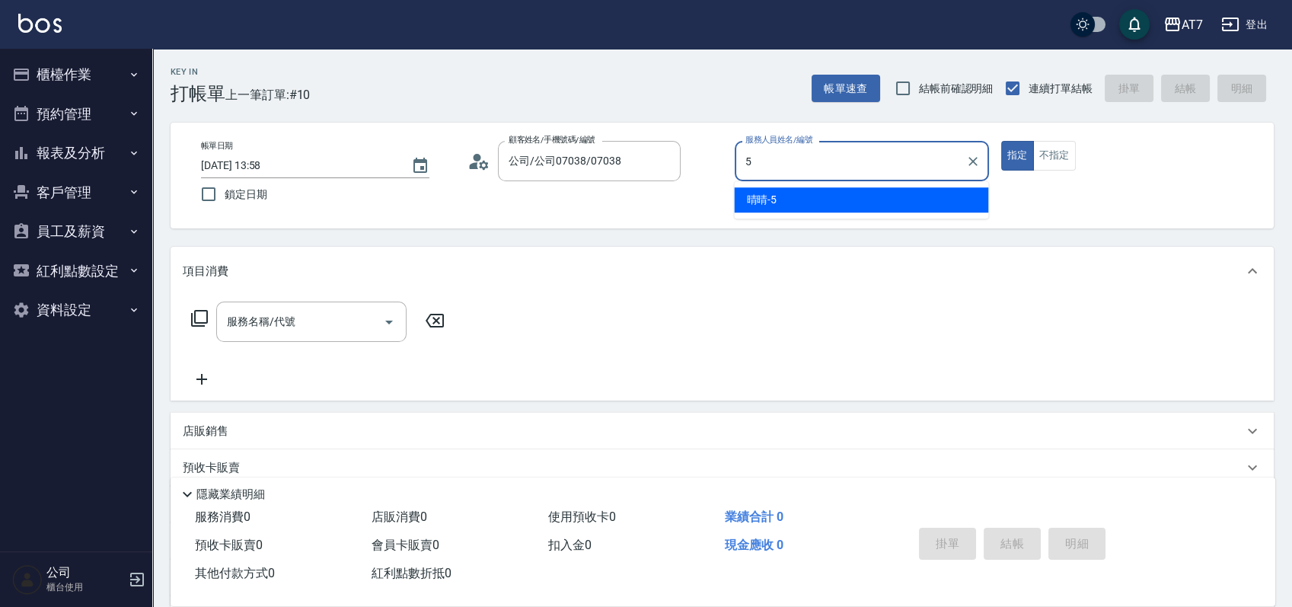
type input "晴晴-5"
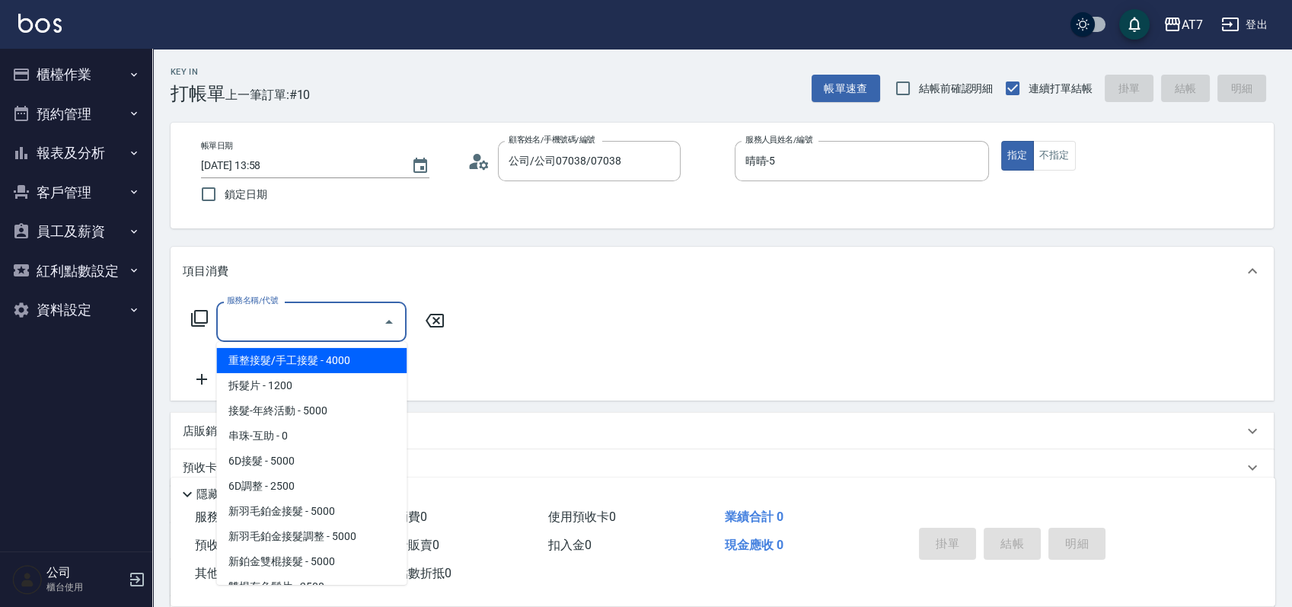
click at [298, 316] on input "服務名稱/代號" at bounding box center [300, 321] width 154 height 27
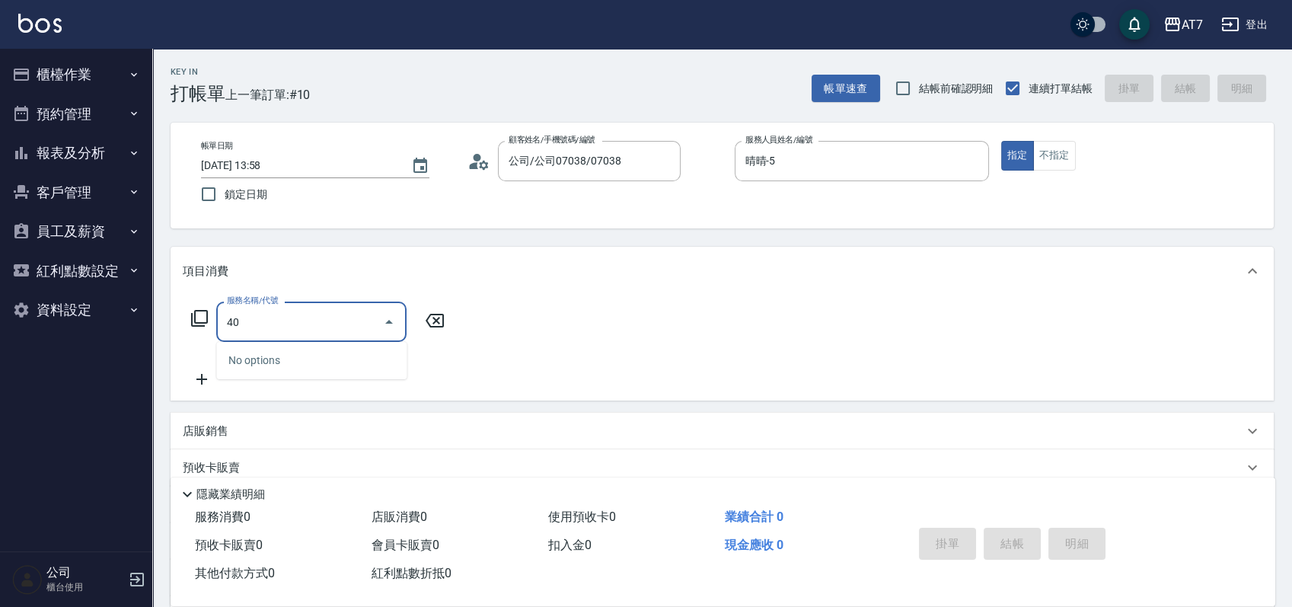
type input "400"
type input "150"
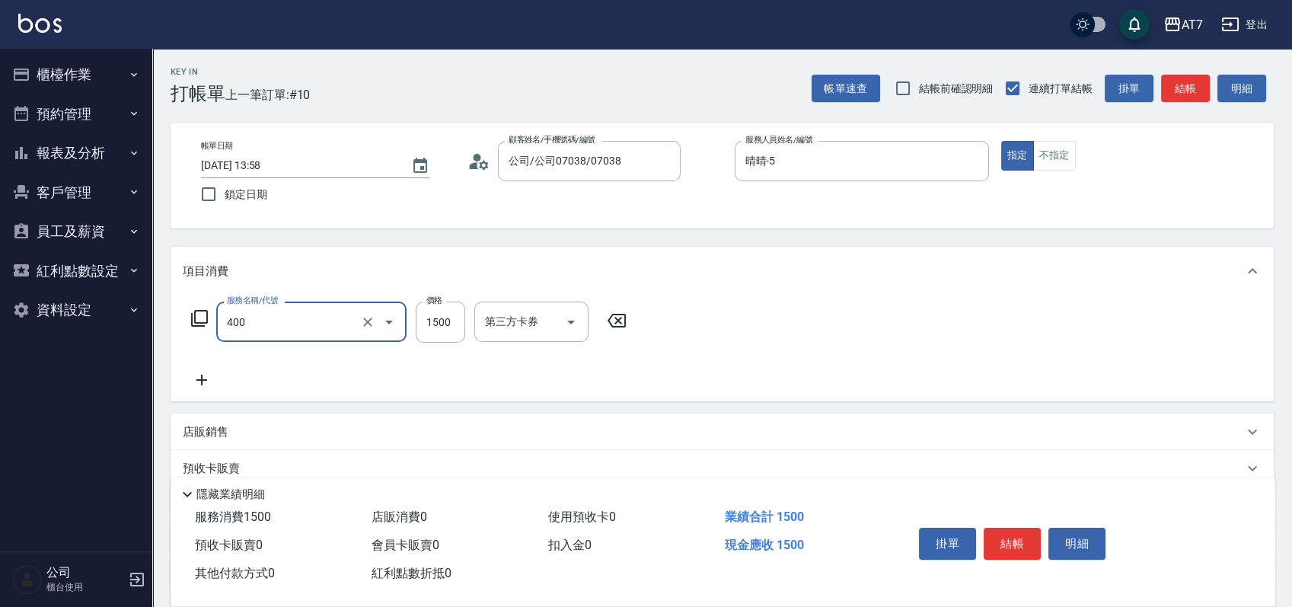
type input "染髮(400)"
type input "1"
type input "0"
type input "169"
type input "10"
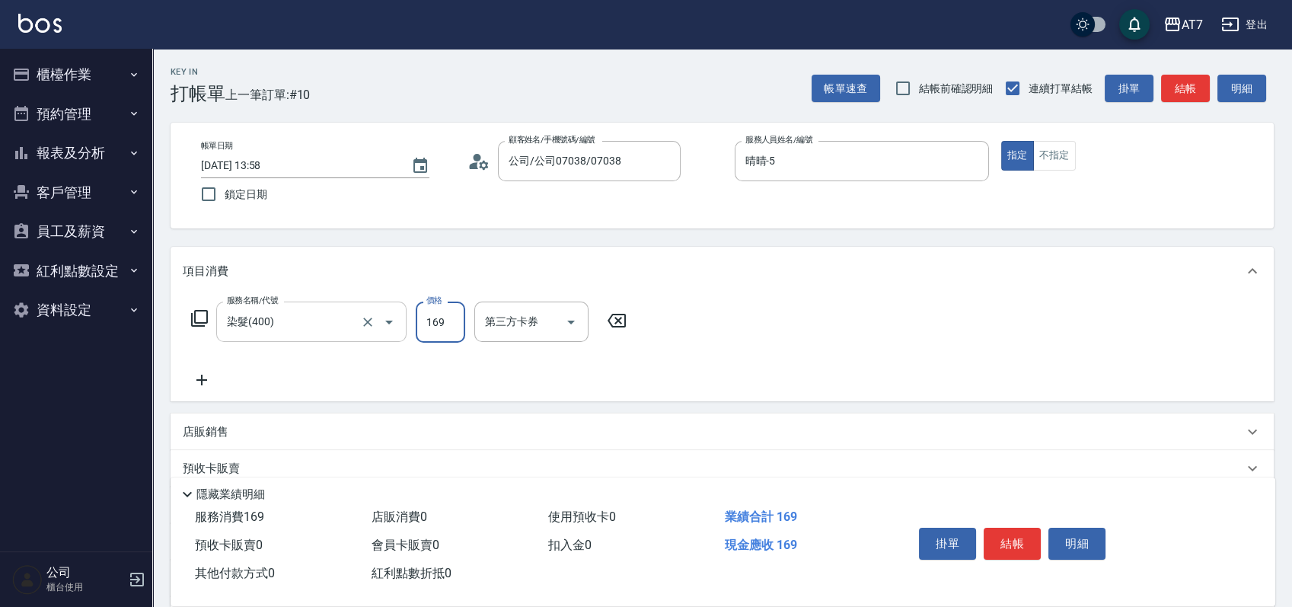
type input "1699"
type input "160"
type input "1699"
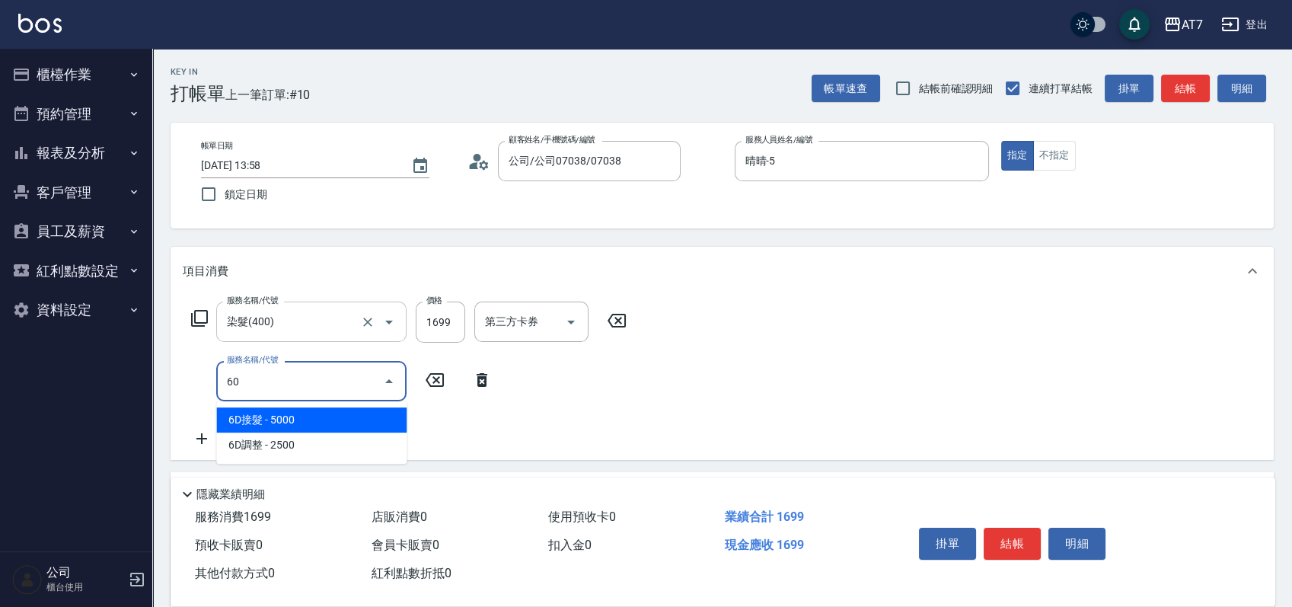
type input "604"
type input "260"
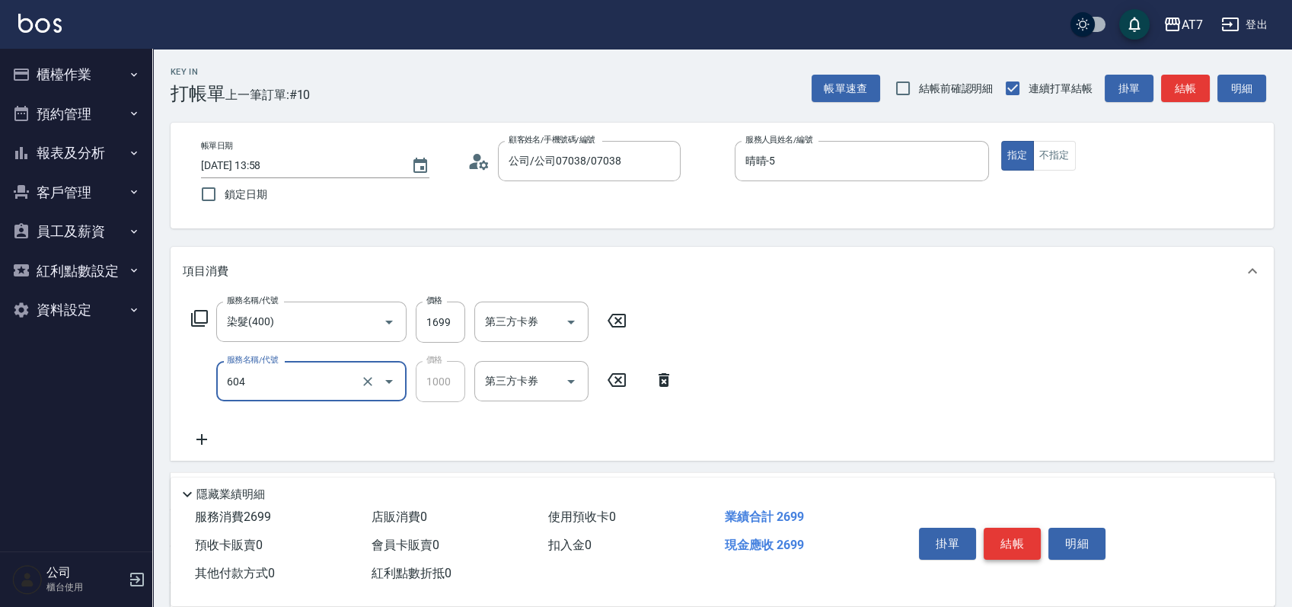
type input "順子護髮(自領(604)"
click at [1022, 528] on button "結帳" at bounding box center [1012, 544] width 57 height 32
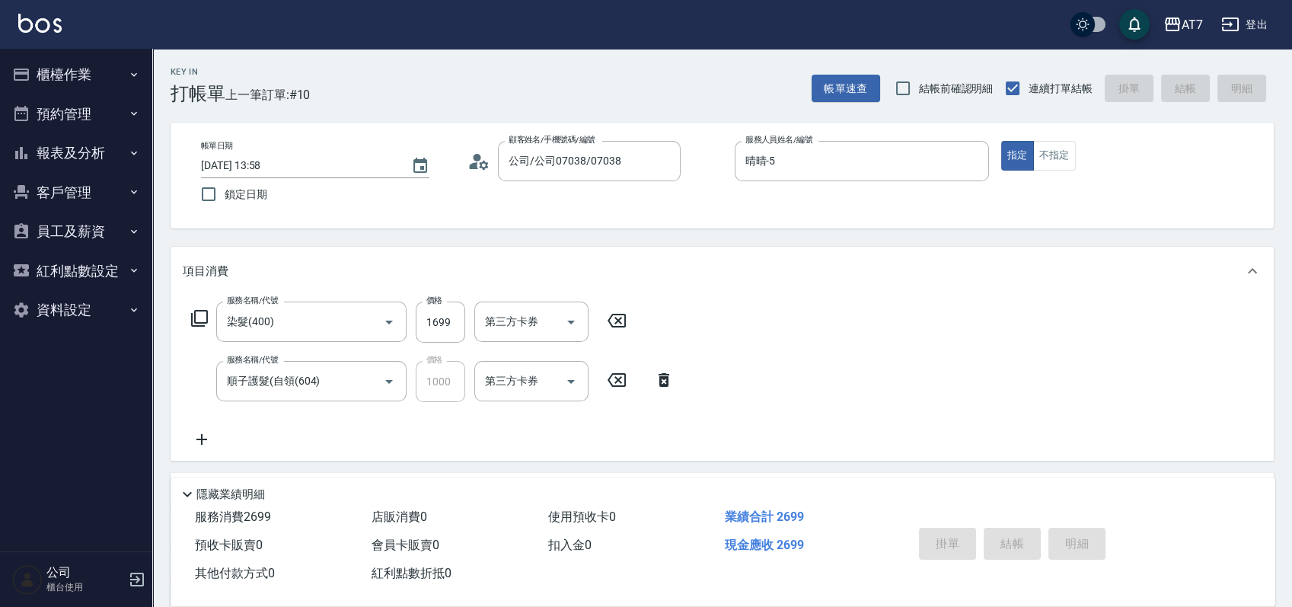
type input "0"
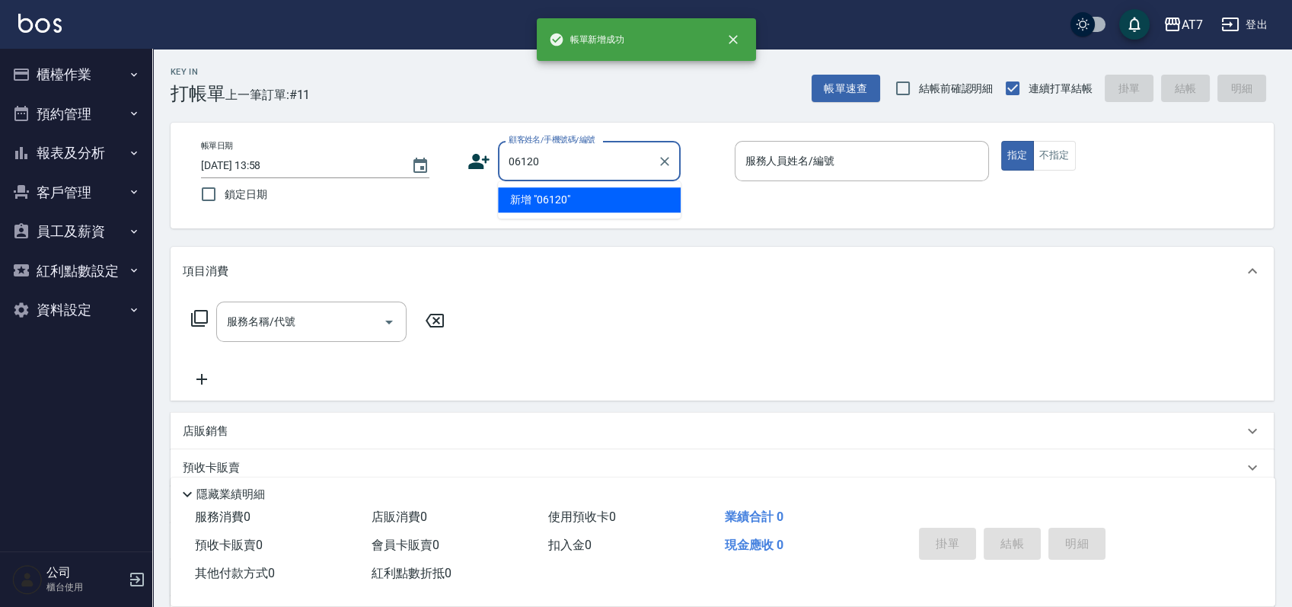
type input "06120"
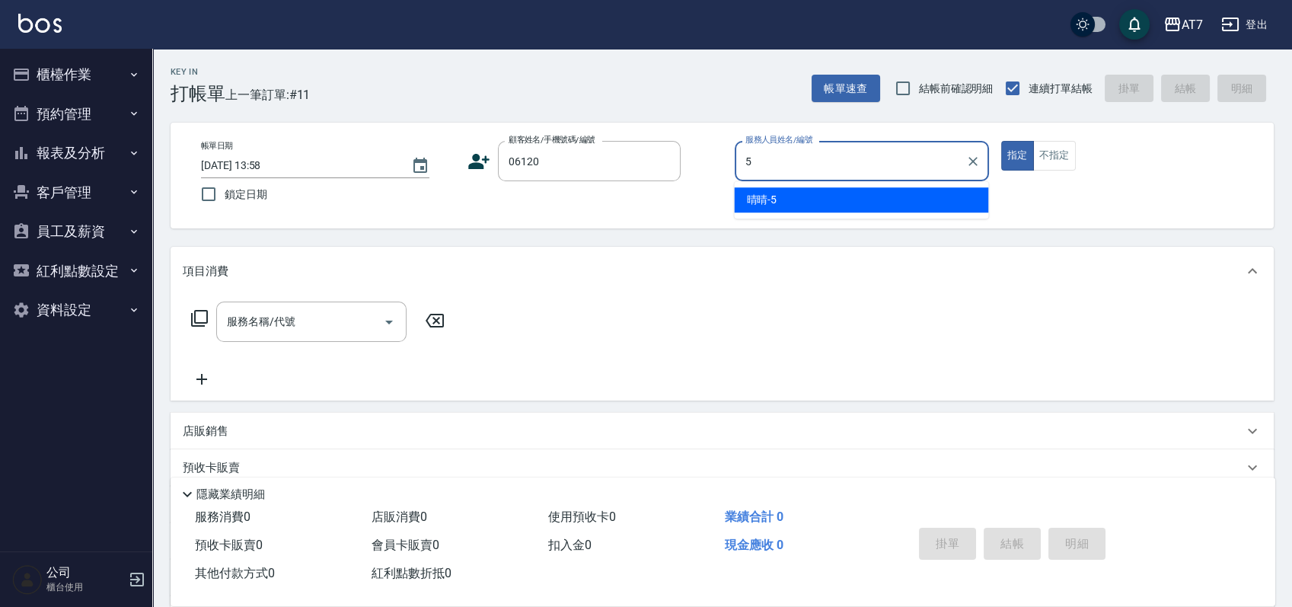
type input "晴晴-5"
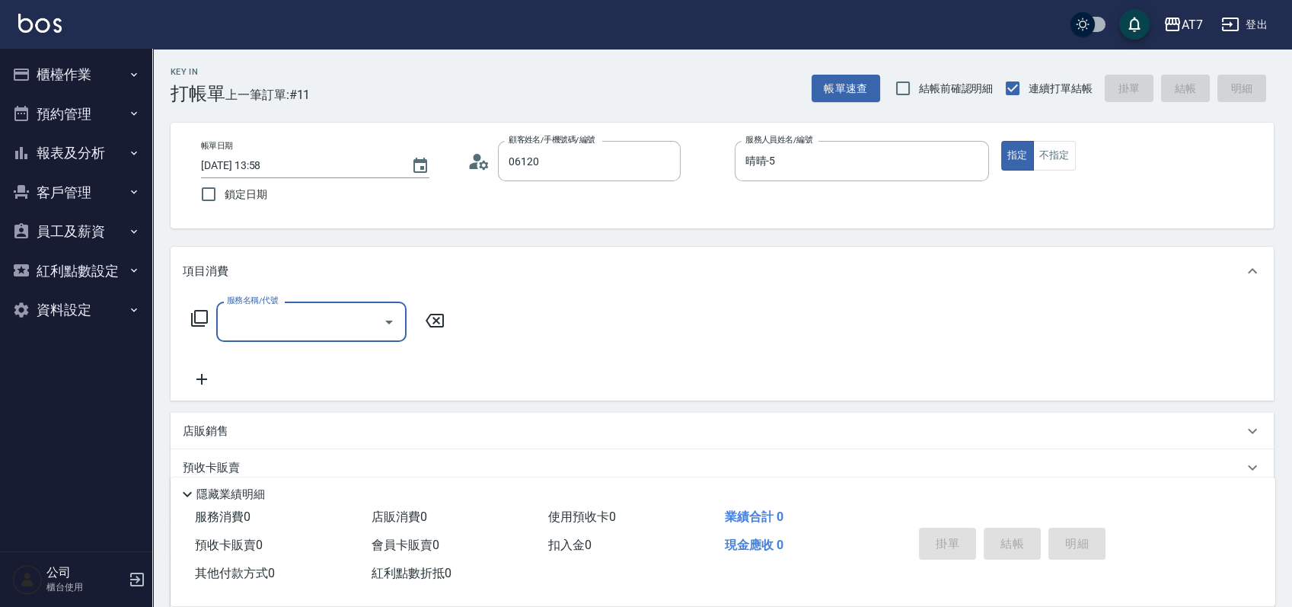
type input "公司單/06120-1/06120"
type input "401"
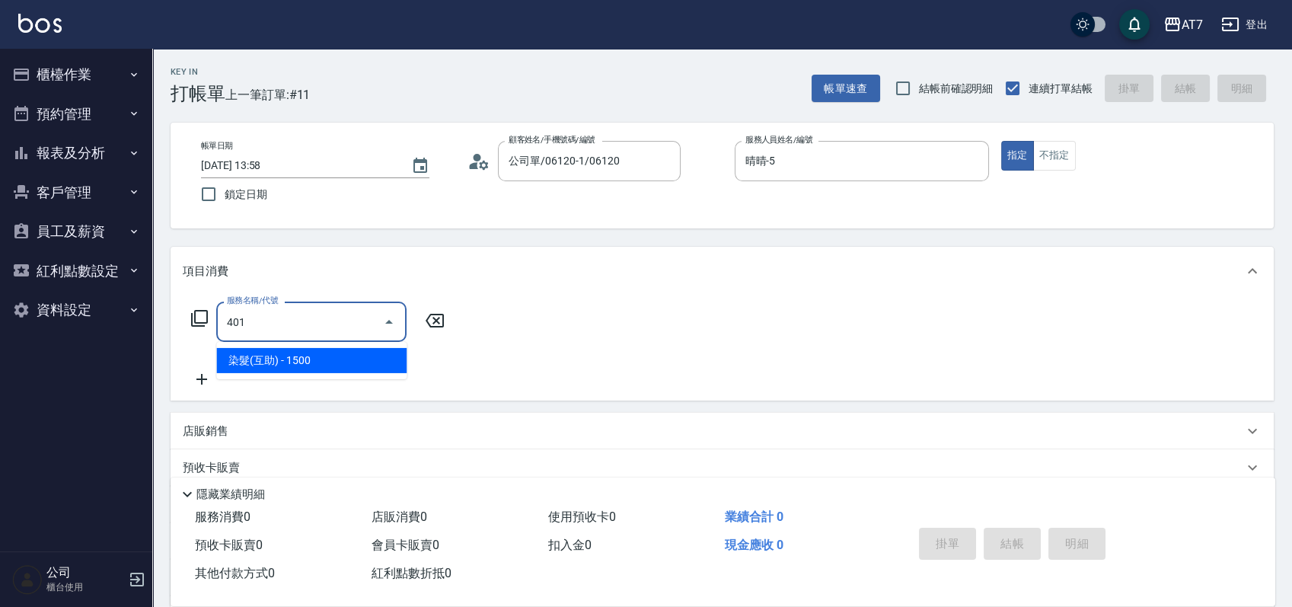
type input "150"
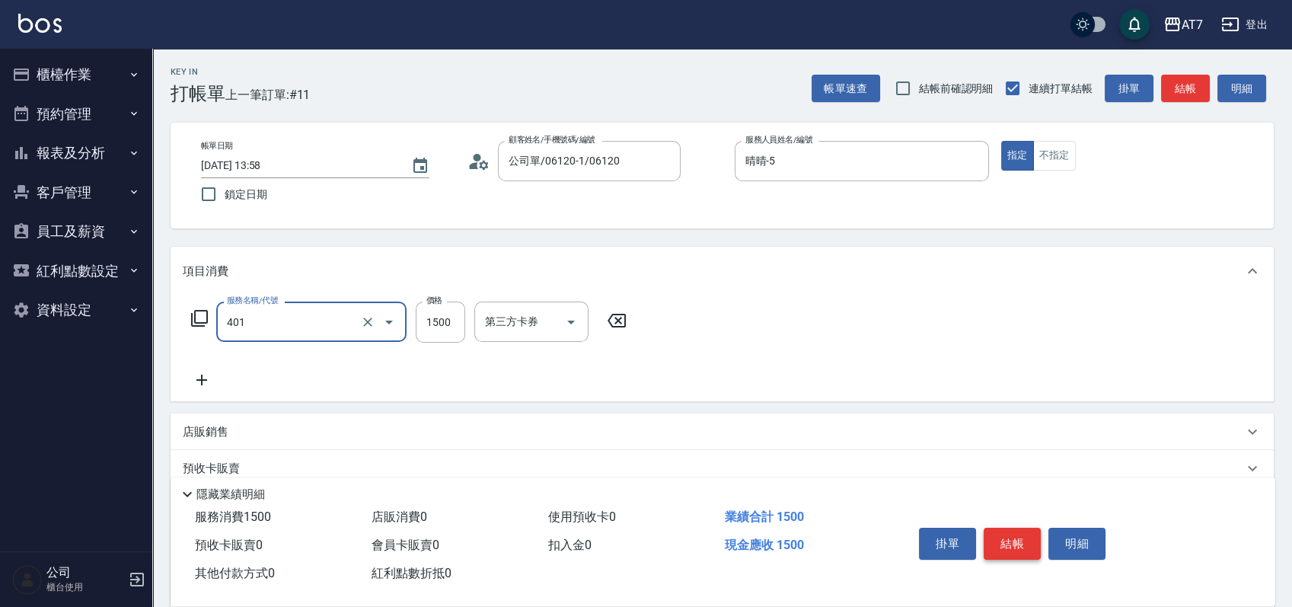
type input "染髮(互助)(401)"
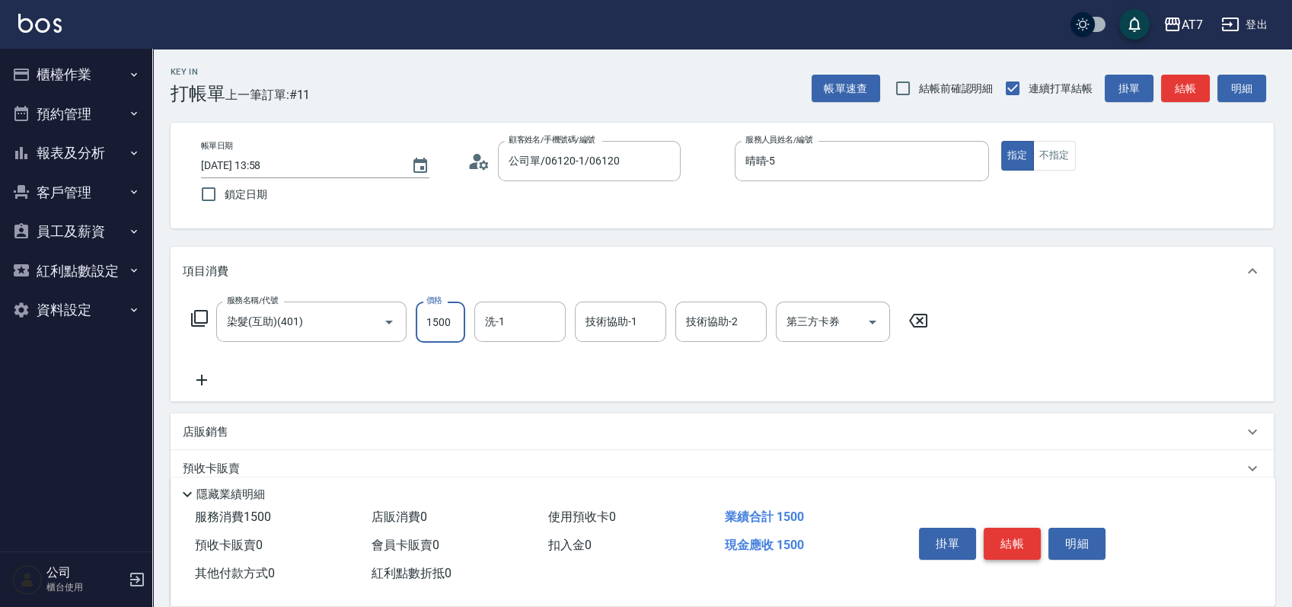
type input "1"
type input "0"
type input "169"
type input "10"
type input "1699"
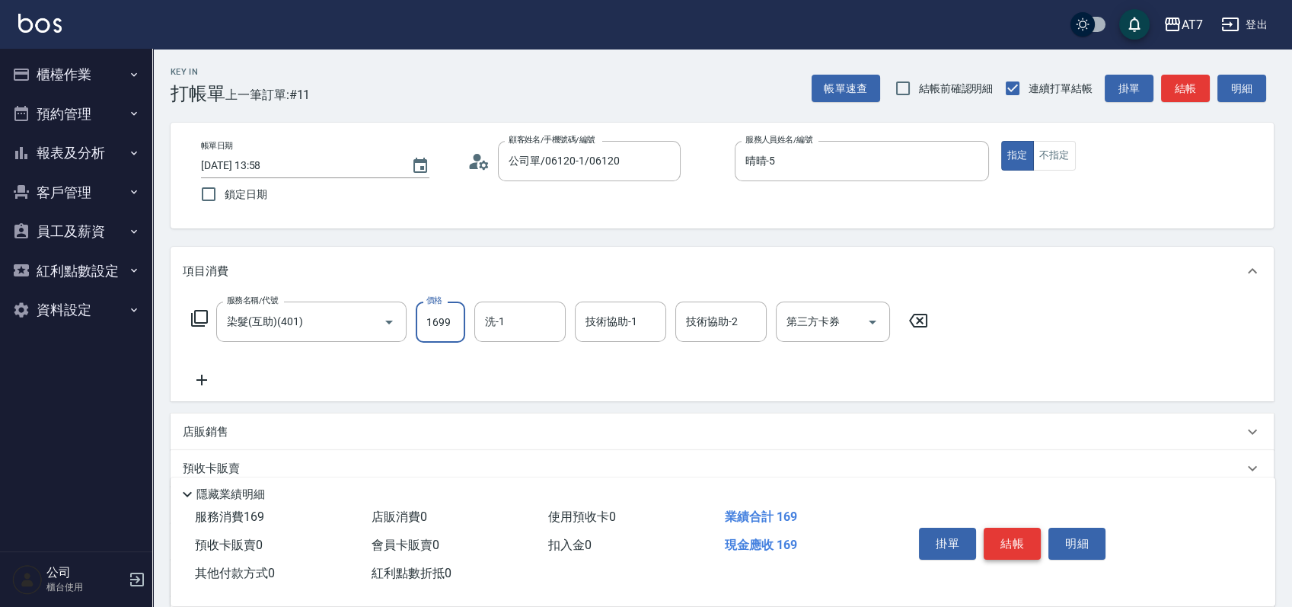
type input "160"
type input "1699"
type input "小慈-32"
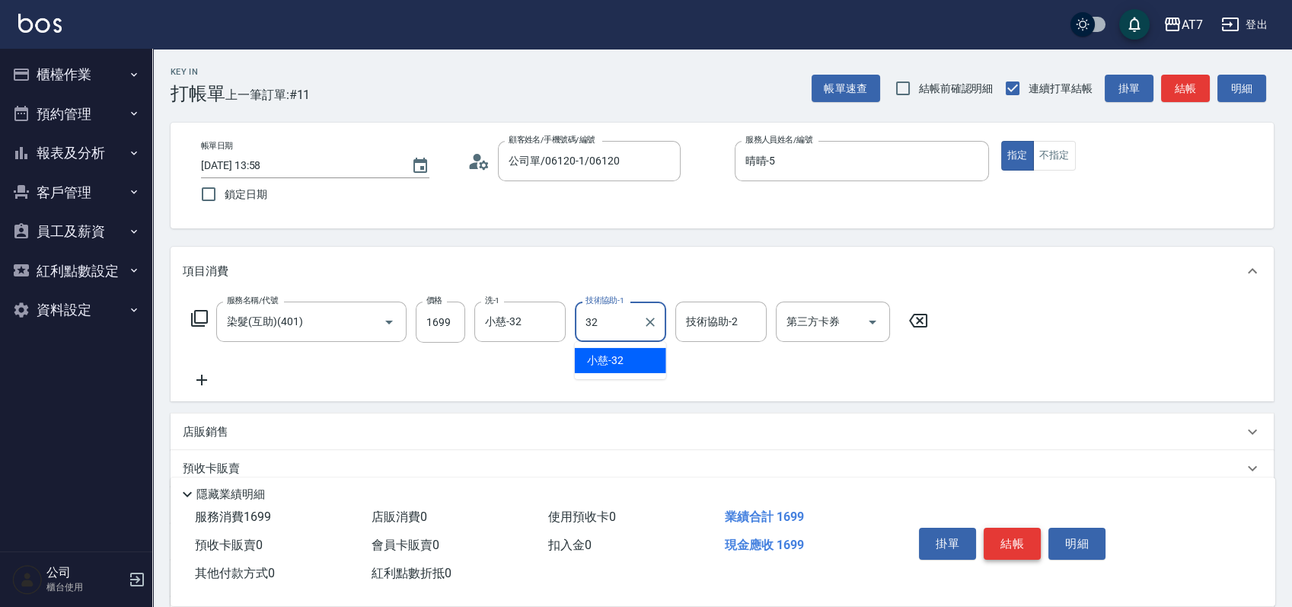
type input "小慈-32"
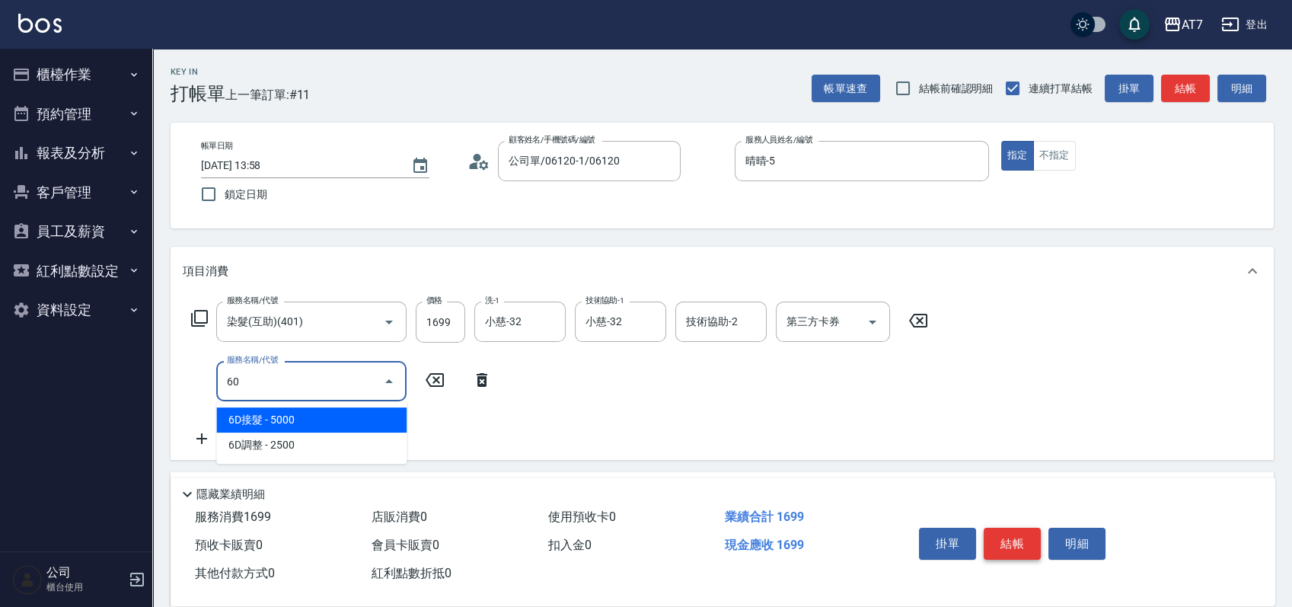
type input "605"
type input "260"
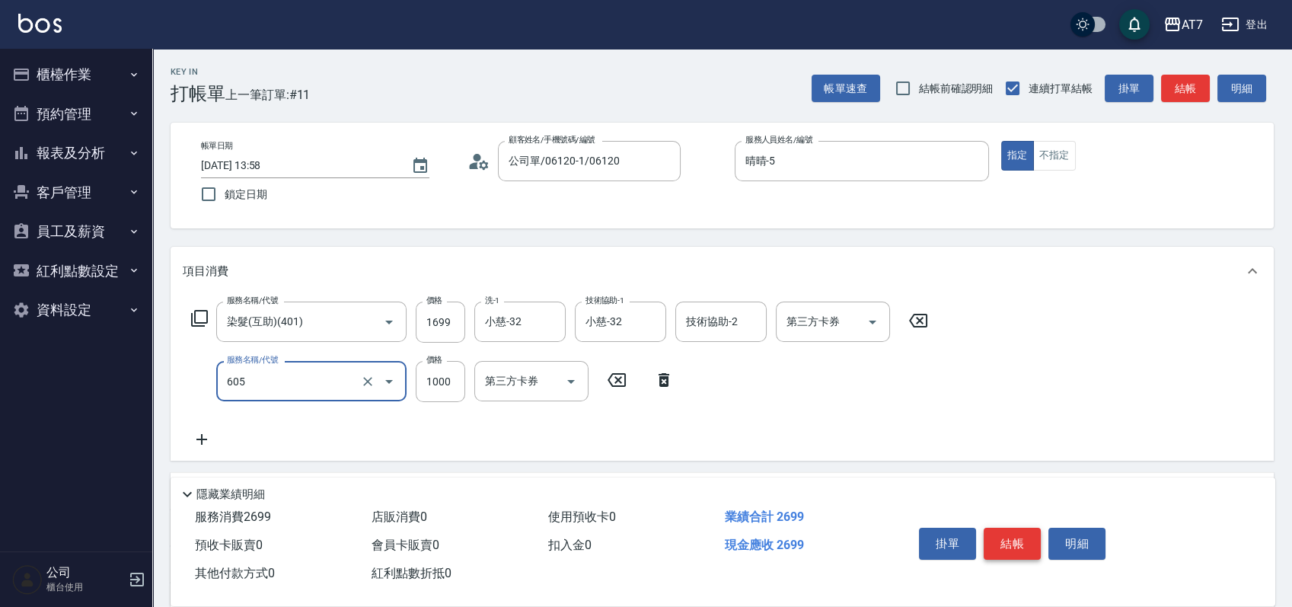
type input "順子護髮(助(605)"
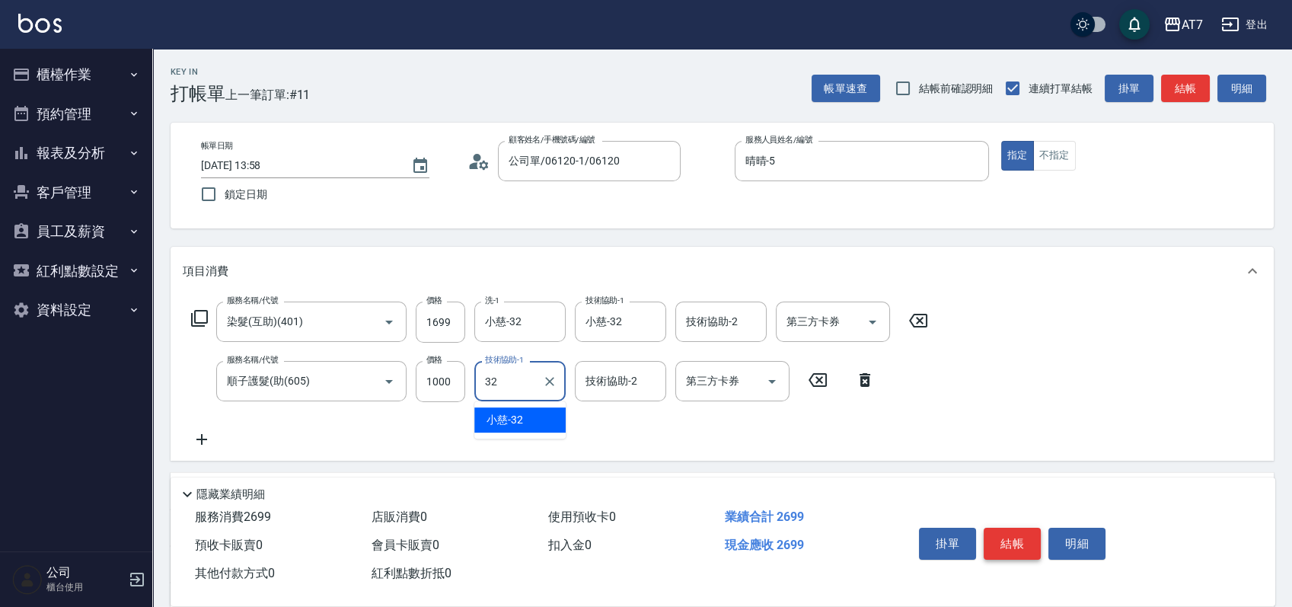
type input "小慈-32"
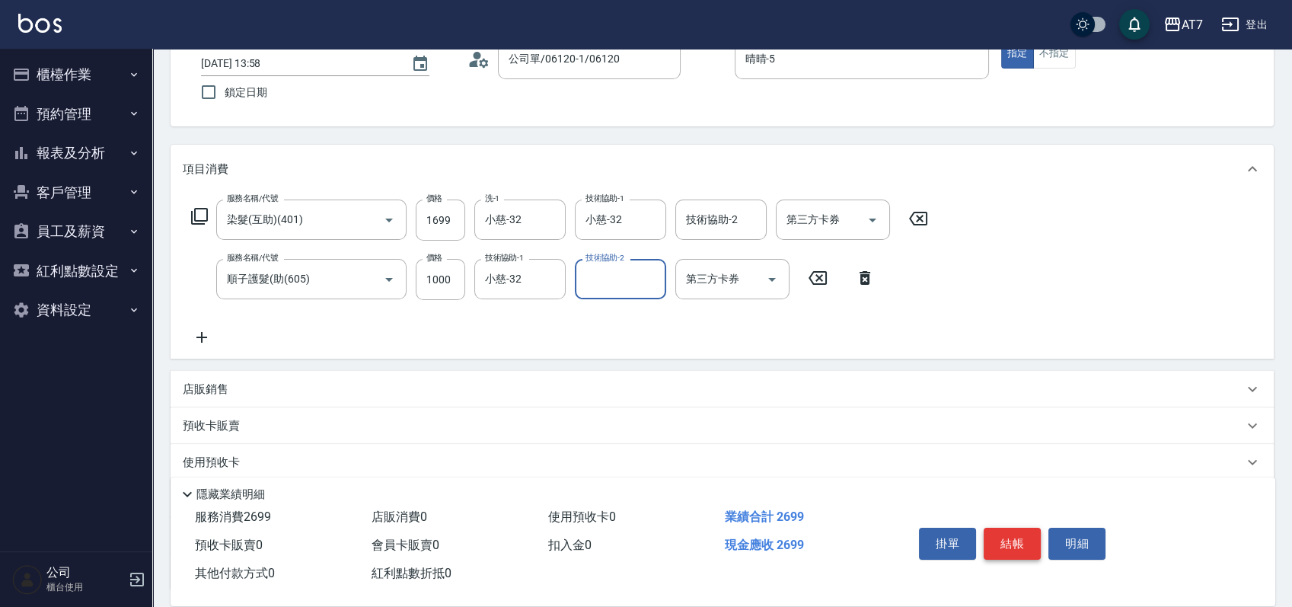
scroll to position [203, 0]
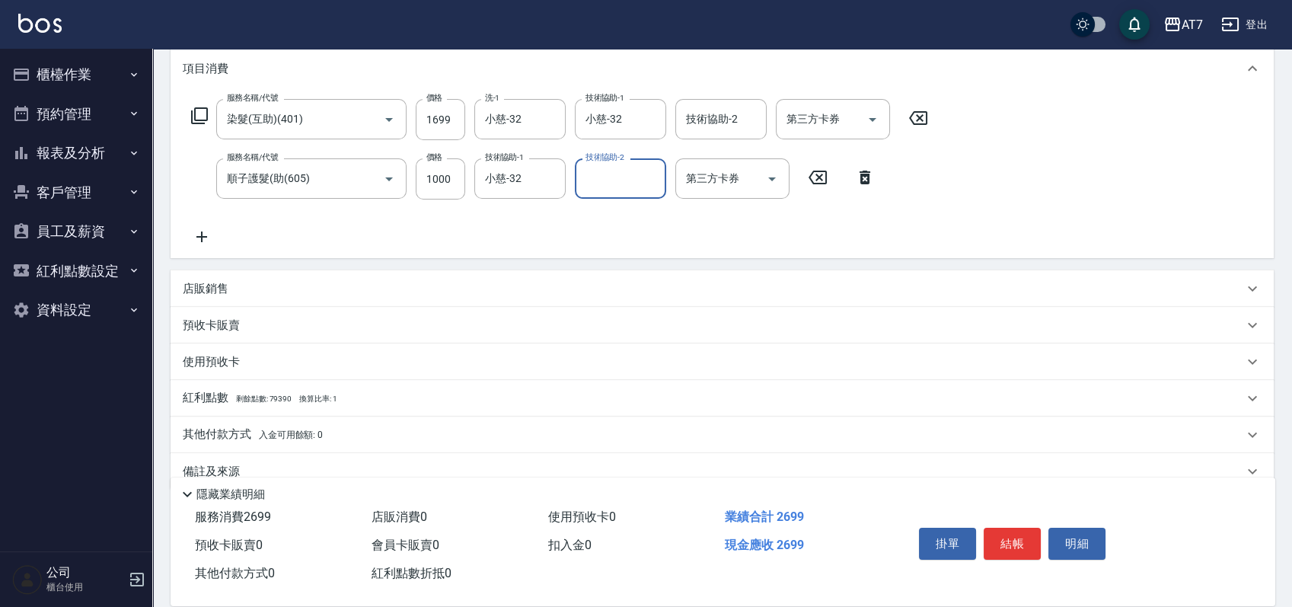
click at [738, 282] on div "店販銷售" at bounding box center [713, 289] width 1061 height 16
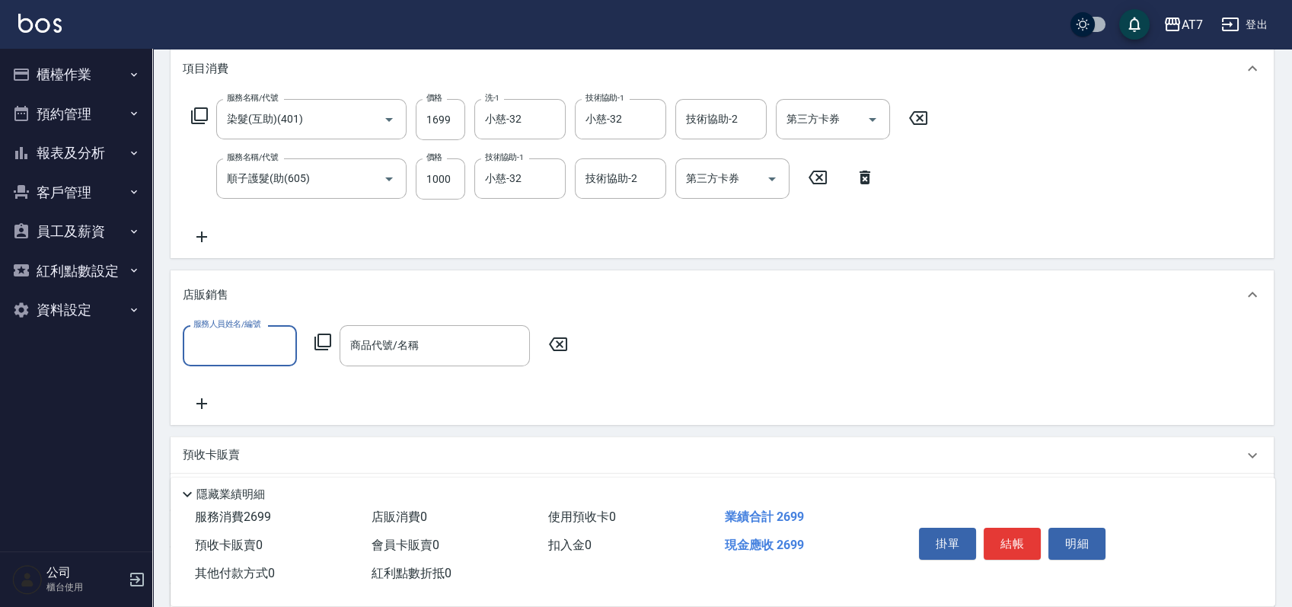
scroll to position [0, 0]
type input "晴晴-5"
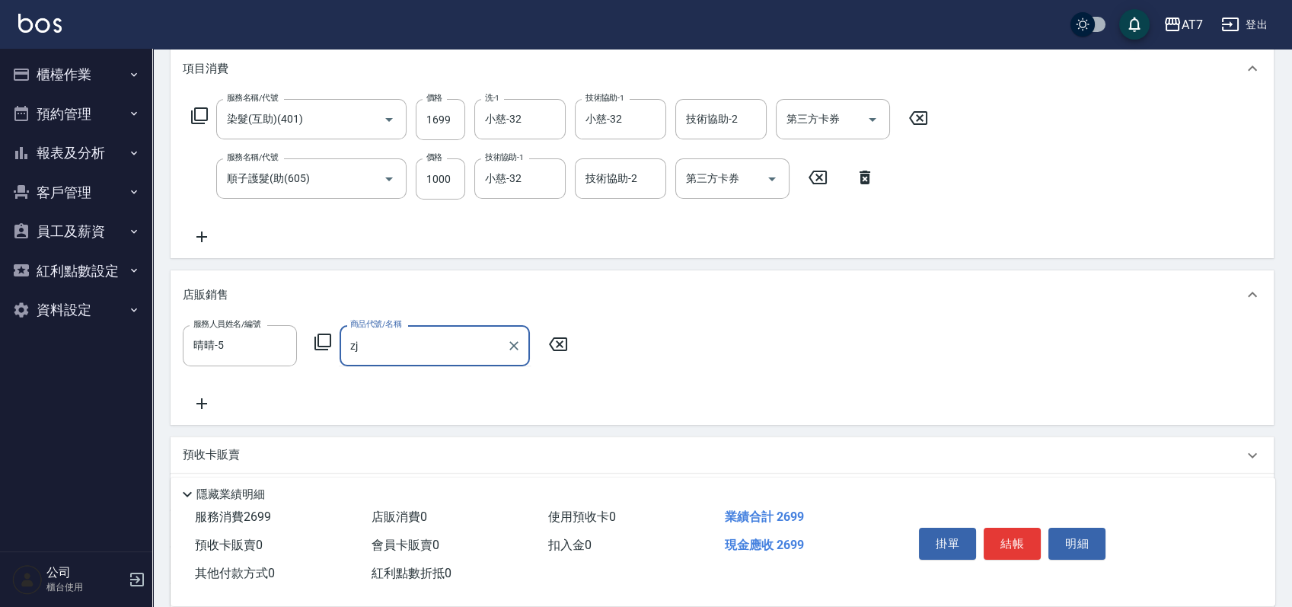
type input "z"
type input "艾巴 奇蹟復活霜"
type input "310"
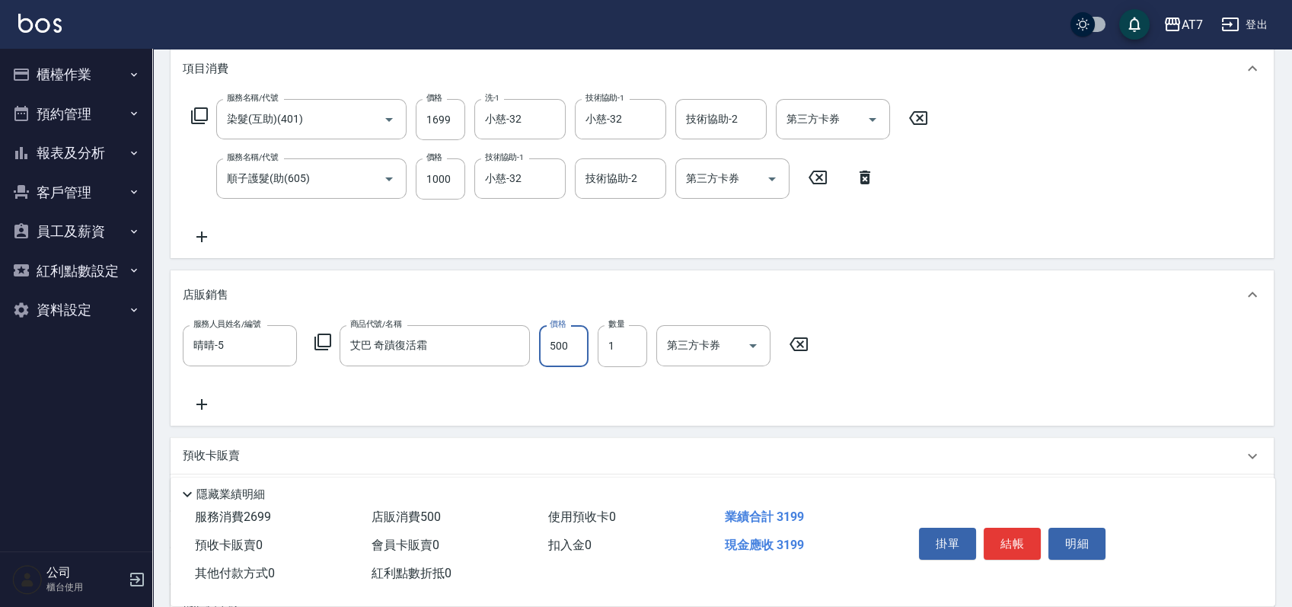
type input "4"
type input "270"
type input "450"
type input "310"
type input "450"
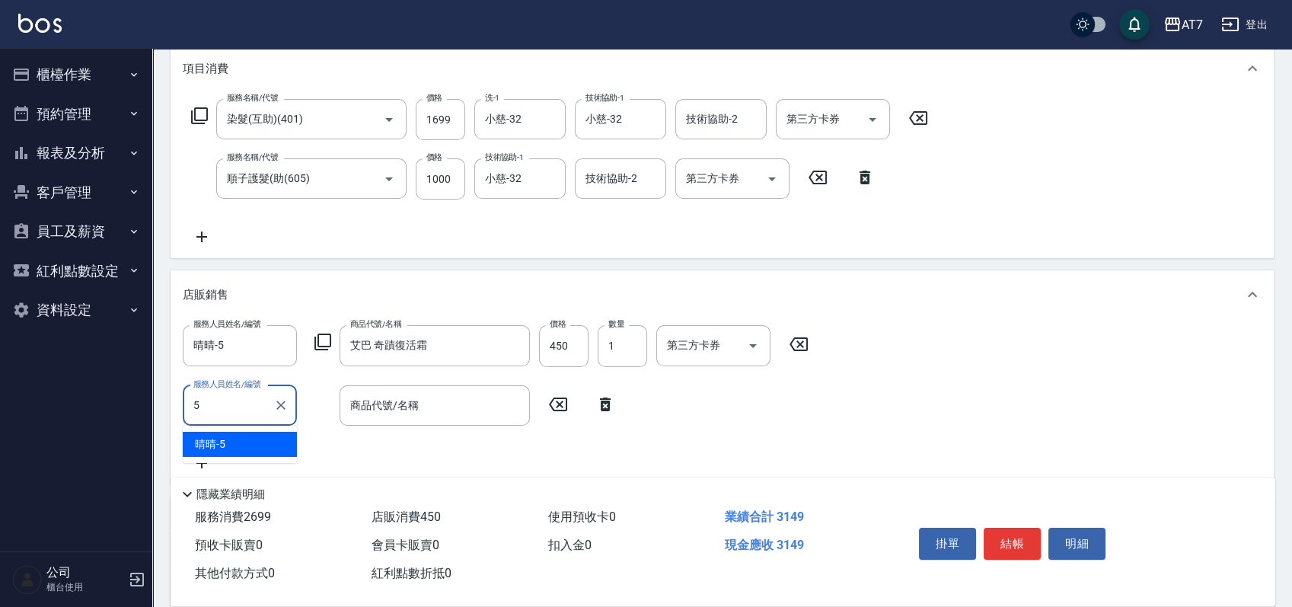
type input "晴晴-5"
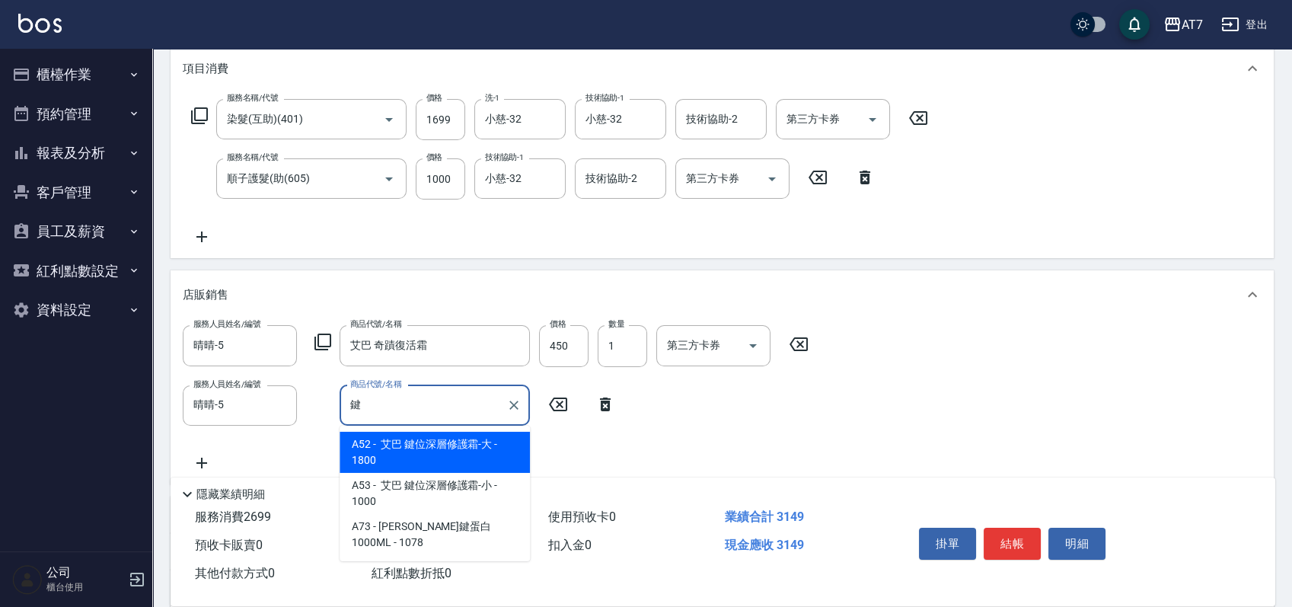
type input "艾巴 鍵位深層修護霜-大"
type input "490"
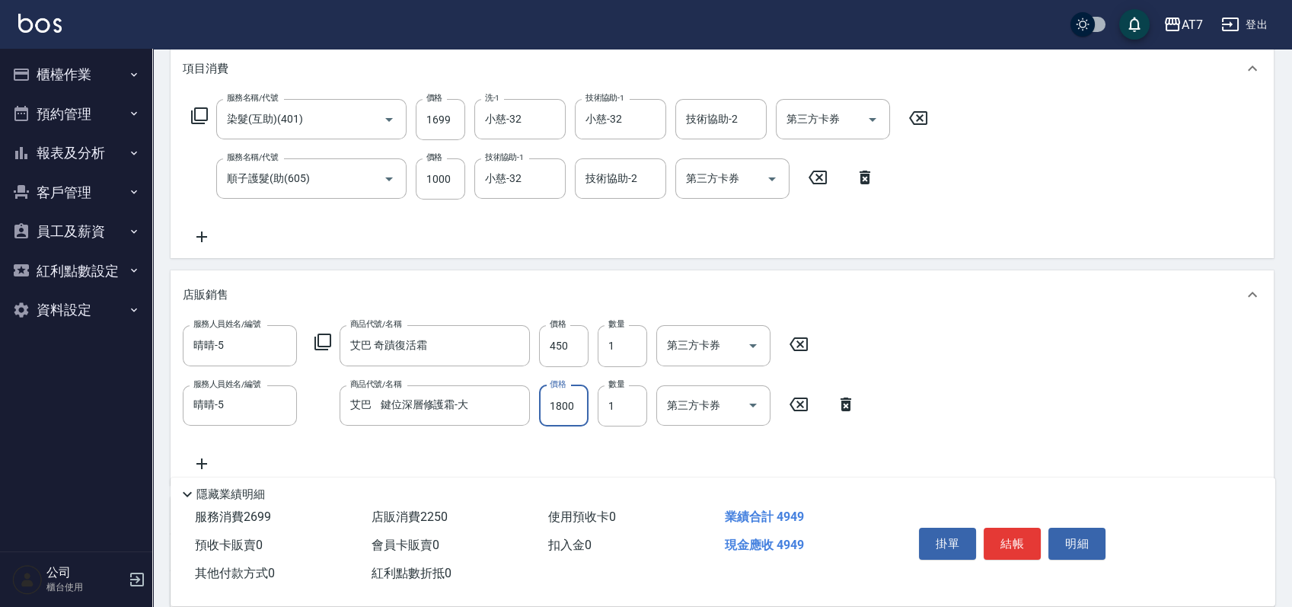
type input "1"
type input "310"
type input "162"
type input "330"
type input "1620"
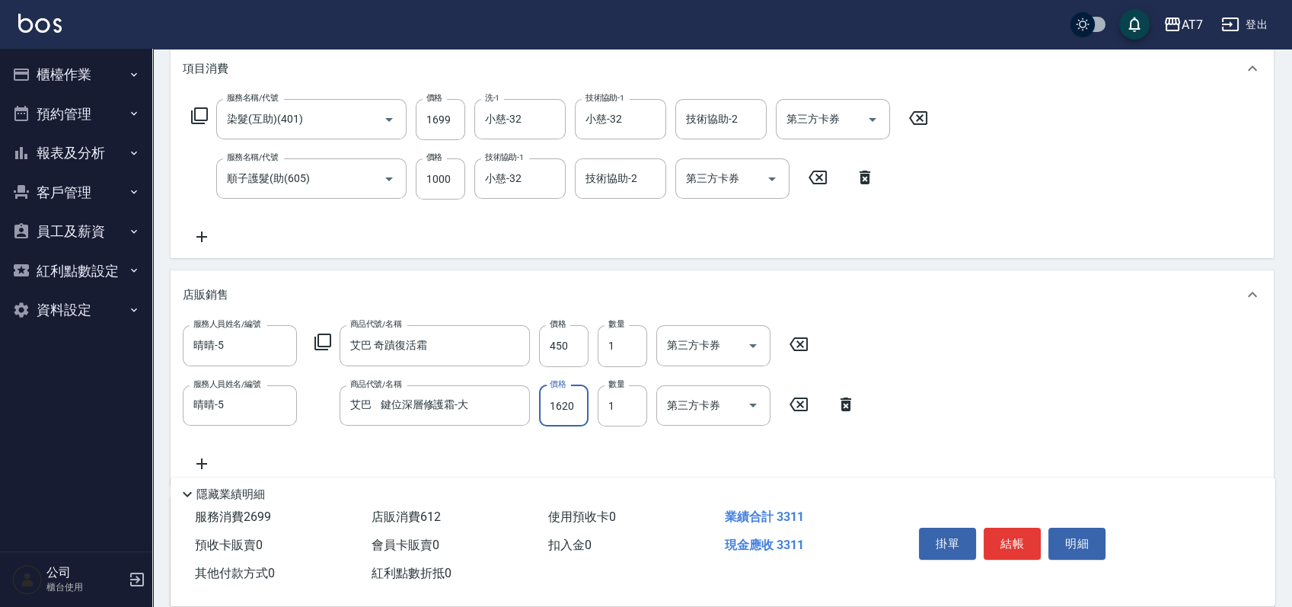
type input "470"
type input "1620"
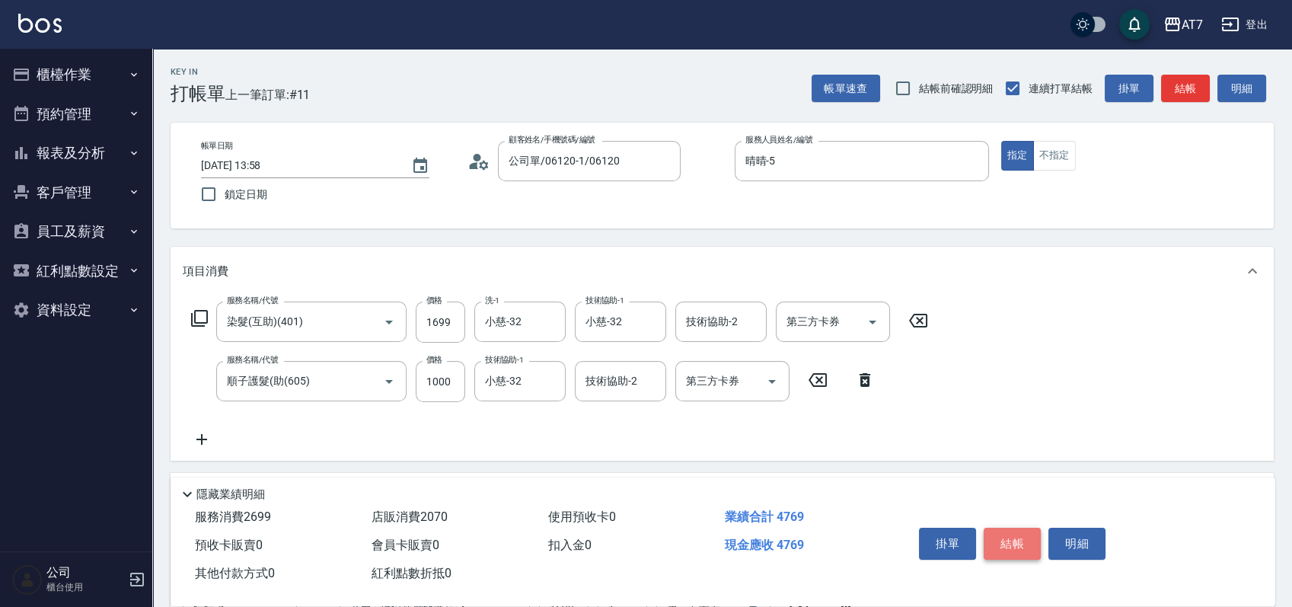
click at [1014, 543] on button "結帳" at bounding box center [1012, 544] width 57 height 32
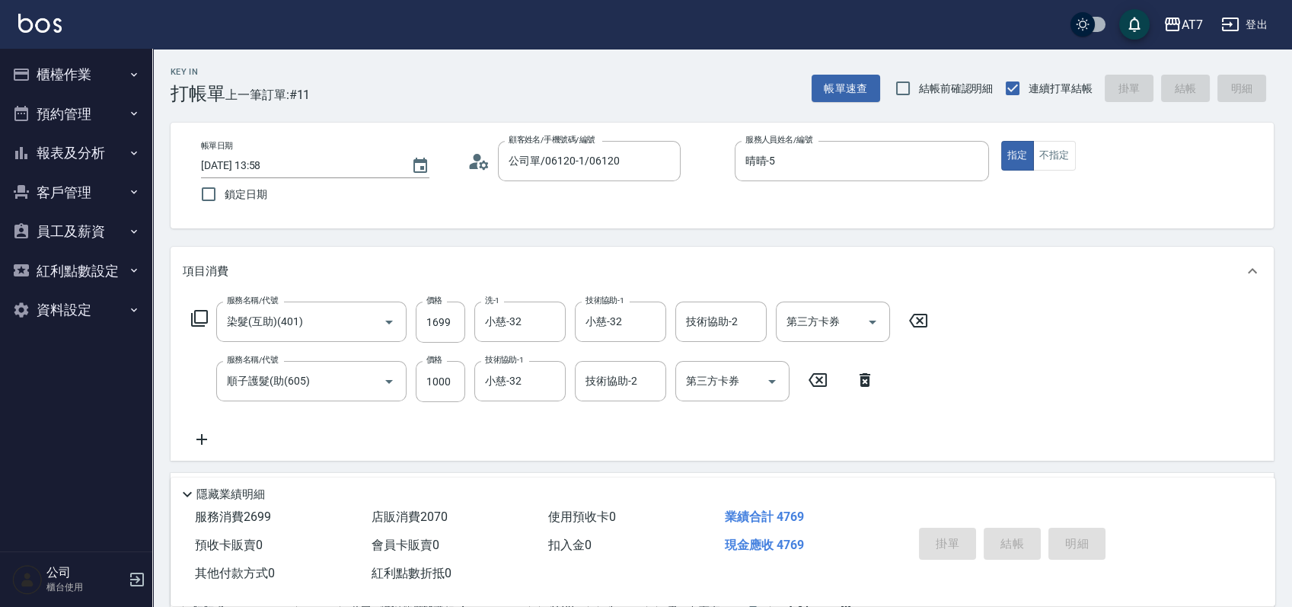
type input "[DATE] 13:59"
type input "0"
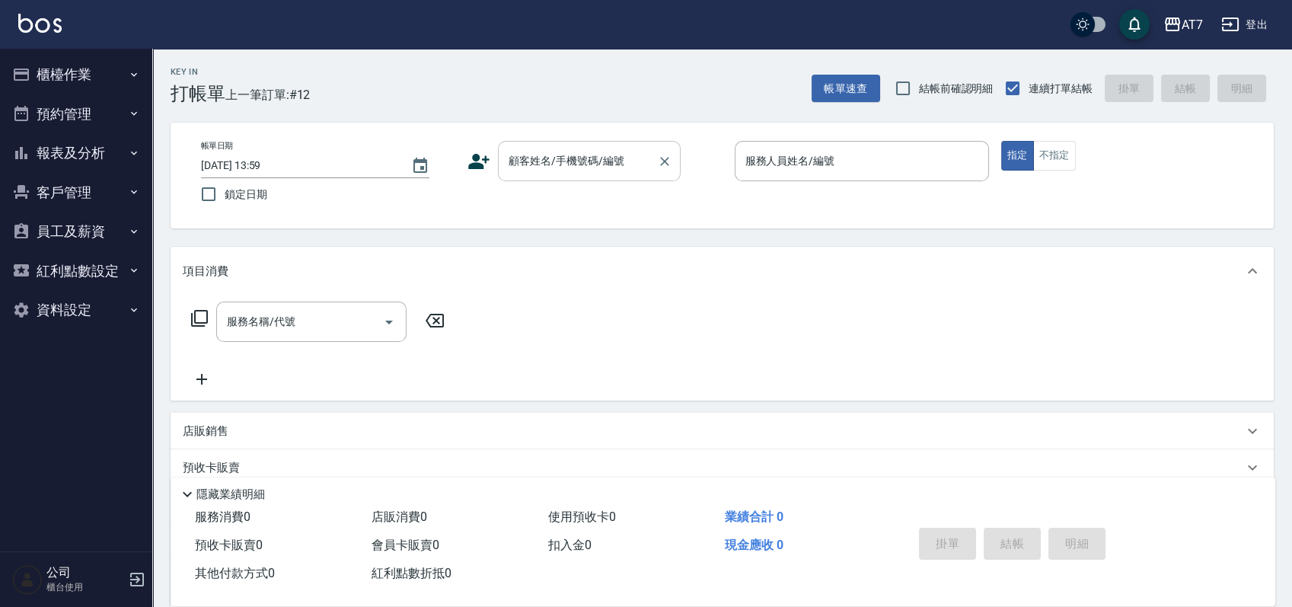
click at [604, 162] on div "顧客姓名/手機號碼/編號 顧客姓名/手機號碼/編號" at bounding box center [589, 161] width 183 height 40
click at [604, 162] on input "顧客姓名/手機號碼/編號" at bounding box center [578, 161] width 146 height 27
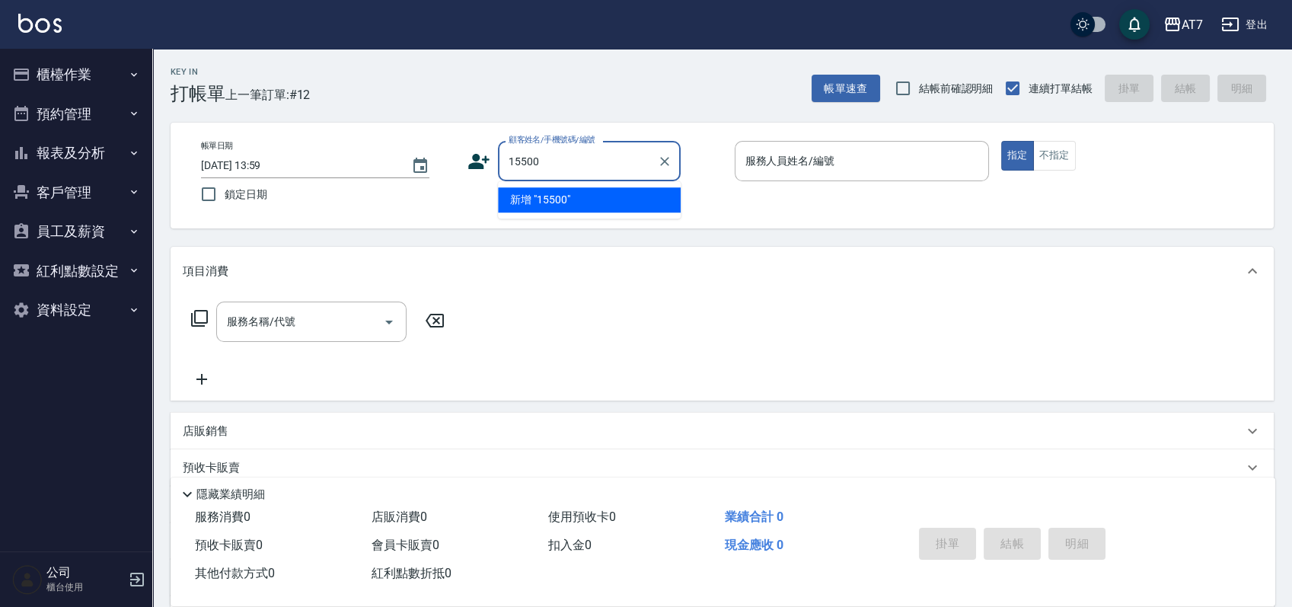
type input "15500"
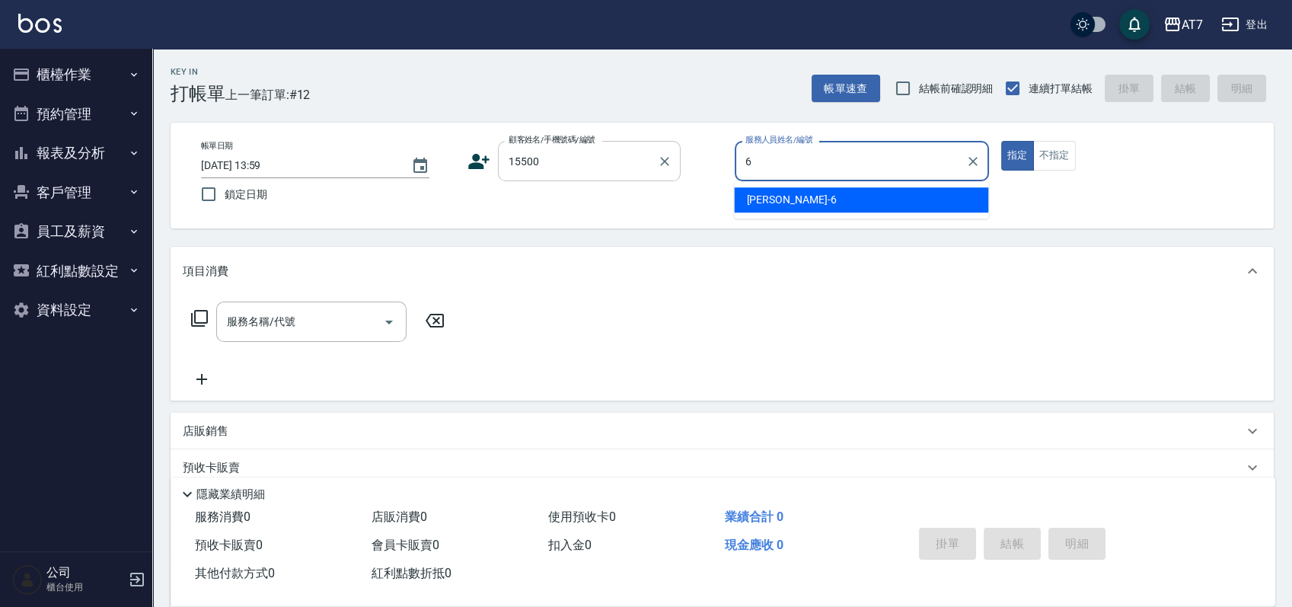
type input "[PERSON_NAME]-6"
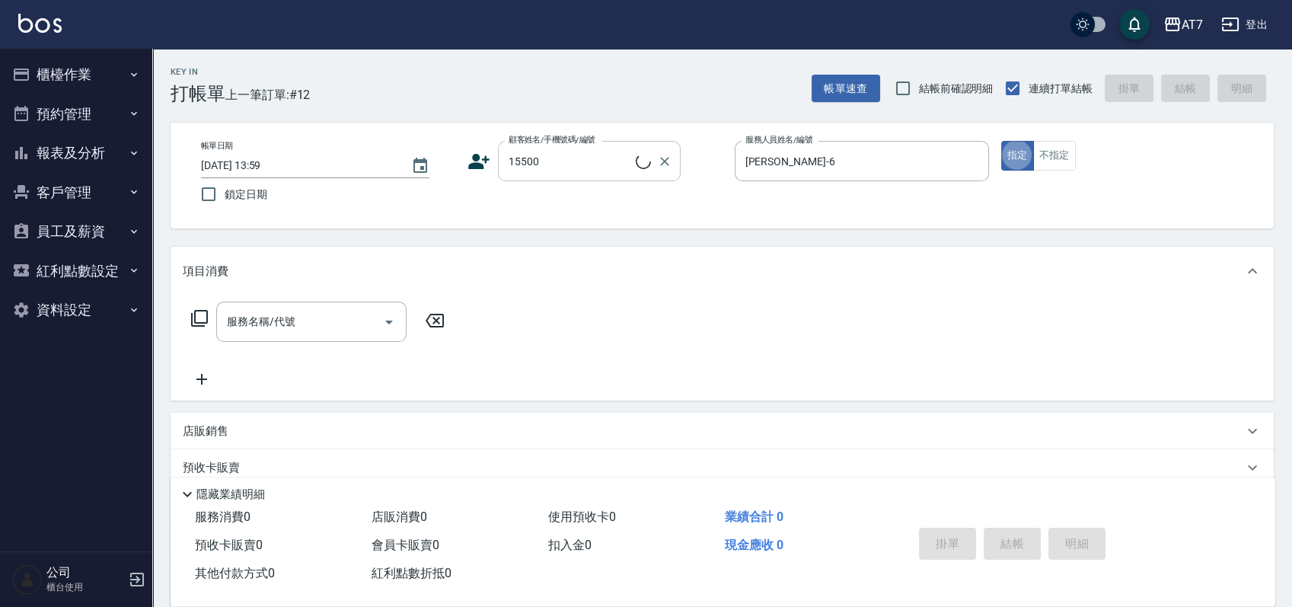
type input "公司/公司15500/15500"
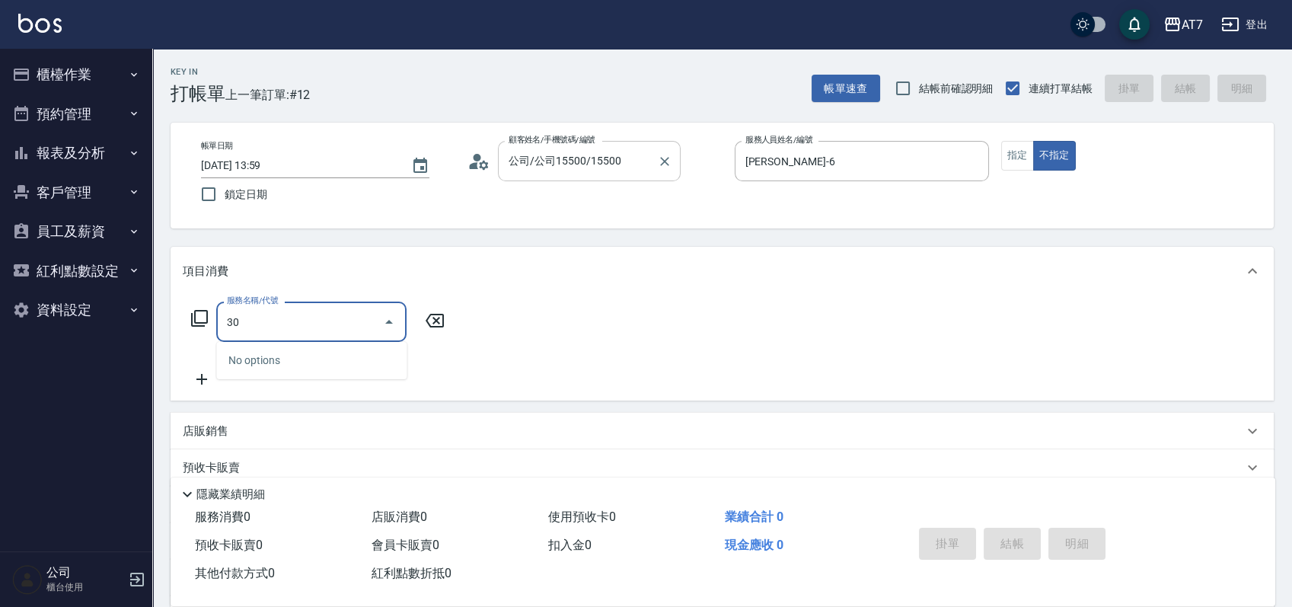
type input "302"
type input "30"
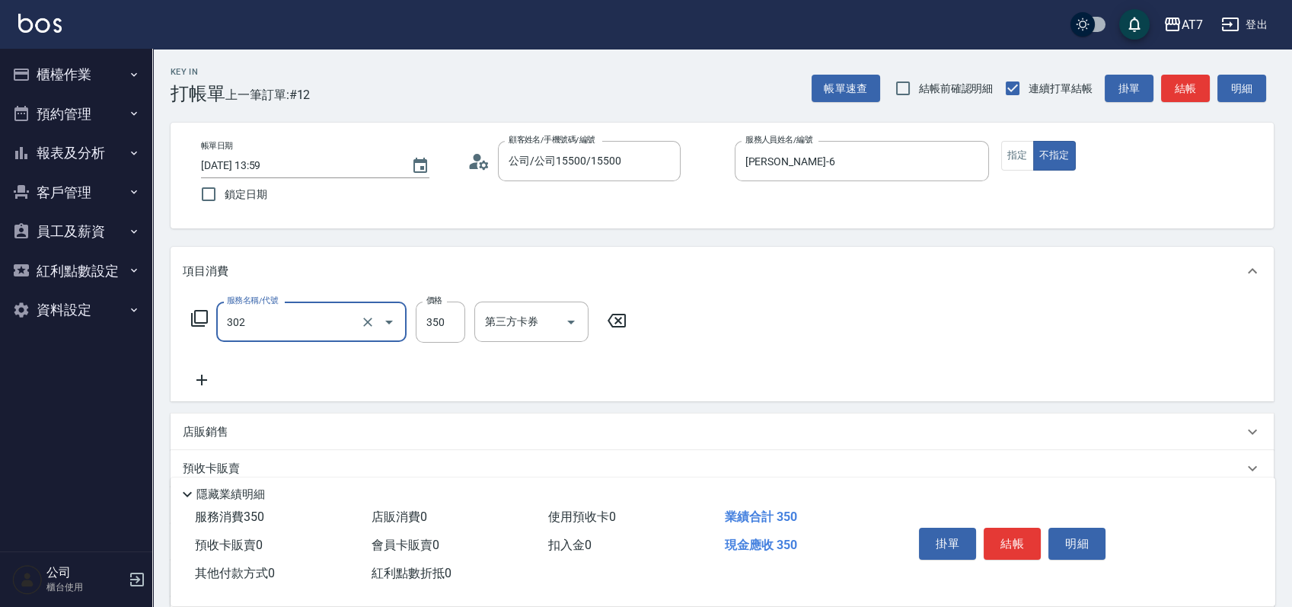
type input "剪髮(302)"
click at [1007, 522] on div "掛單 結帳 明細" at bounding box center [1012, 546] width 199 height 48
click at [1008, 528] on button "結帳" at bounding box center [1012, 544] width 57 height 32
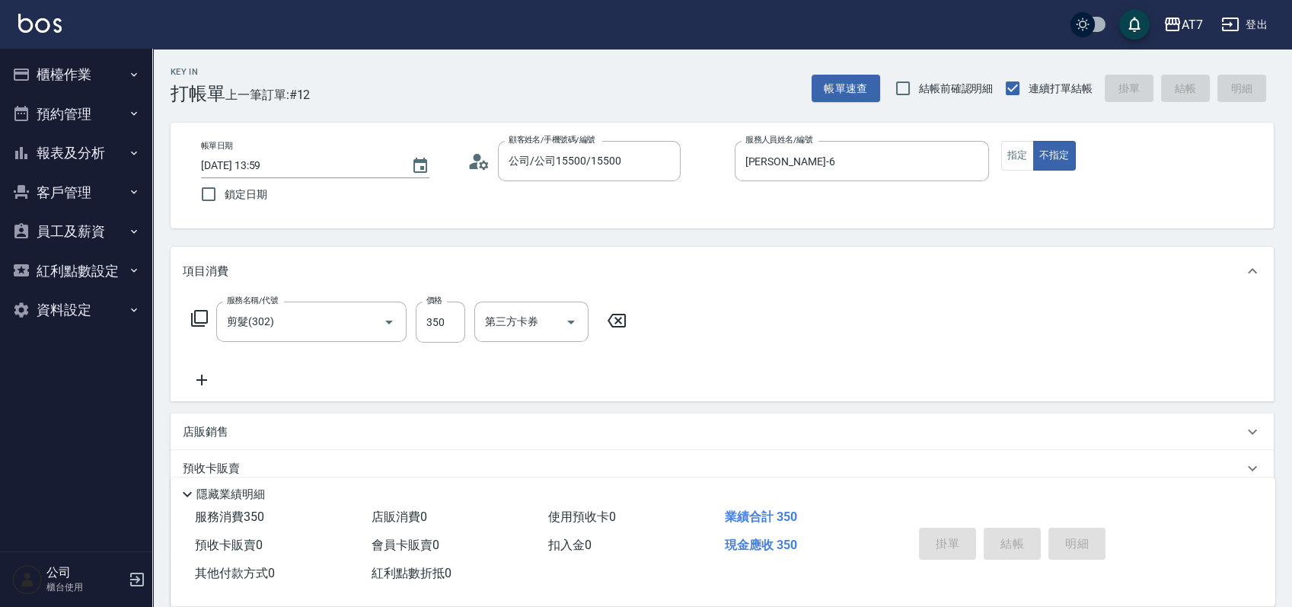
type input "[DATE] 14:08"
type input "0"
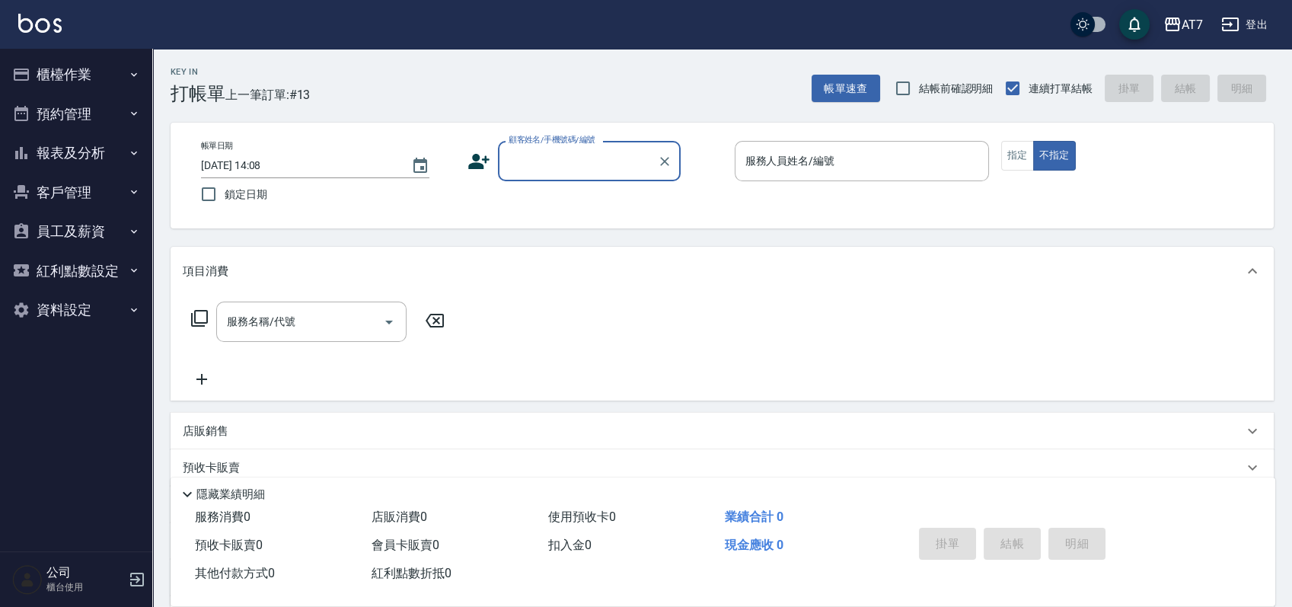
click at [586, 163] on input "顧客姓名/手機號碼/編號" at bounding box center [578, 161] width 146 height 27
click at [564, 161] on input "顧客姓名/手機號碼/編號" at bounding box center [578, 161] width 146 height 27
type input "16351"
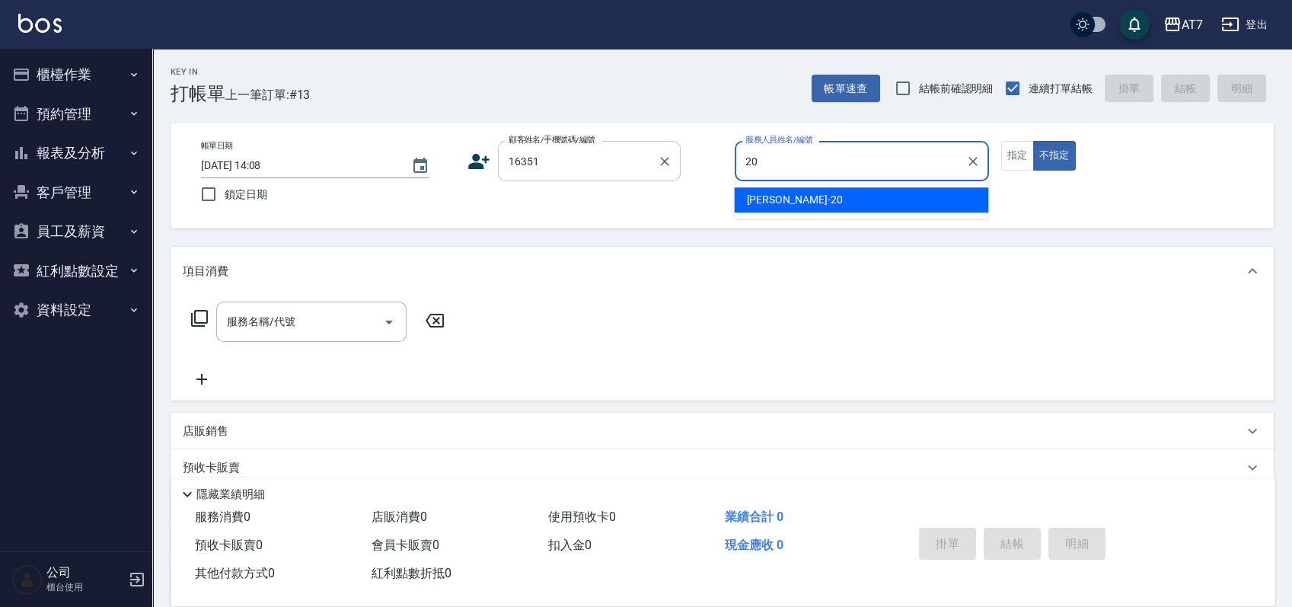
type input "妮可-20"
type button "false"
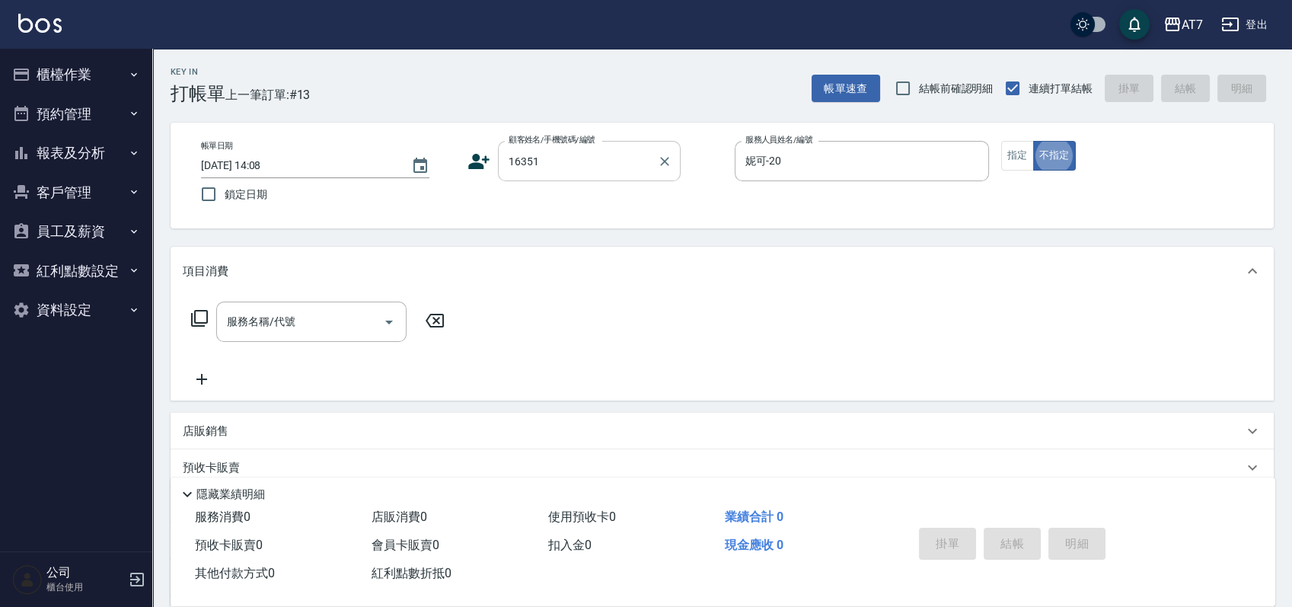
type input "公司/公司16351/16351"
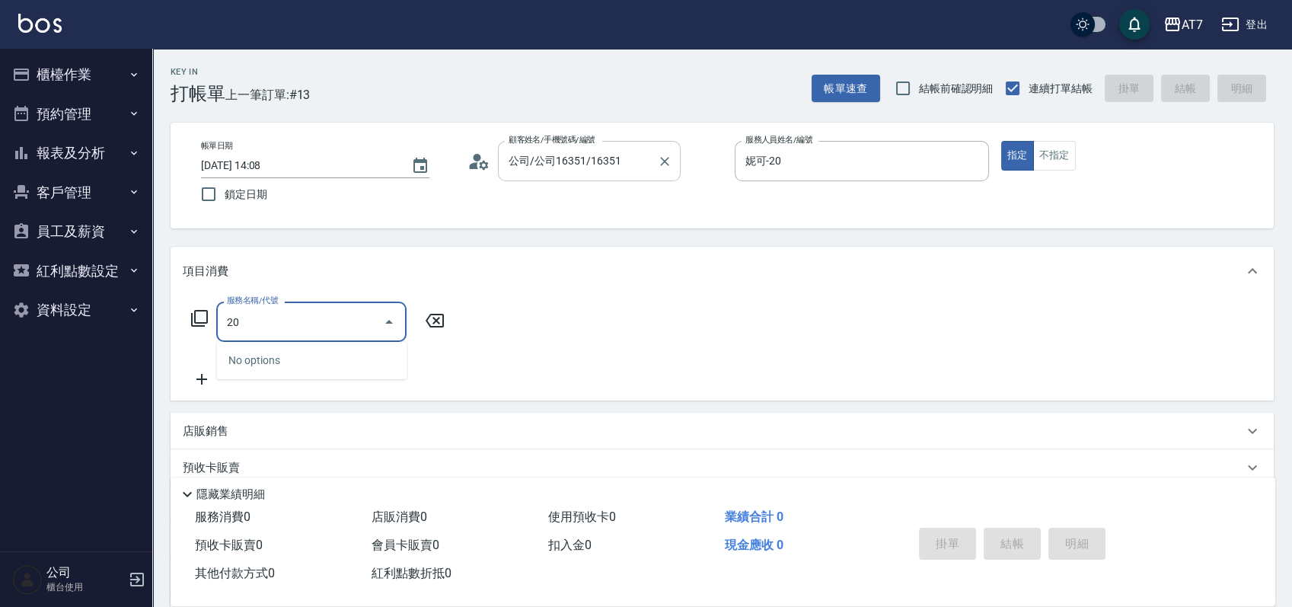
type input "200"
type input "150"
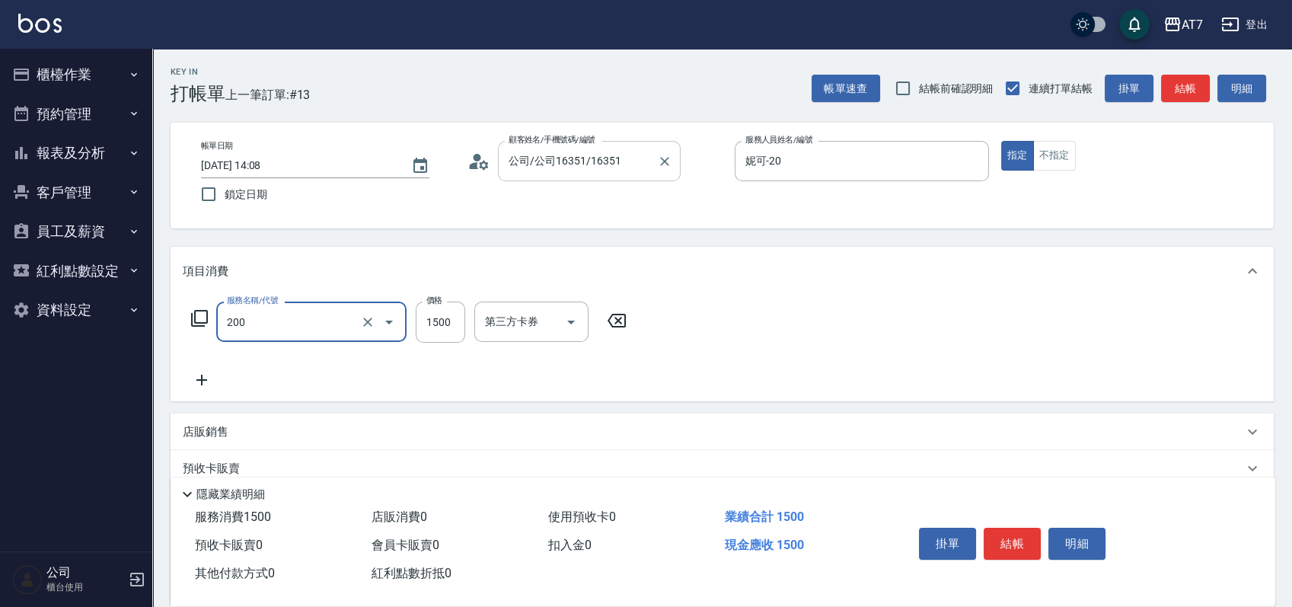
type input "燙髮(200)"
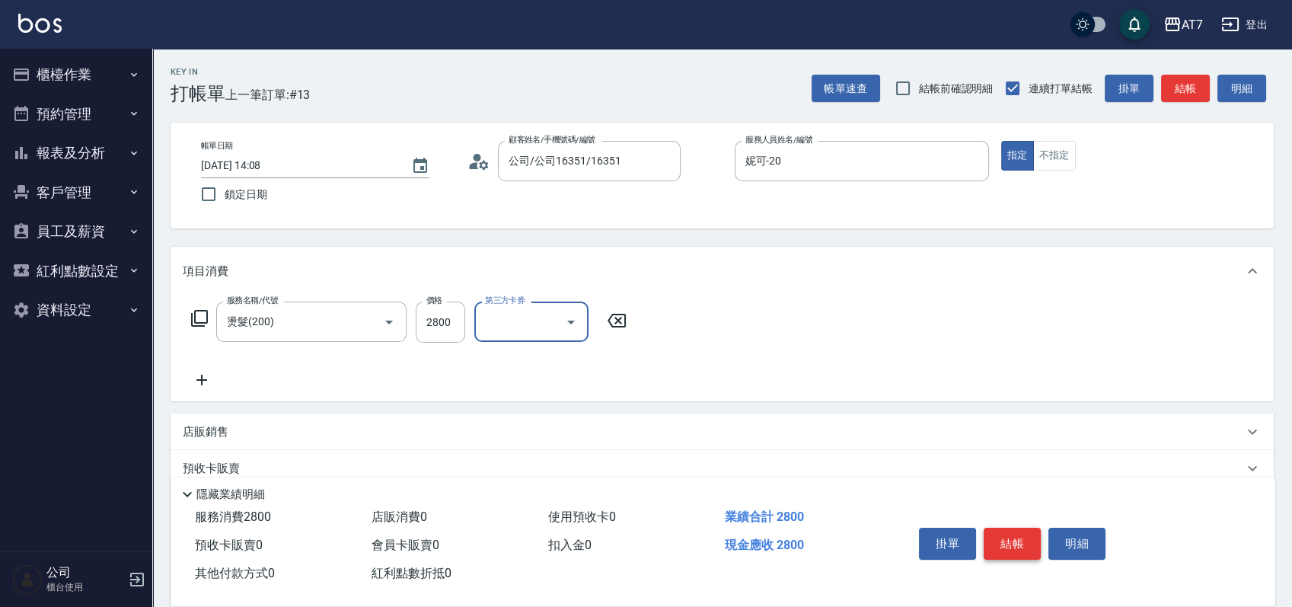
click at [1025, 536] on button "結帳" at bounding box center [1012, 544] width 57 height 32
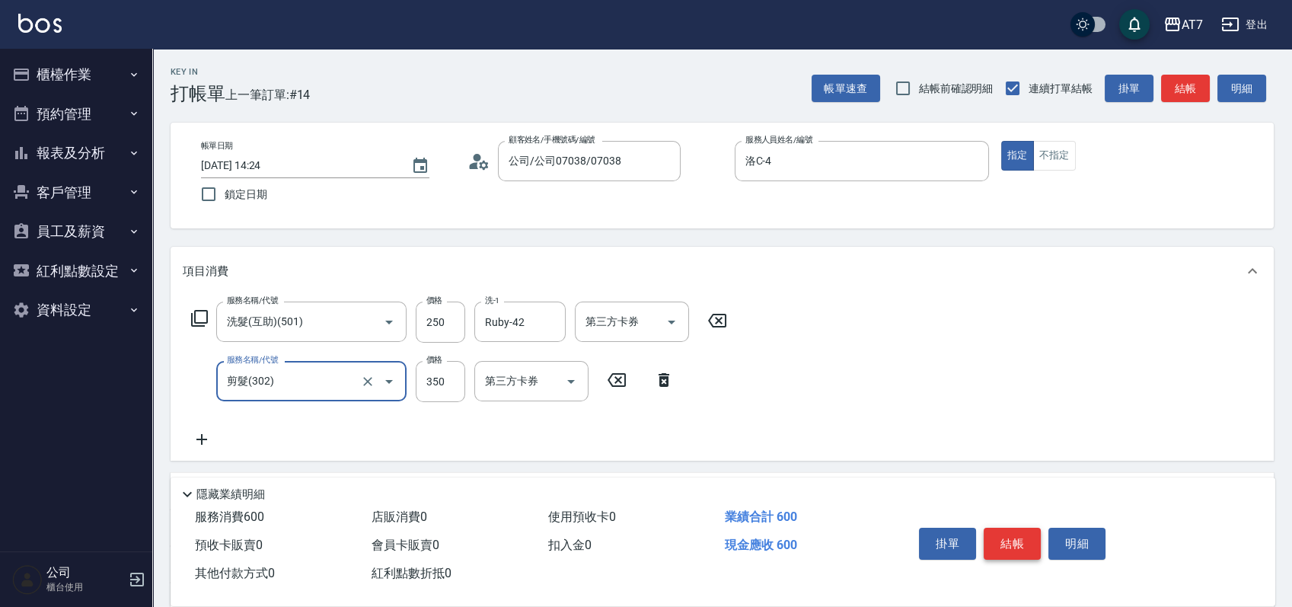
click at [1020, 531] on button "結帳" at bounding box center [1012, 544] width 57 height 32
